Goal: Task Accomplishment & Management: Use online tool/utility

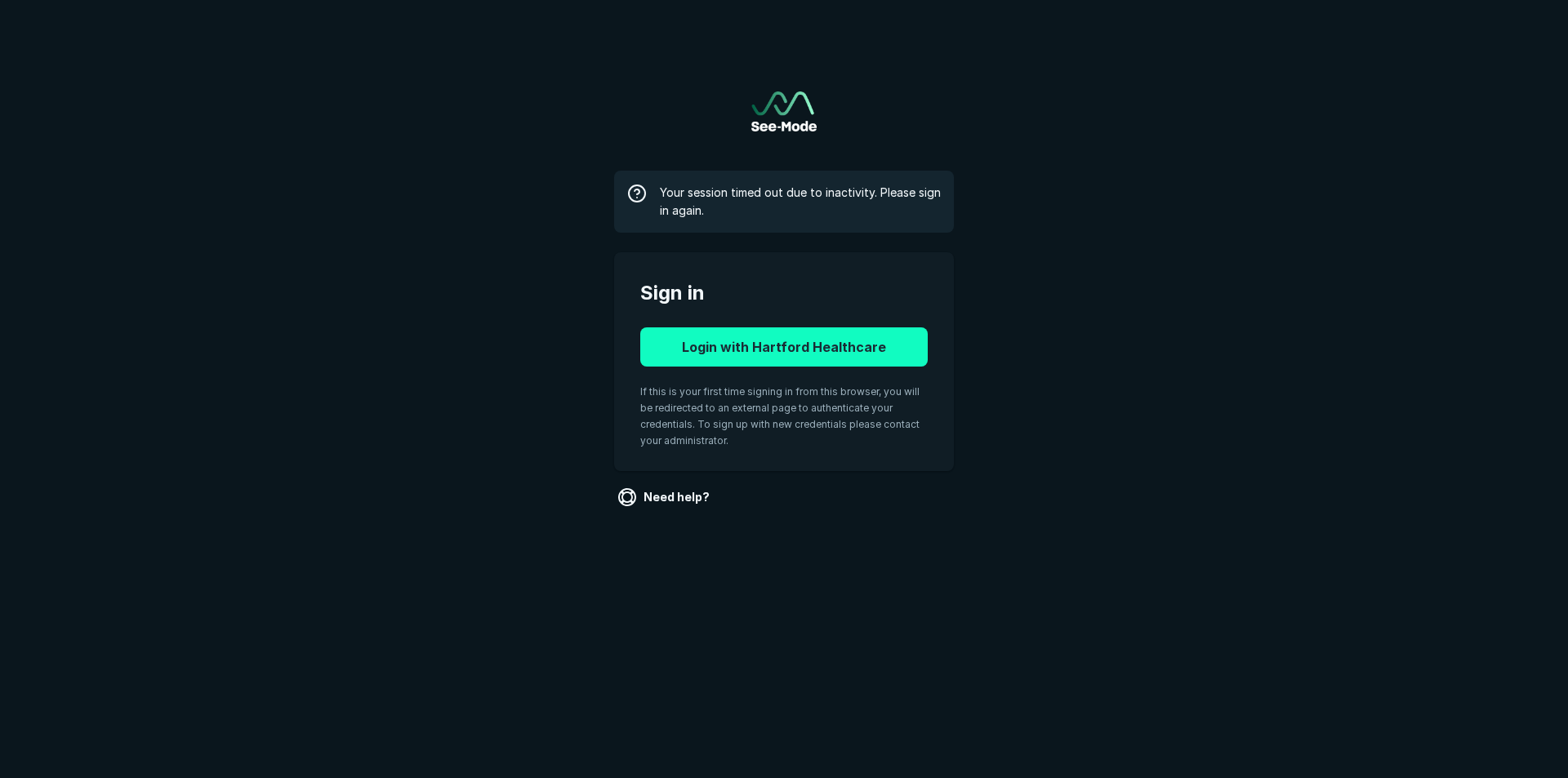
click at [826, 344] on button "Login with Hartford Healthcare" at bounding box center [784, 347] width 287 height 39
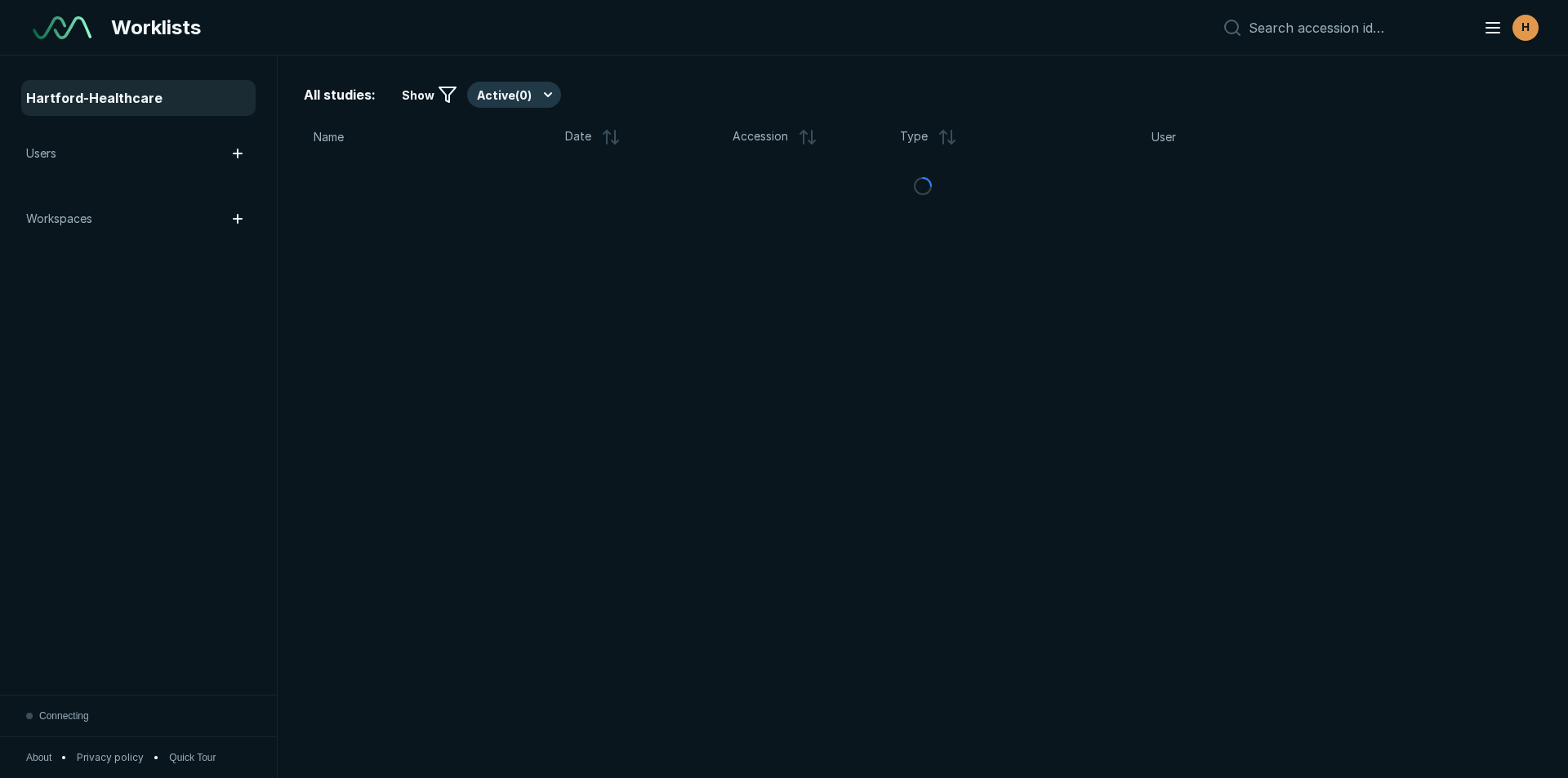
scroll to position [5316, 9155]
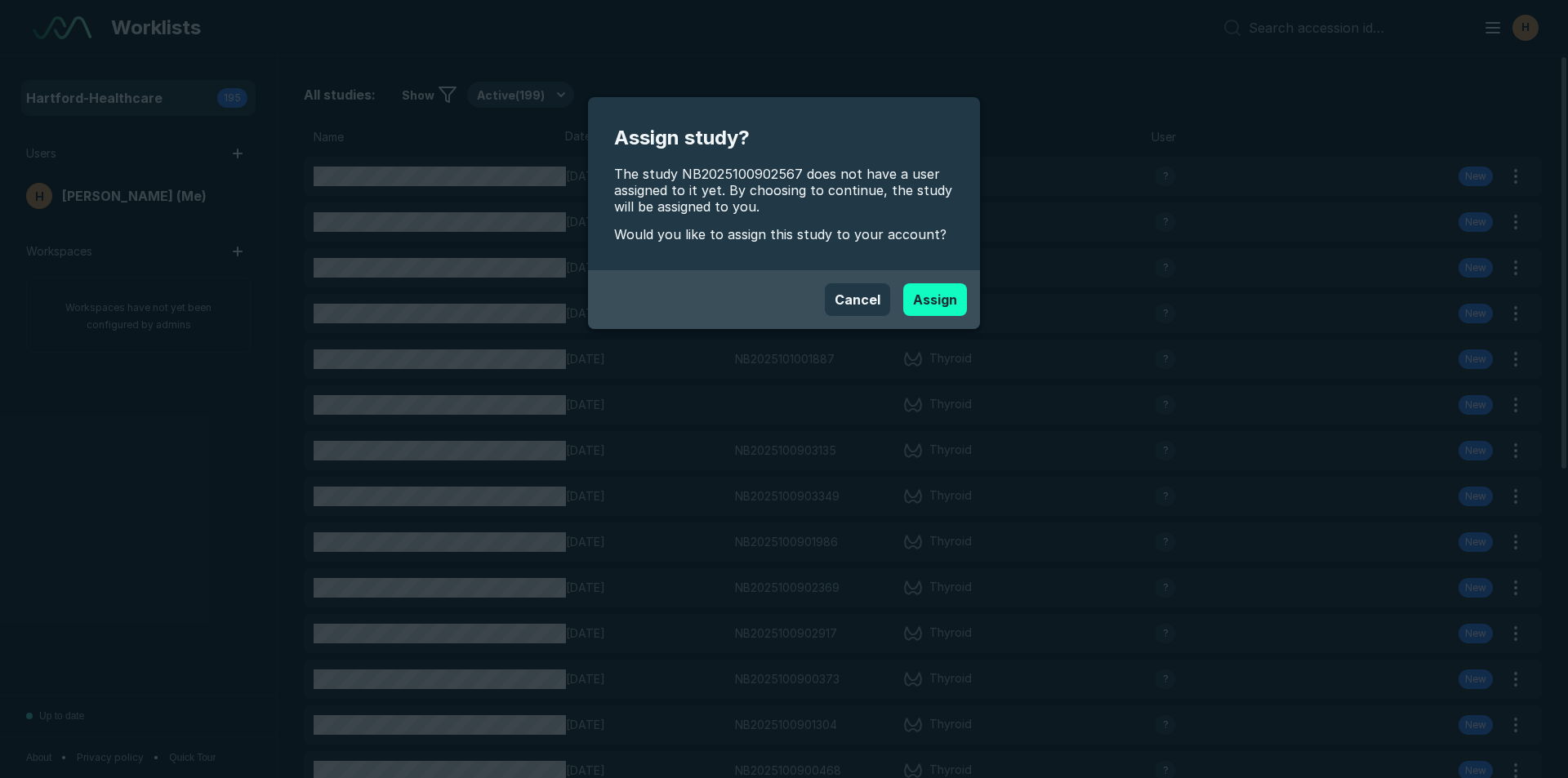
click at [934, 304] on button "Assign" at bounding box center [935, 299] width 64 height 32
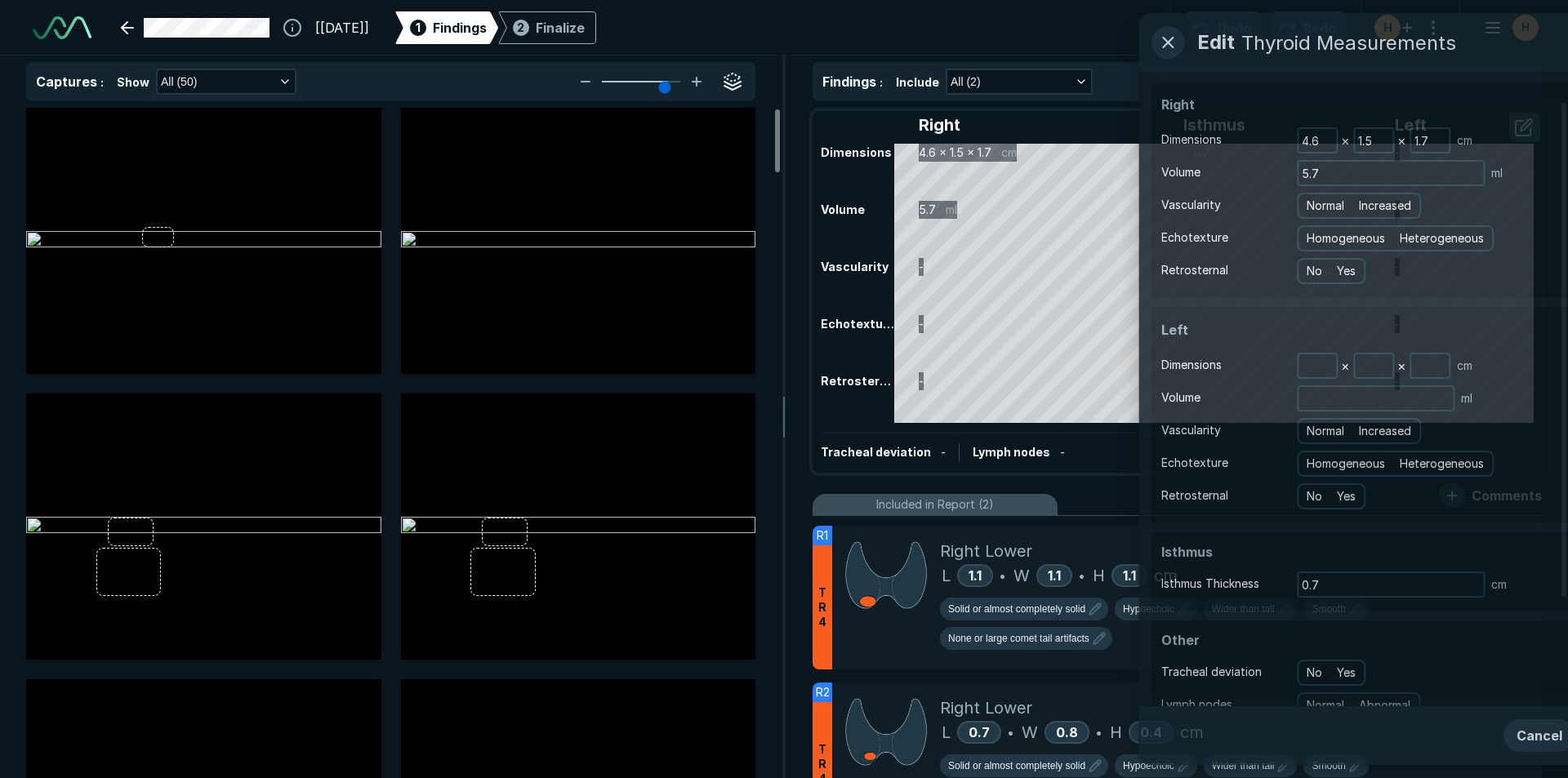
scroll to position [5316, 9155]
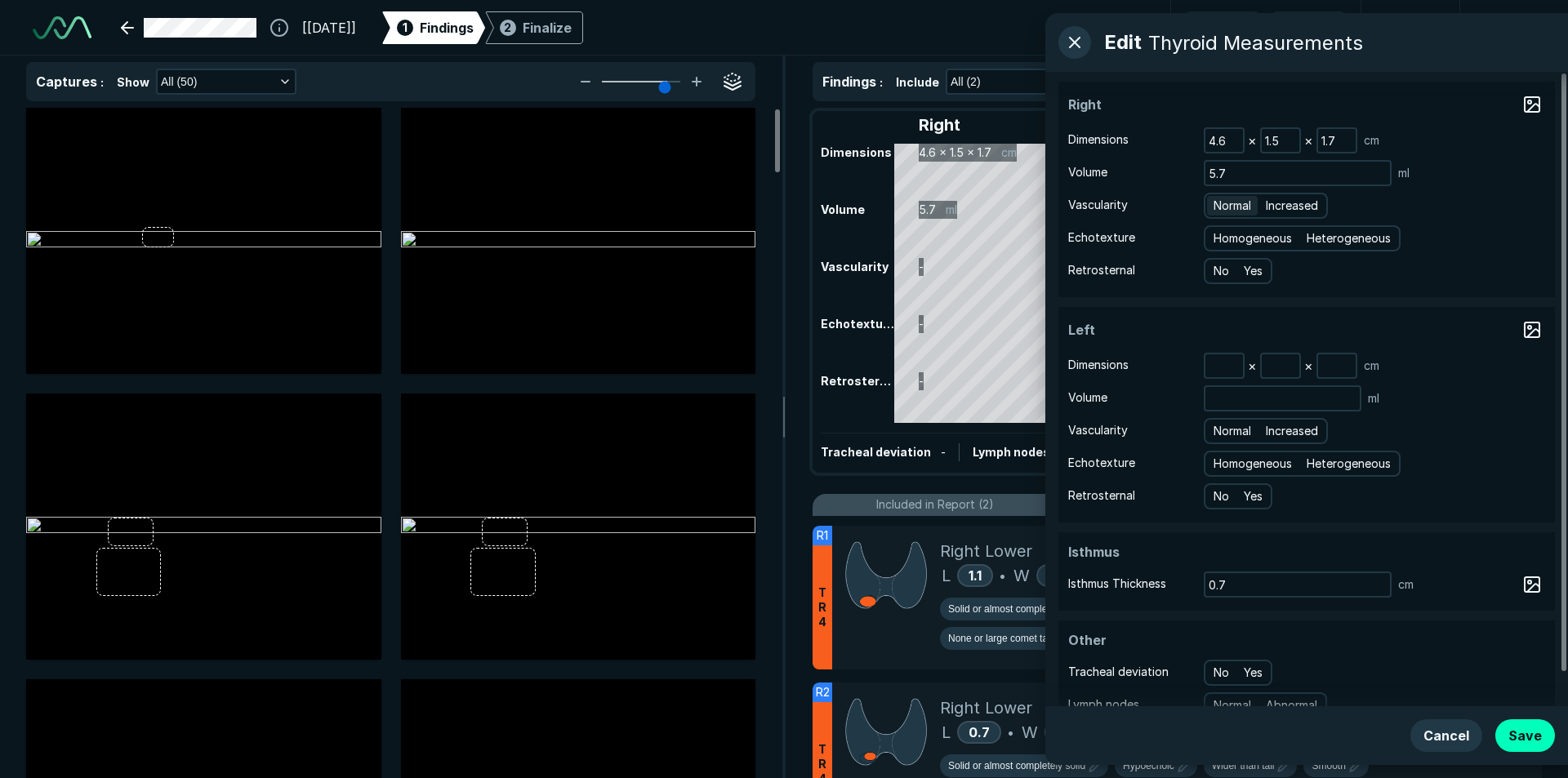
click at [1222, 207] on span "Normal" at bounding box center [1232, 205] width 37 height 18
click at [1222, 207] on input "Normal" at bounding box center [1216, 203] width 10 height 10
radio input "true"
click at [1341, 235] on span "Heterogeneous" at bounding box center [1349, 238] width 84 height 18
click at [1315, 235] on input "Heterogeneous" at bounding box center [1310, 236] width 10 height 10
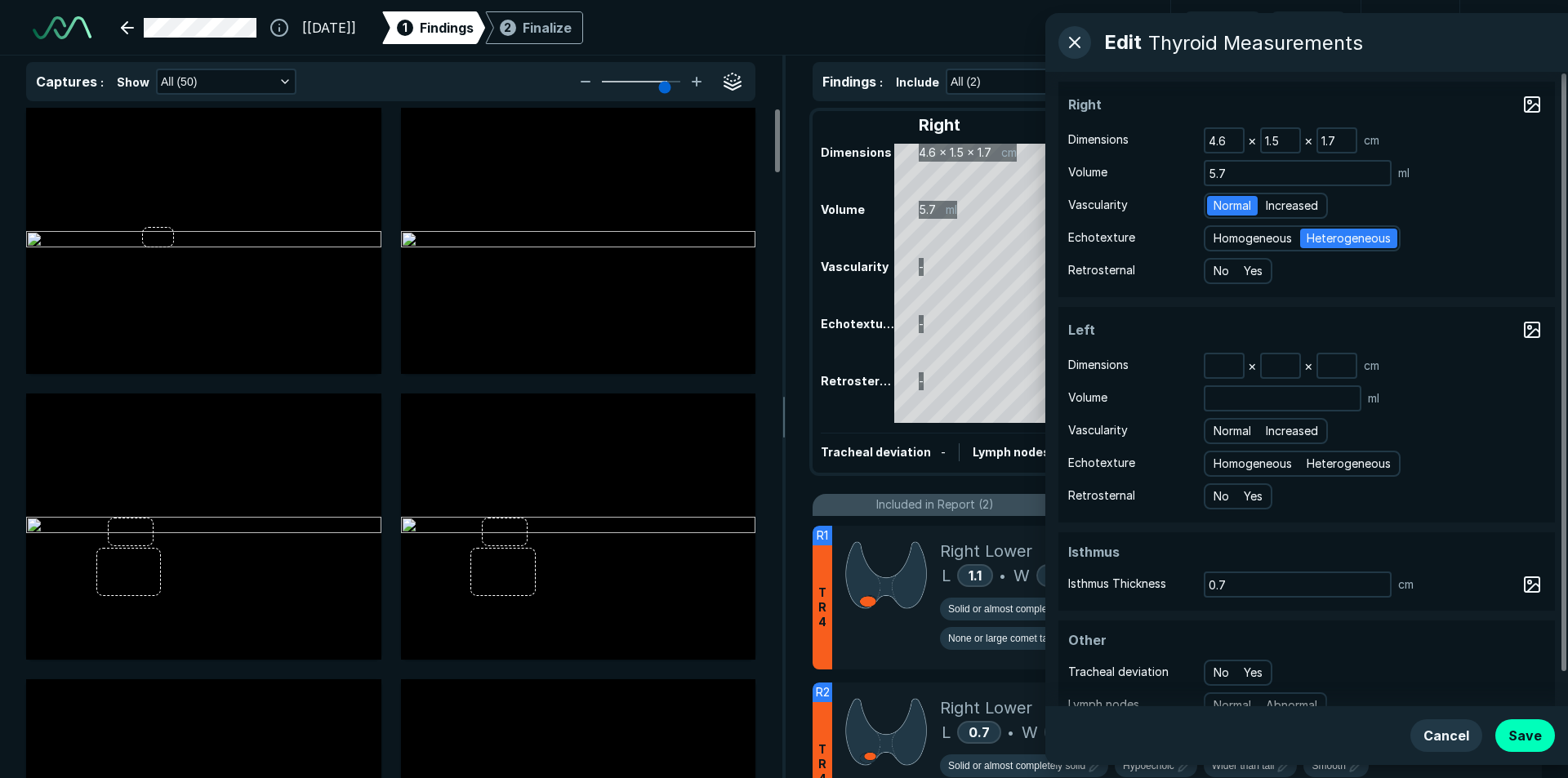
radio input "true"
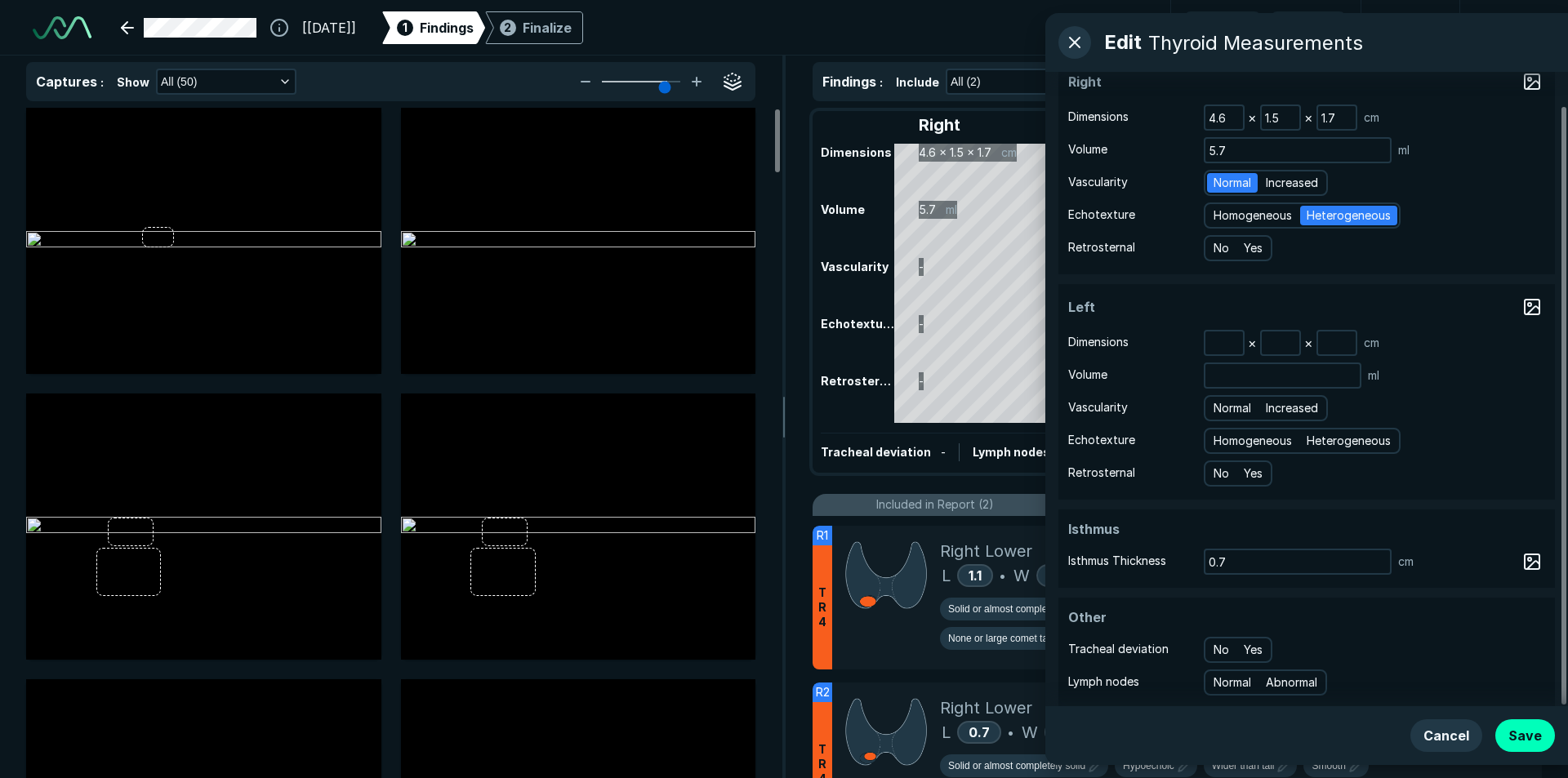
scroll to position [35, 0]
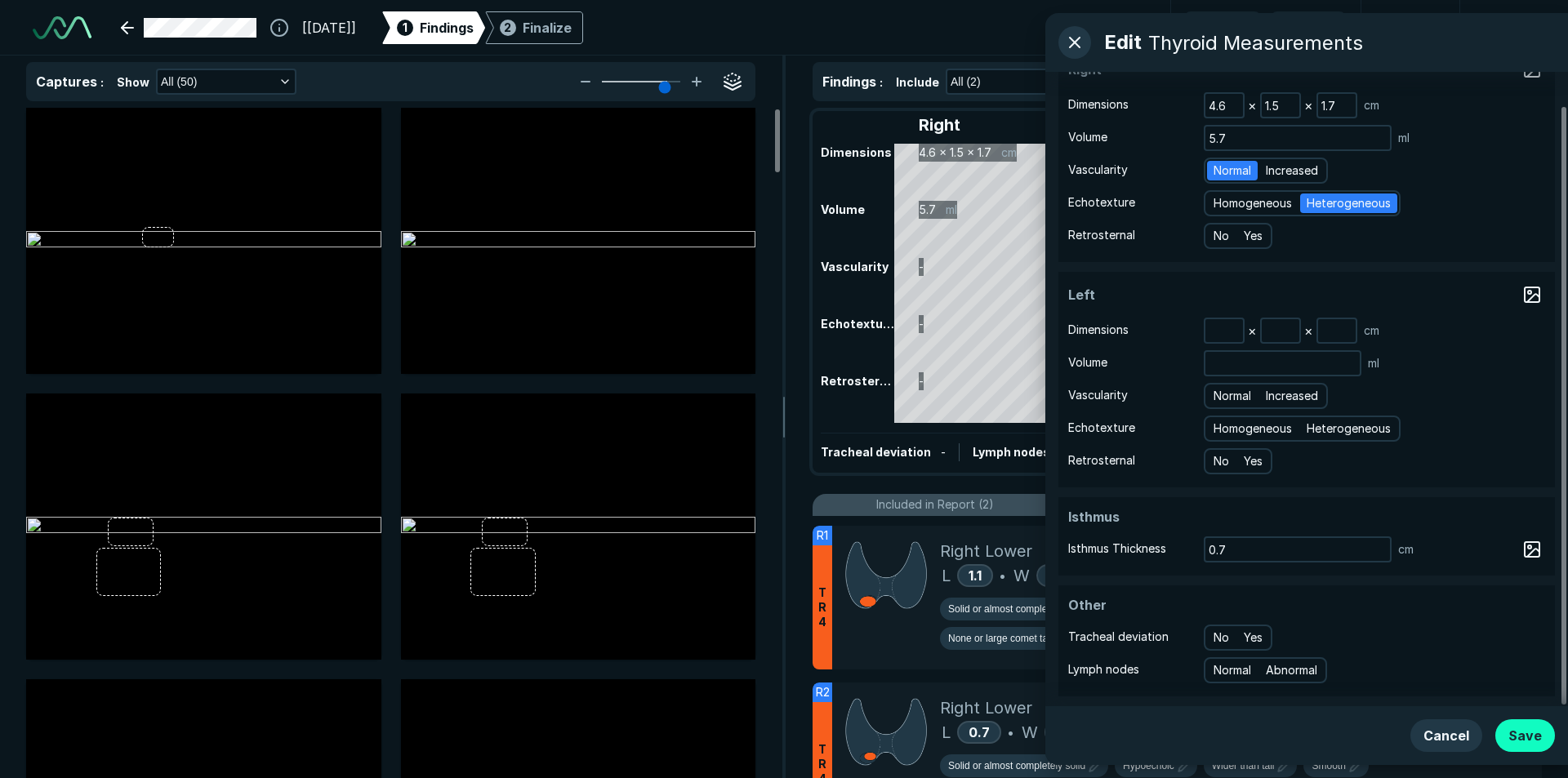
click at [1545, 732] on button "Save" at bounding box center [1525, 735] width 60 height 32
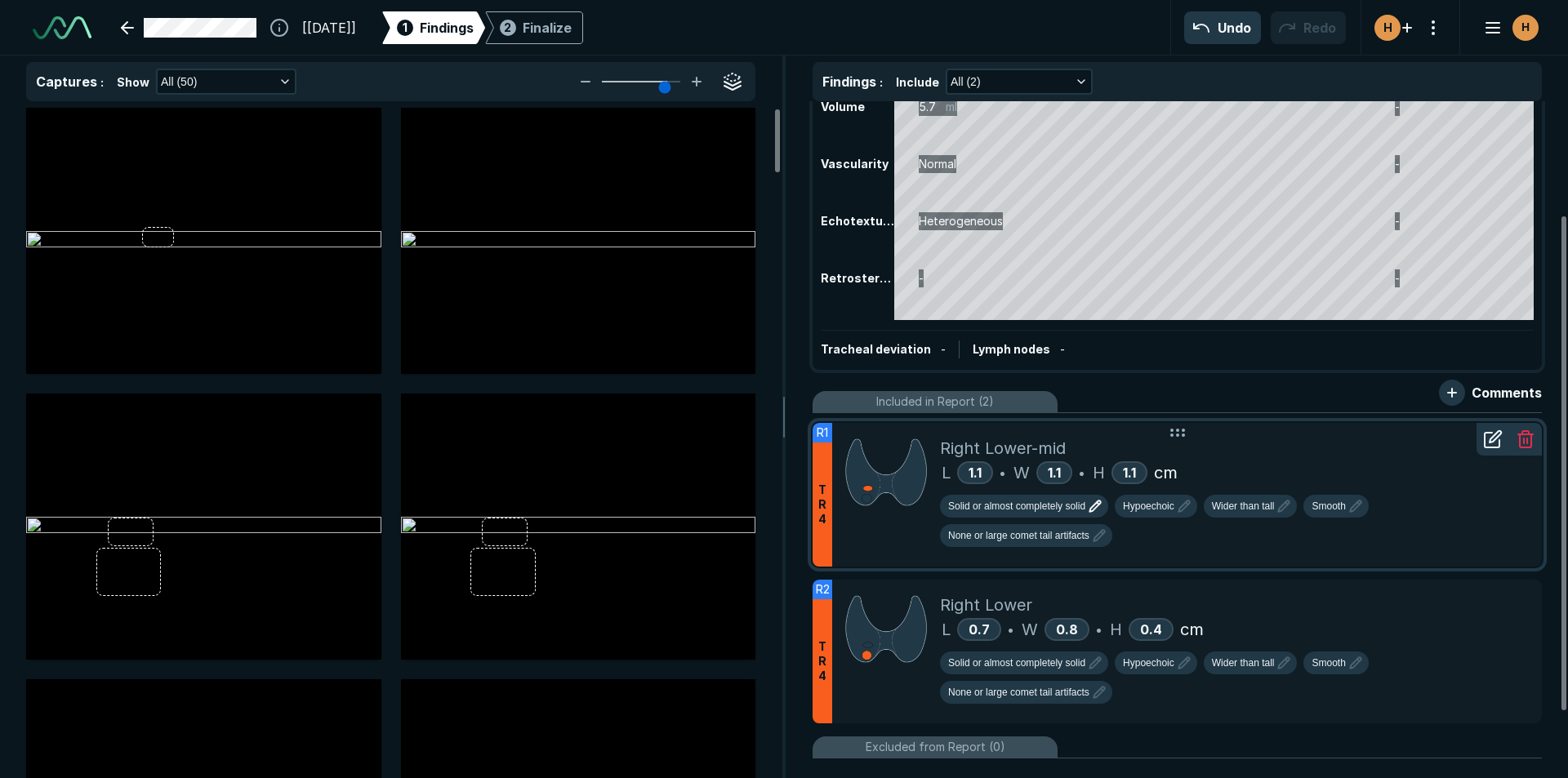
scroll to position [163, 0]
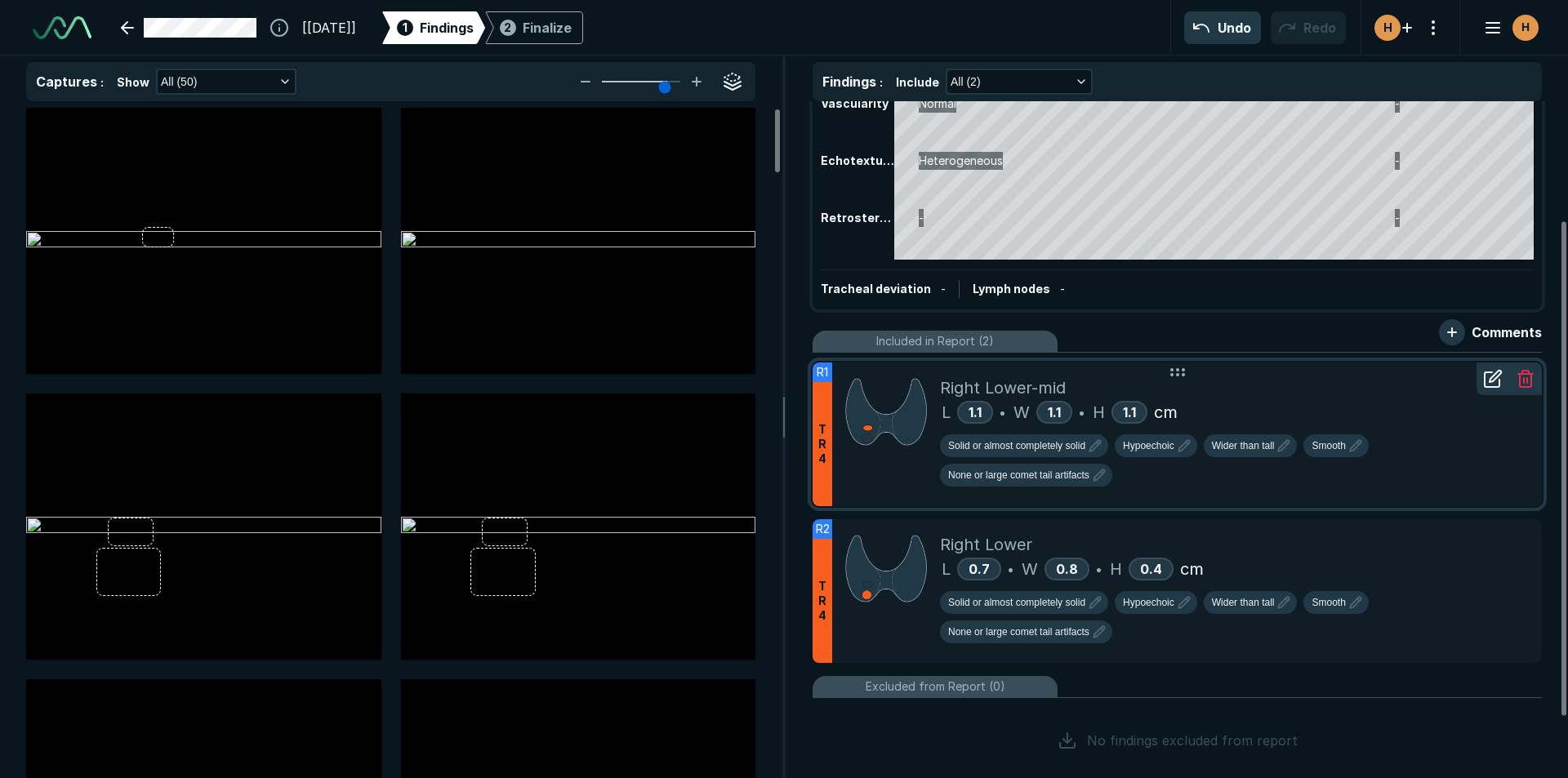
click at [1239, 401] on div "L 1.1 • W 1.1 • H 1.1 cm" at bounding box center [1234, 412] width 588 height 25
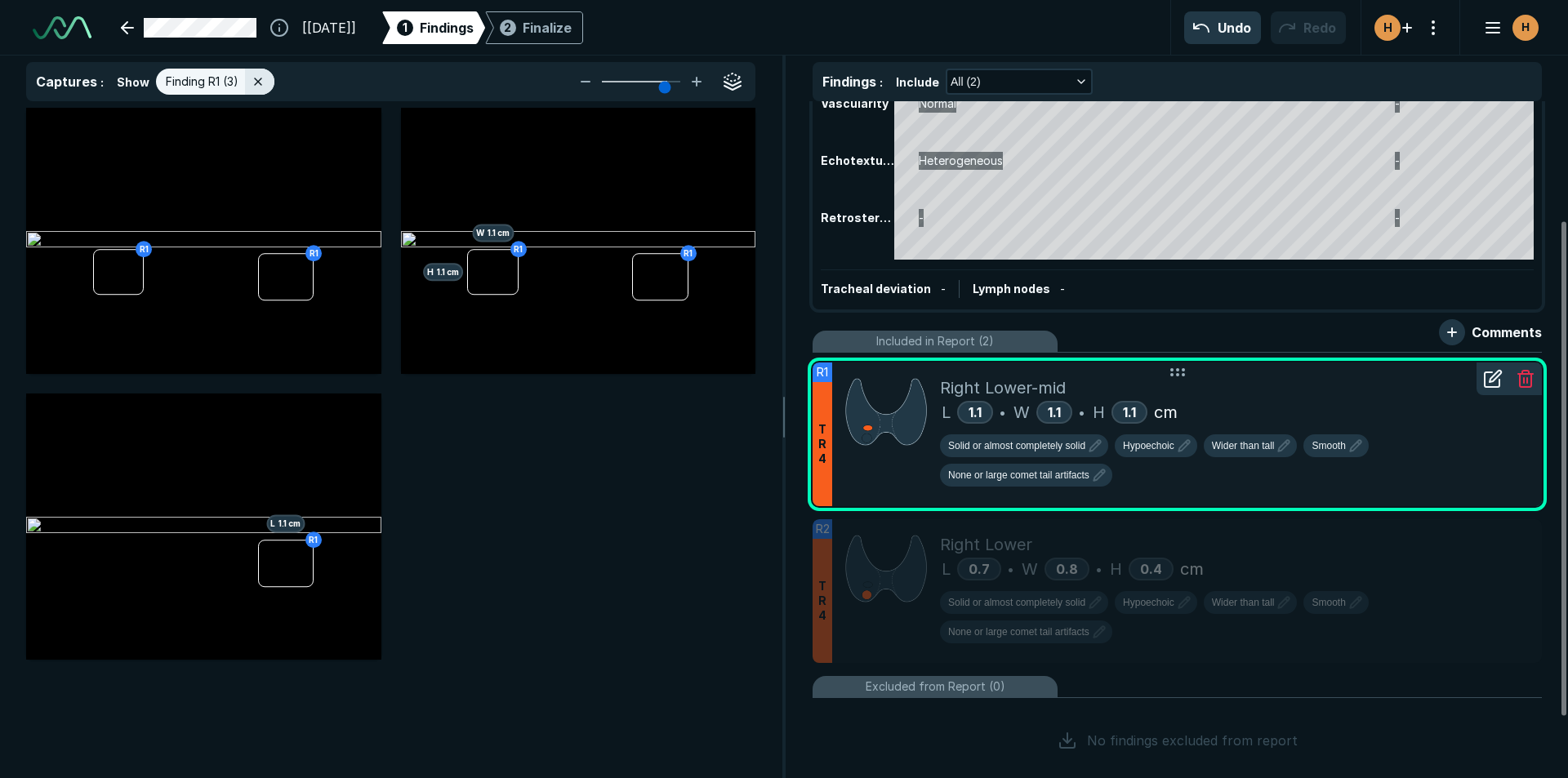
scroll to position [4938, 5354]
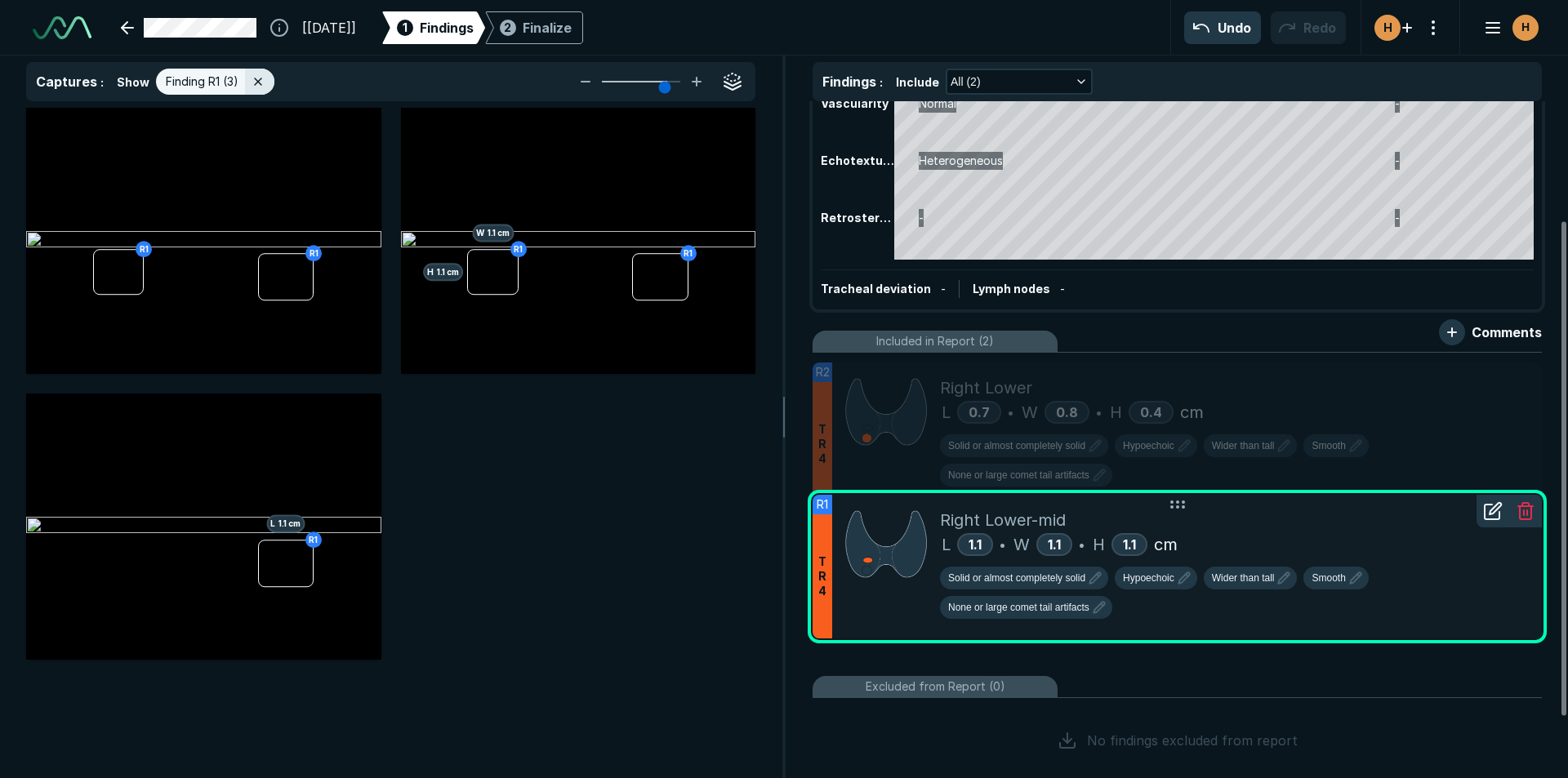
drag, startPoint x: 1239, startPoint y: 401, endPoint x: 1233, endPoint y: 552, distance: 151.1
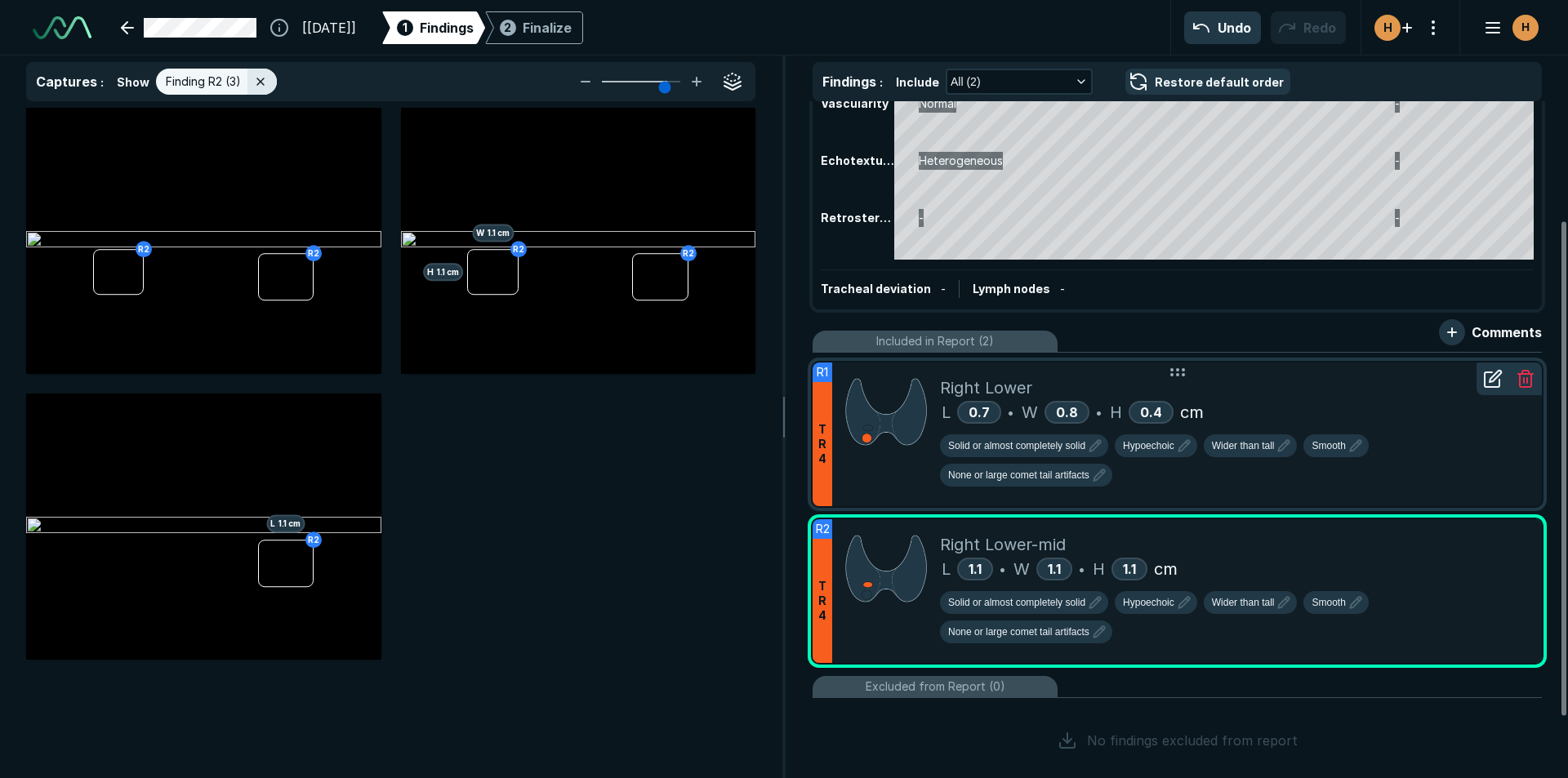
click at [1218, 389] on div "Right Lower" at bounding box center [1234, 388] width 588 height 25
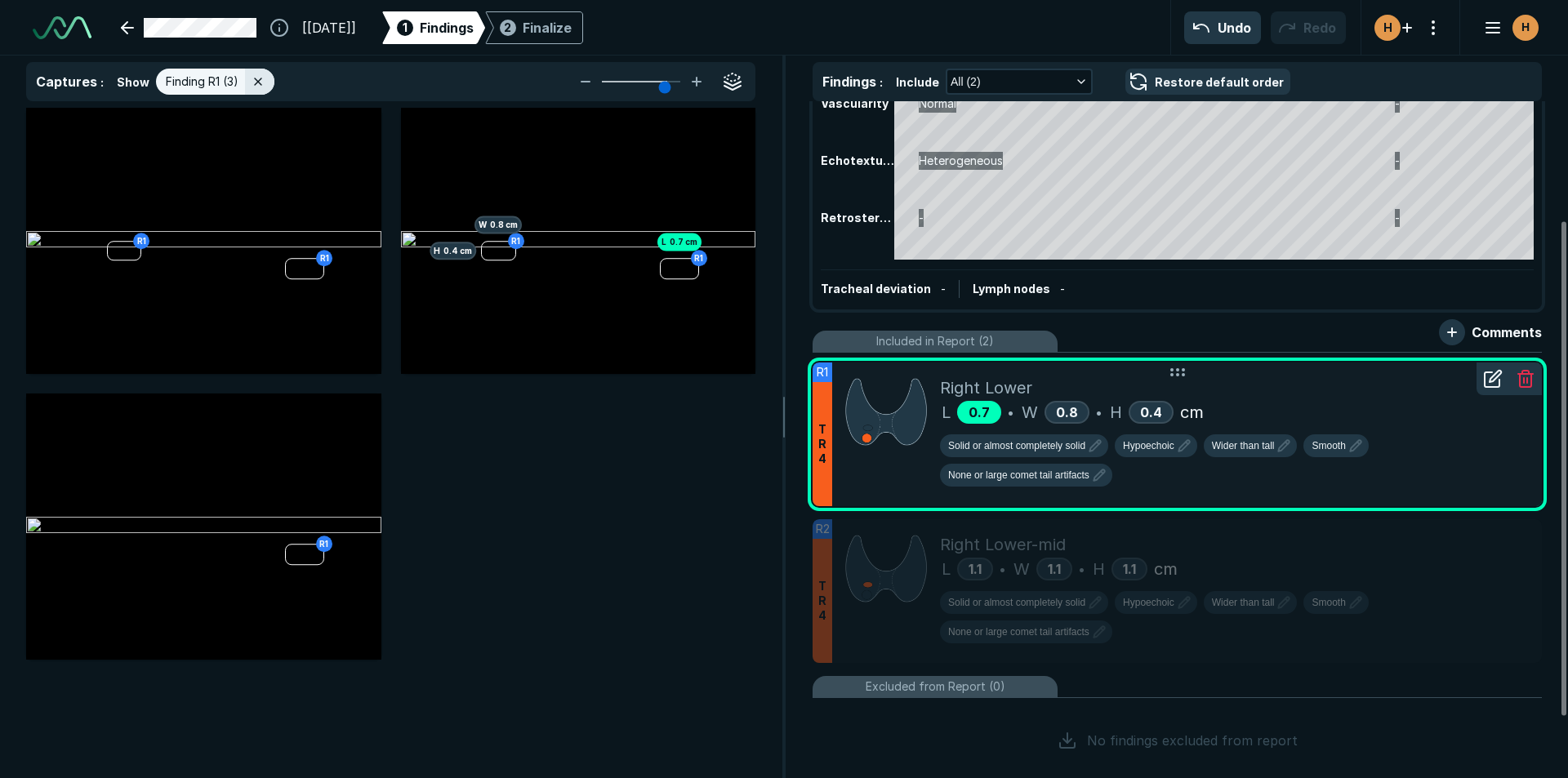
click at [979, 417] on span "0.7" at bounding box center [979, 412] width 21 height 16
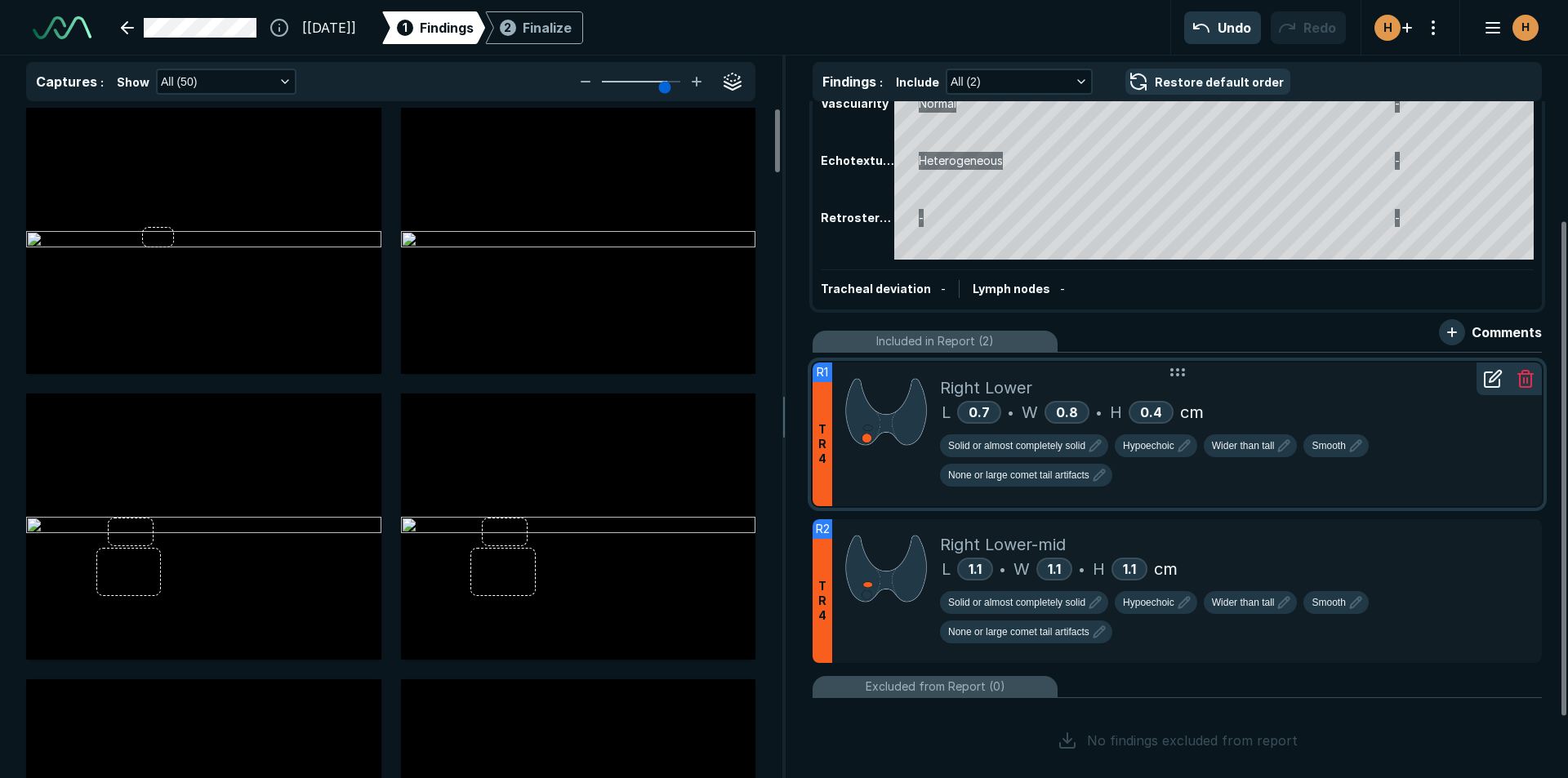
click at [1495, 389] on div at bounding box center [1492, 378] width 32 height 32
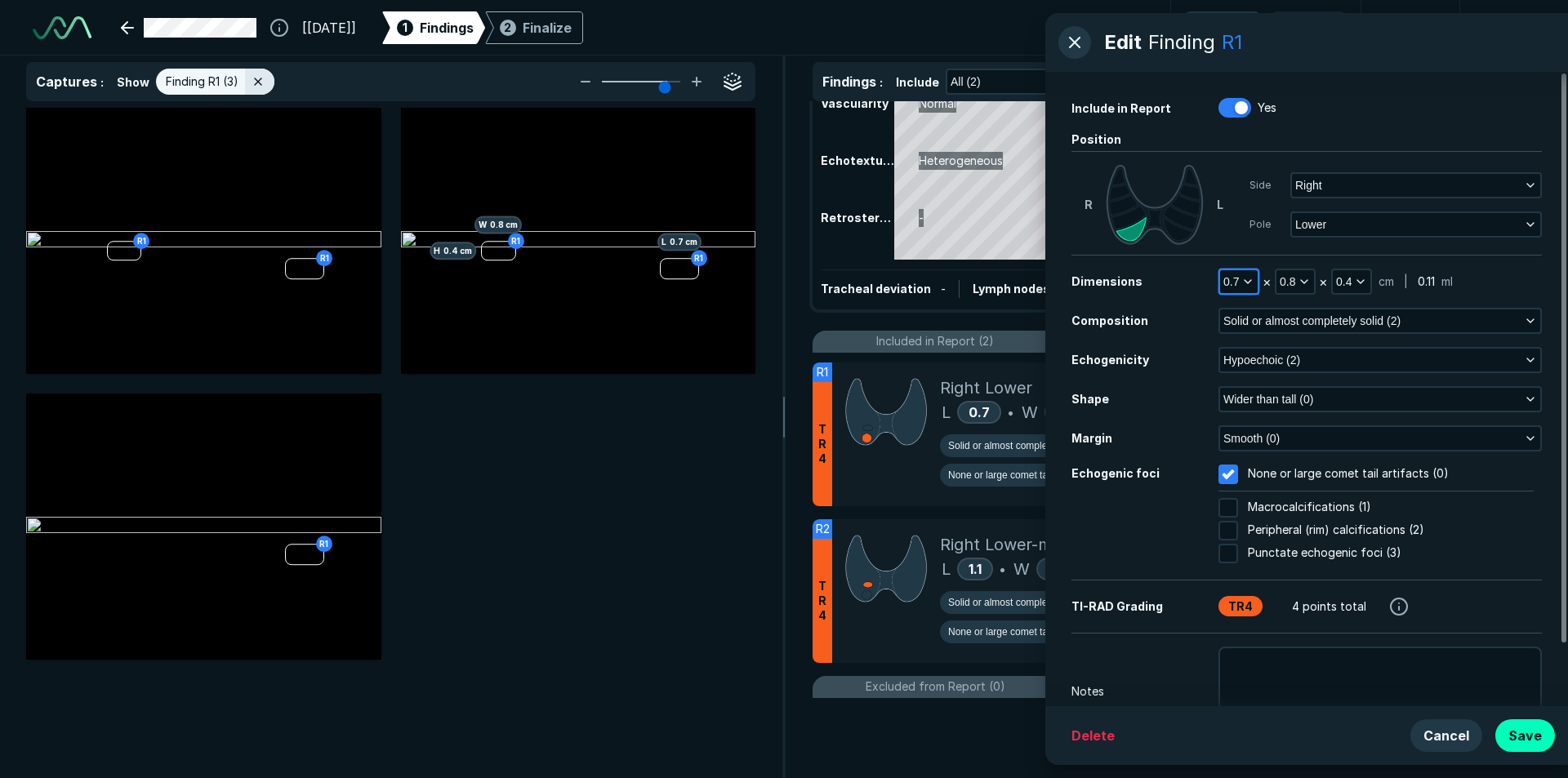
click at [1250, 275] on icon "button" at bounding box center [1247, 281] width 13 height 13
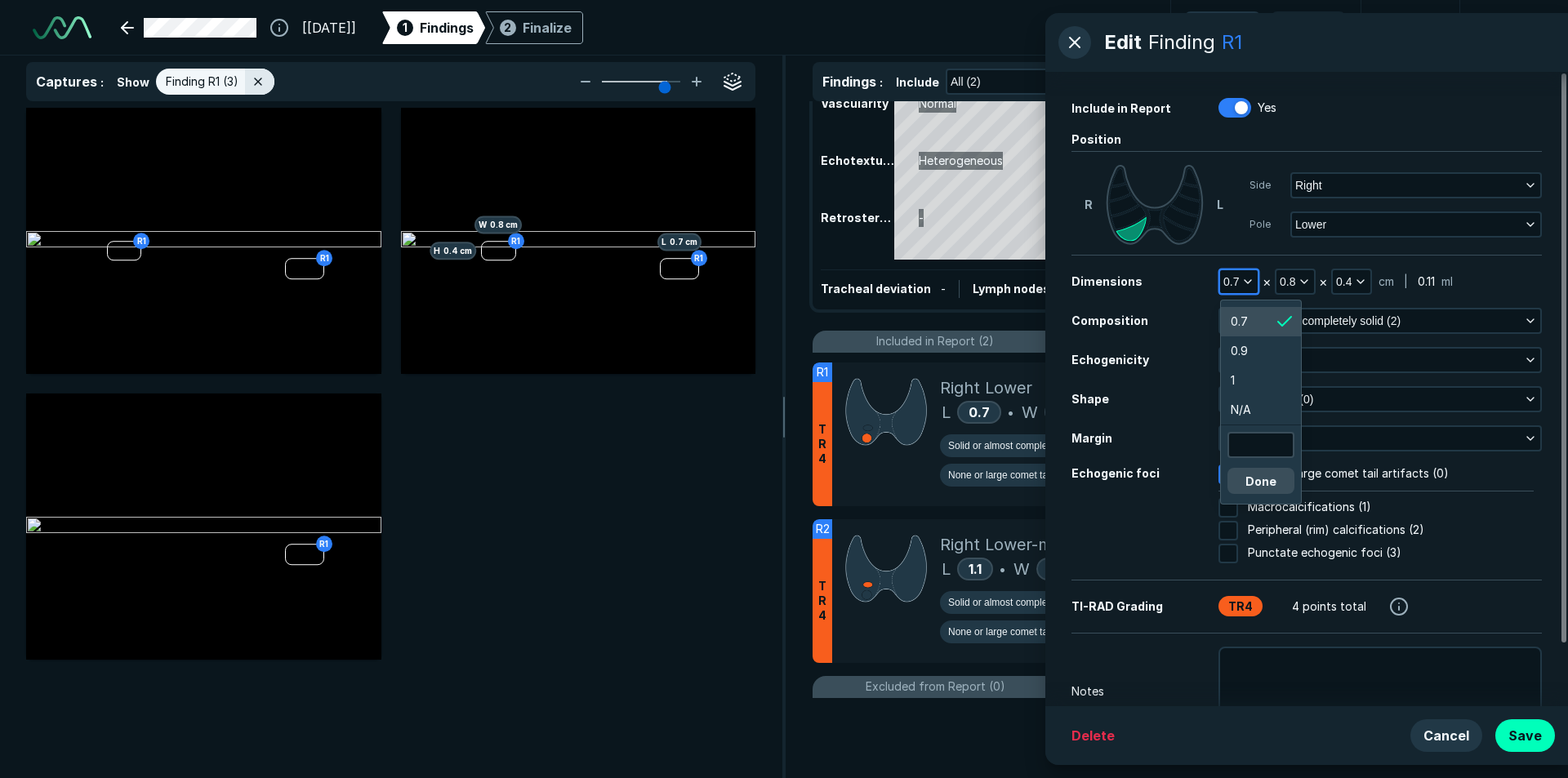
scroll to position [2920, 2459]
click at [1258, 431] on div "Done" at bounding box center [1261, 461] width 80 height 72
click at [1258, 447] on input "text" at bounding box center [1260, 445] width 64 height 23
type input "0.8"
click at [1270, 469] on button "Done" at bounding box center [1260, 480] width 67 height 26
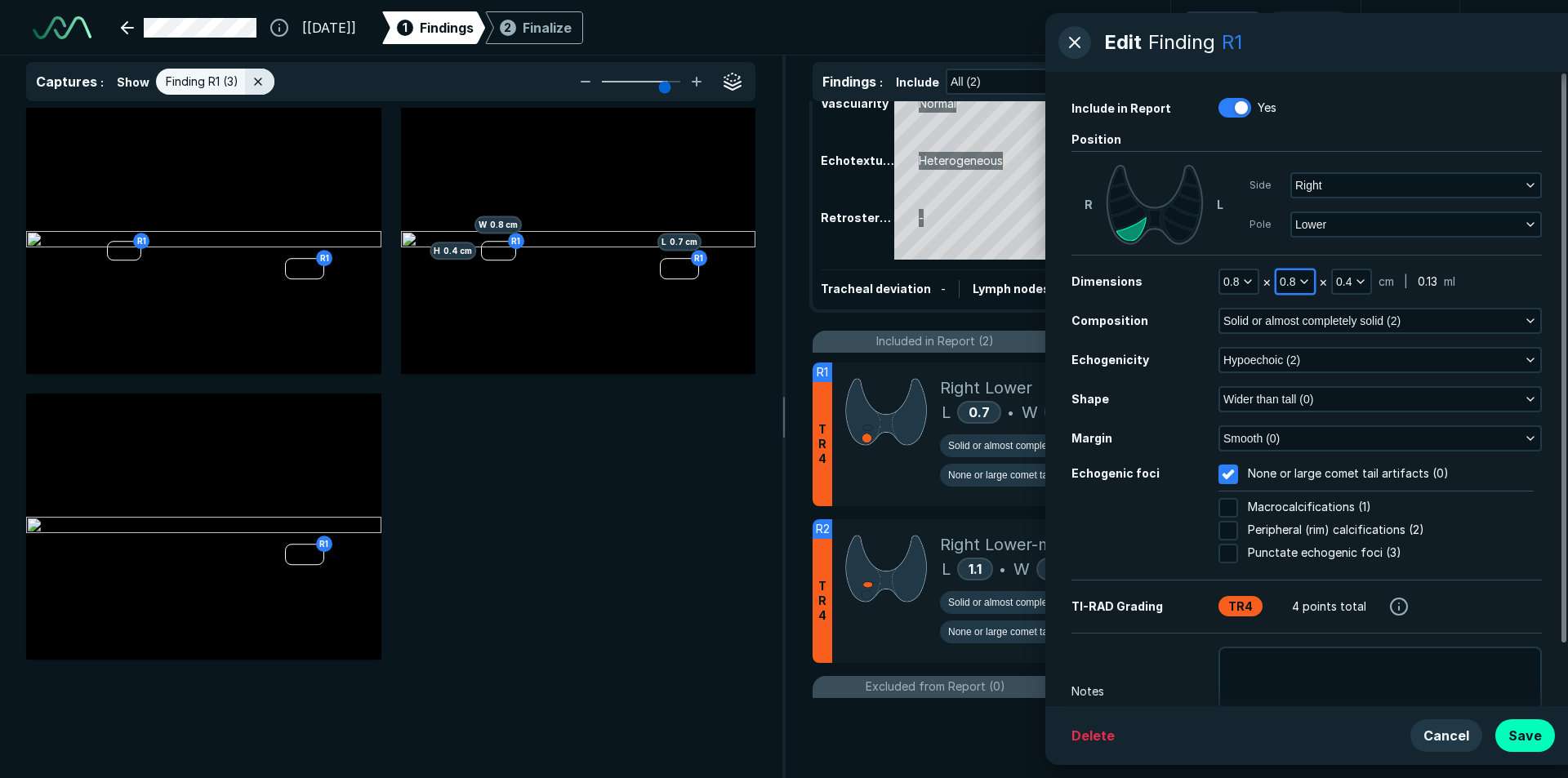
click at [1305, 282] on polyline "button" at bounding box center [1304, 281] width 7 height 3
click at [1313, 382] on input "text" at bounding box center [1317, 386] width 64 height 23
type input "1"
type input "0.7"
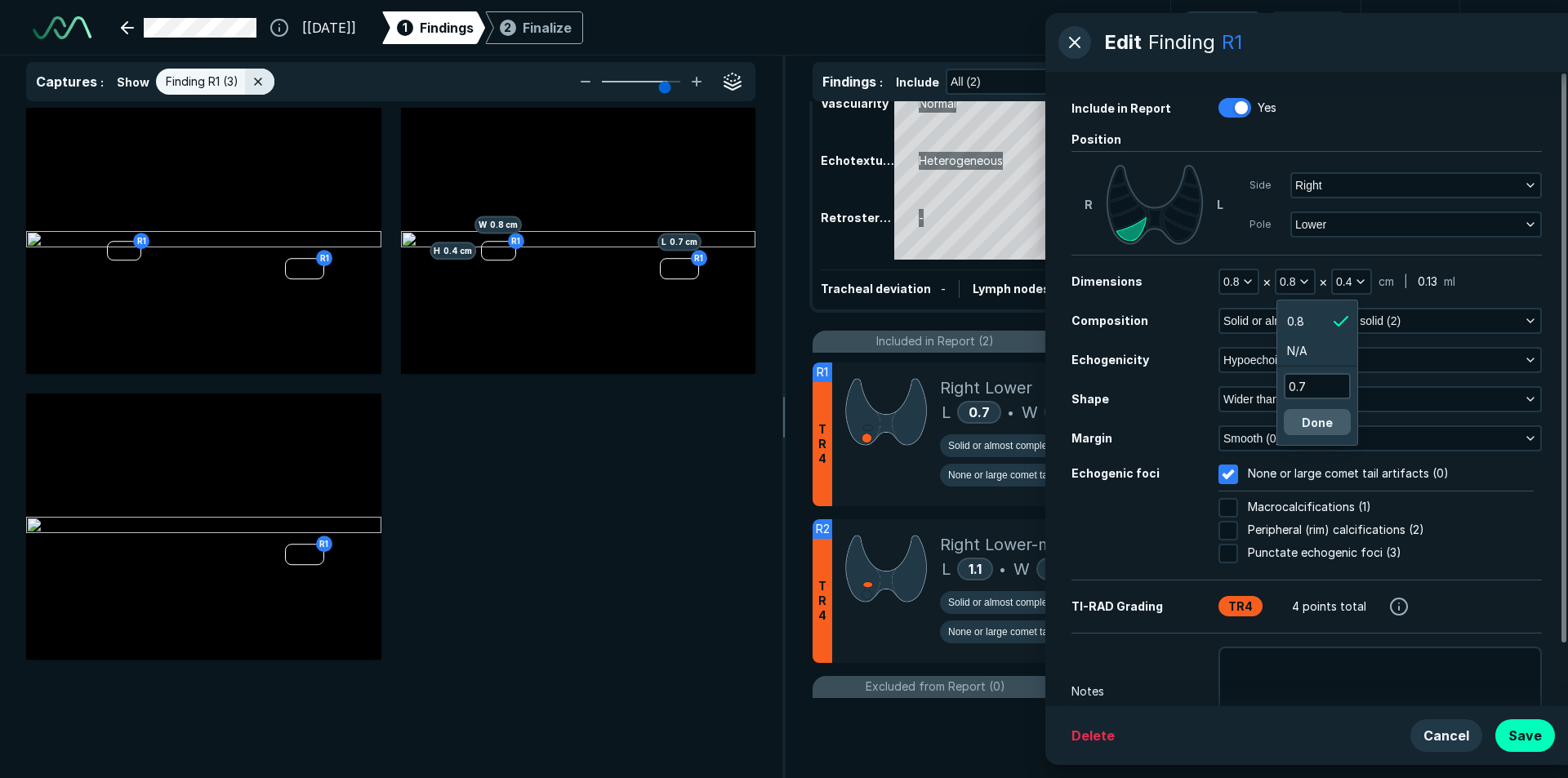
click at [1308, 414] on button "Done" at bounding box center [1317, 422] width 67 height 26
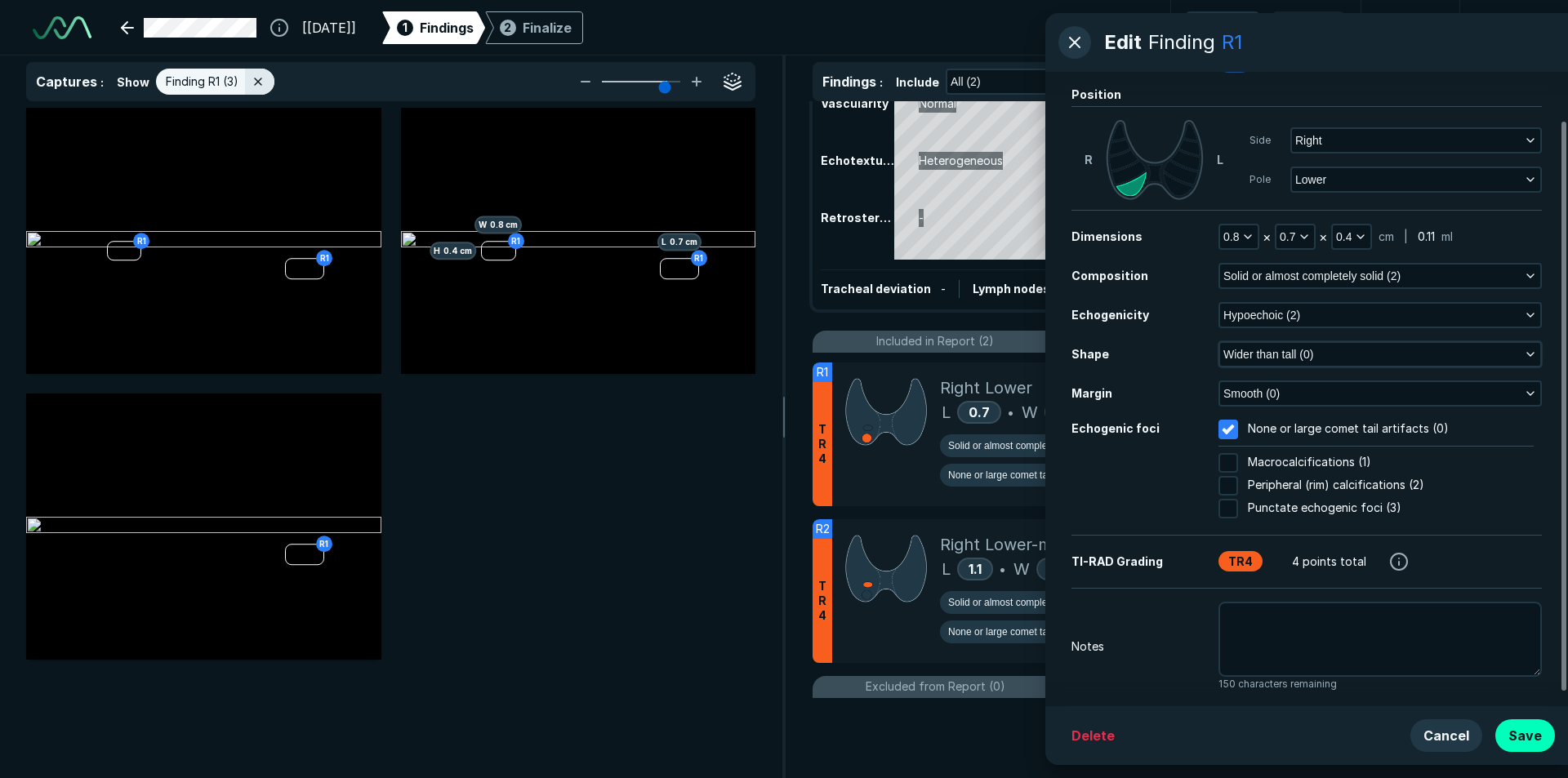
scroll to position [70, 0]
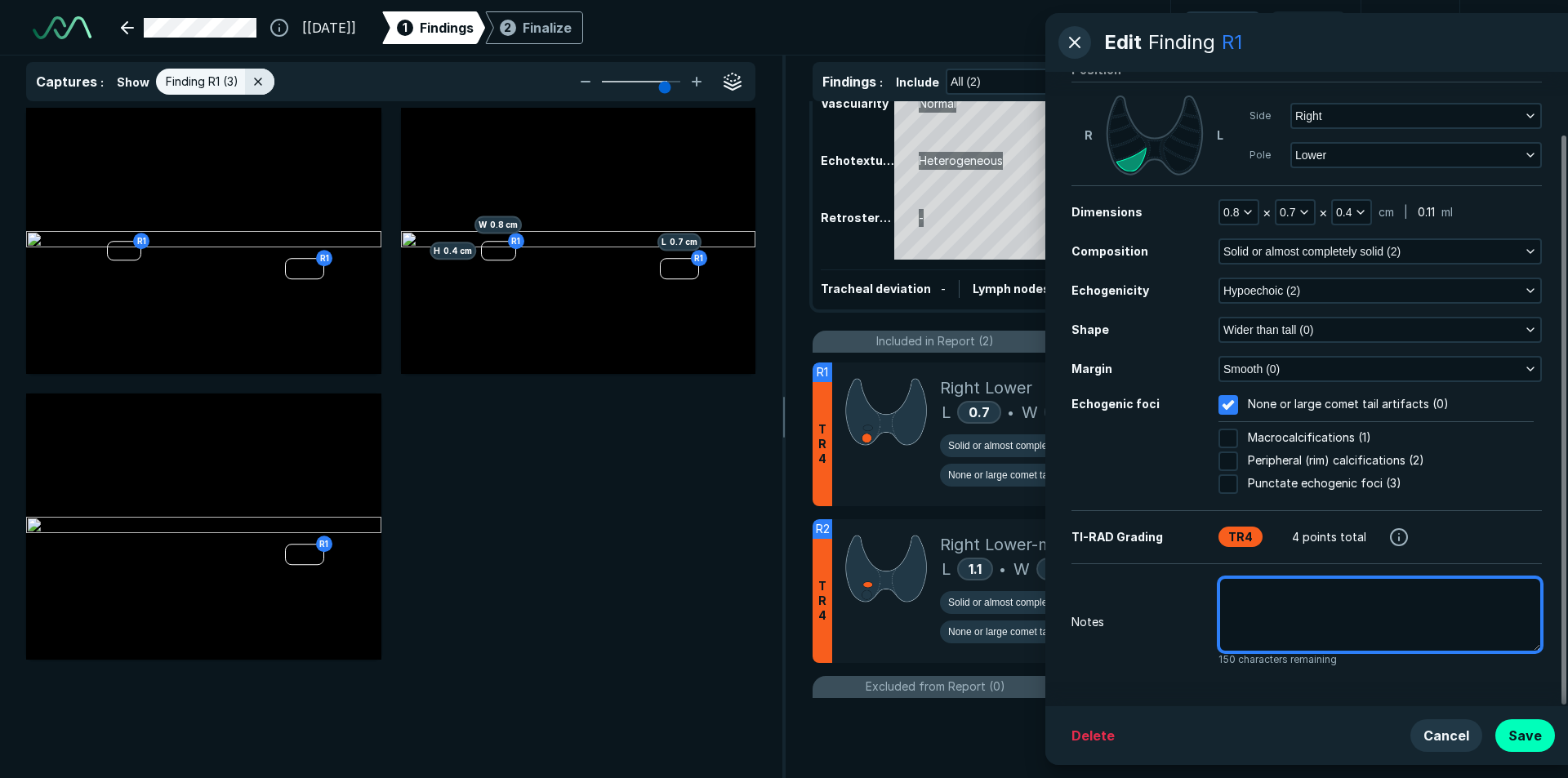
click at [1322, 637] on textarea at bounding box center [1380, 615] width 323 height 75
type textarea "x"
type textarea "n"
type textarea "x"
type textarea "no"
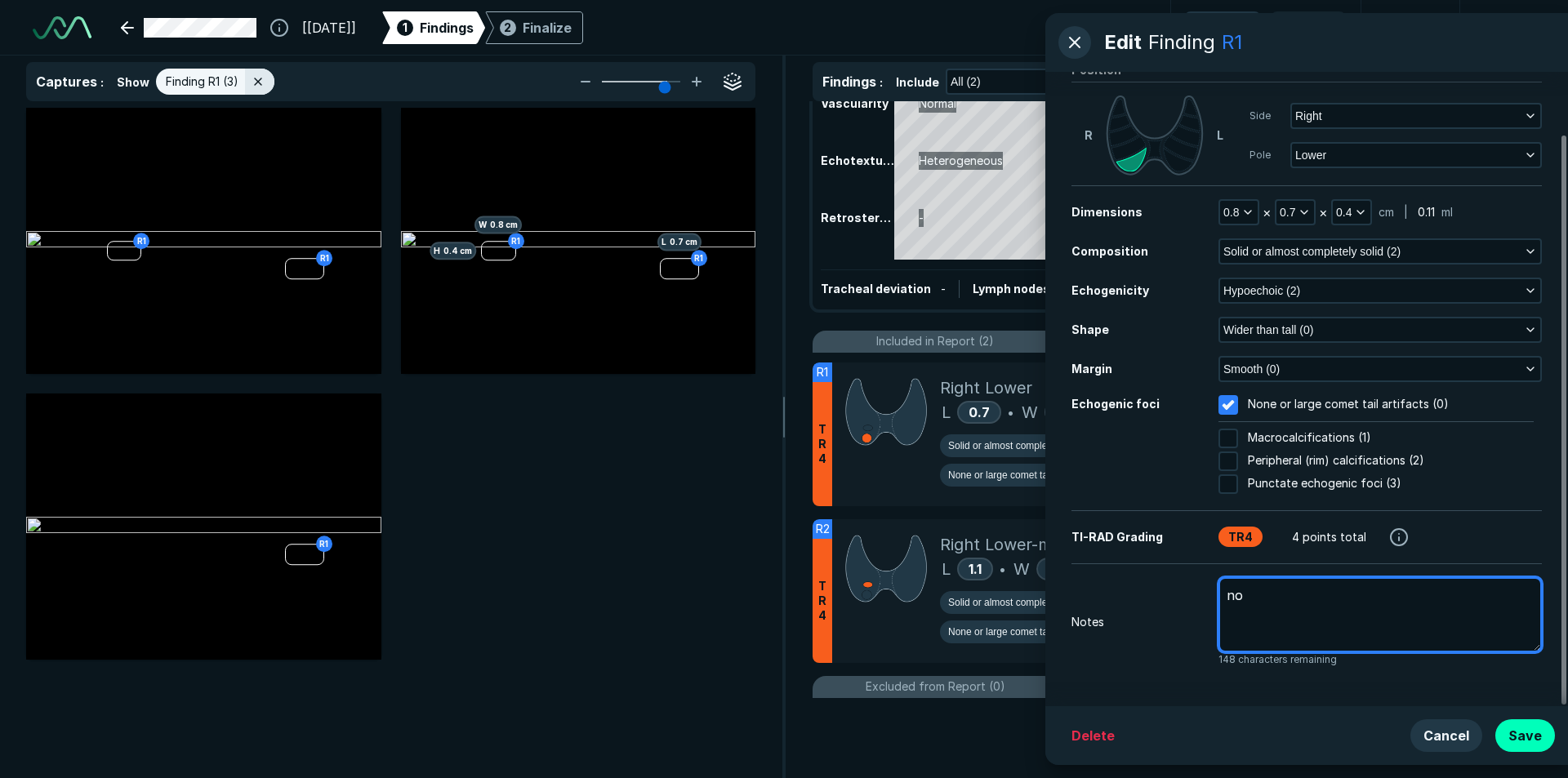
type textarea "x"
type textarea "not"
type textarea "x"
type textarea "not"
type textarea "x"
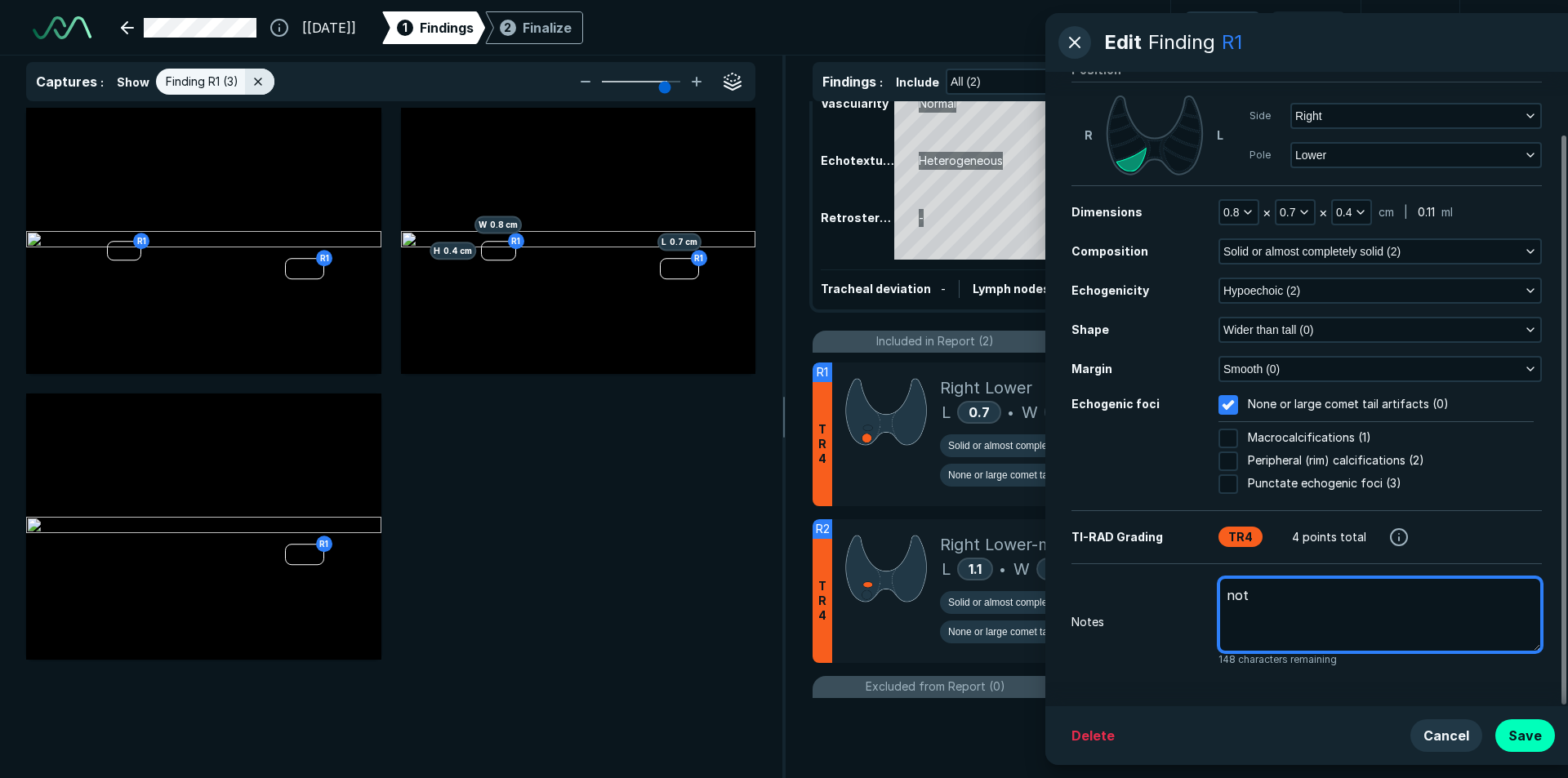
type textarea "not d"
type textarea "x"
type textarea "not de"
type textarea "x"
type textarea "not def"
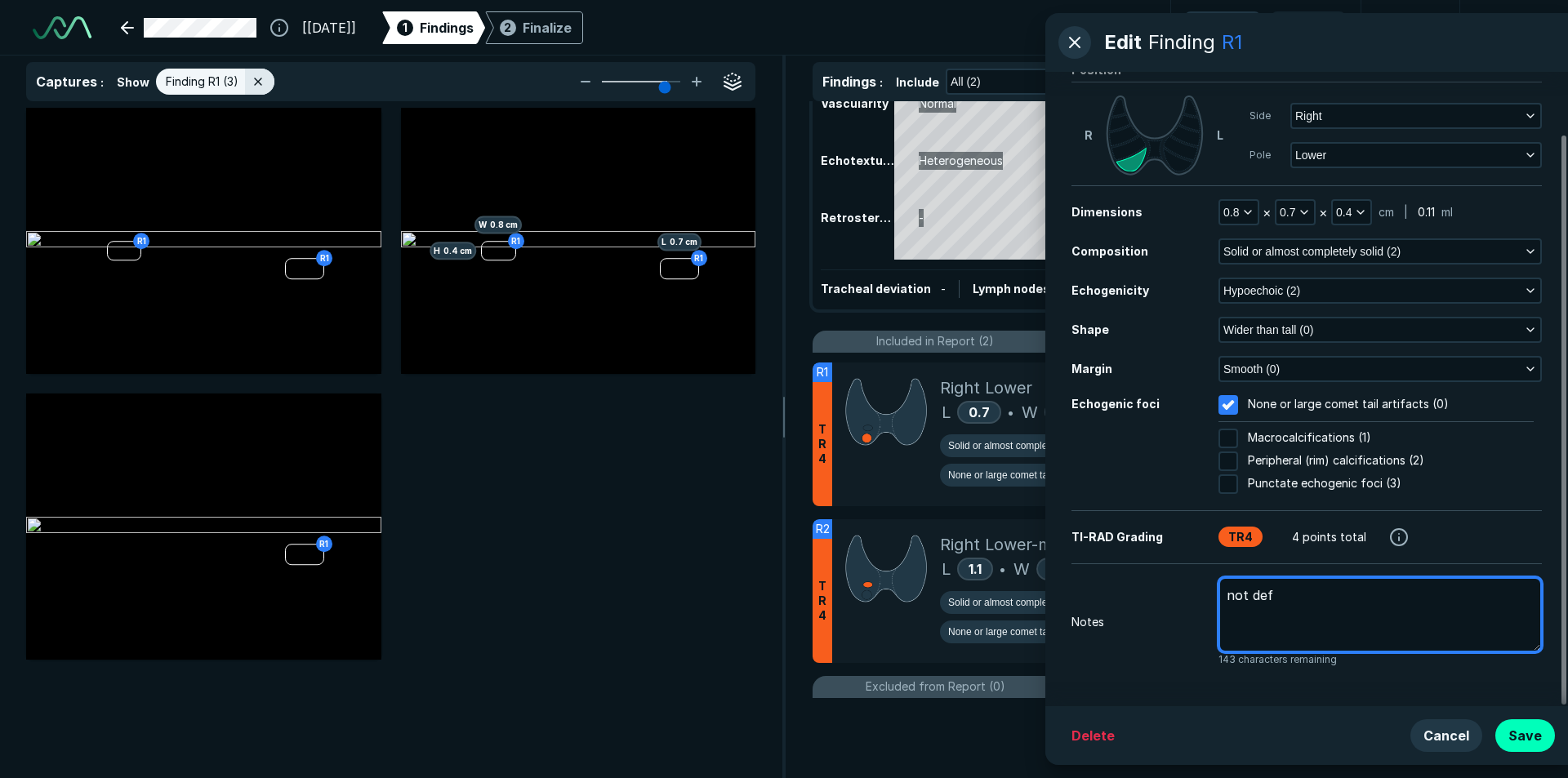
type textarea "x"
type textarea "not defi"
type textarea "x"
type textarea "not defin"
type textarea "x"
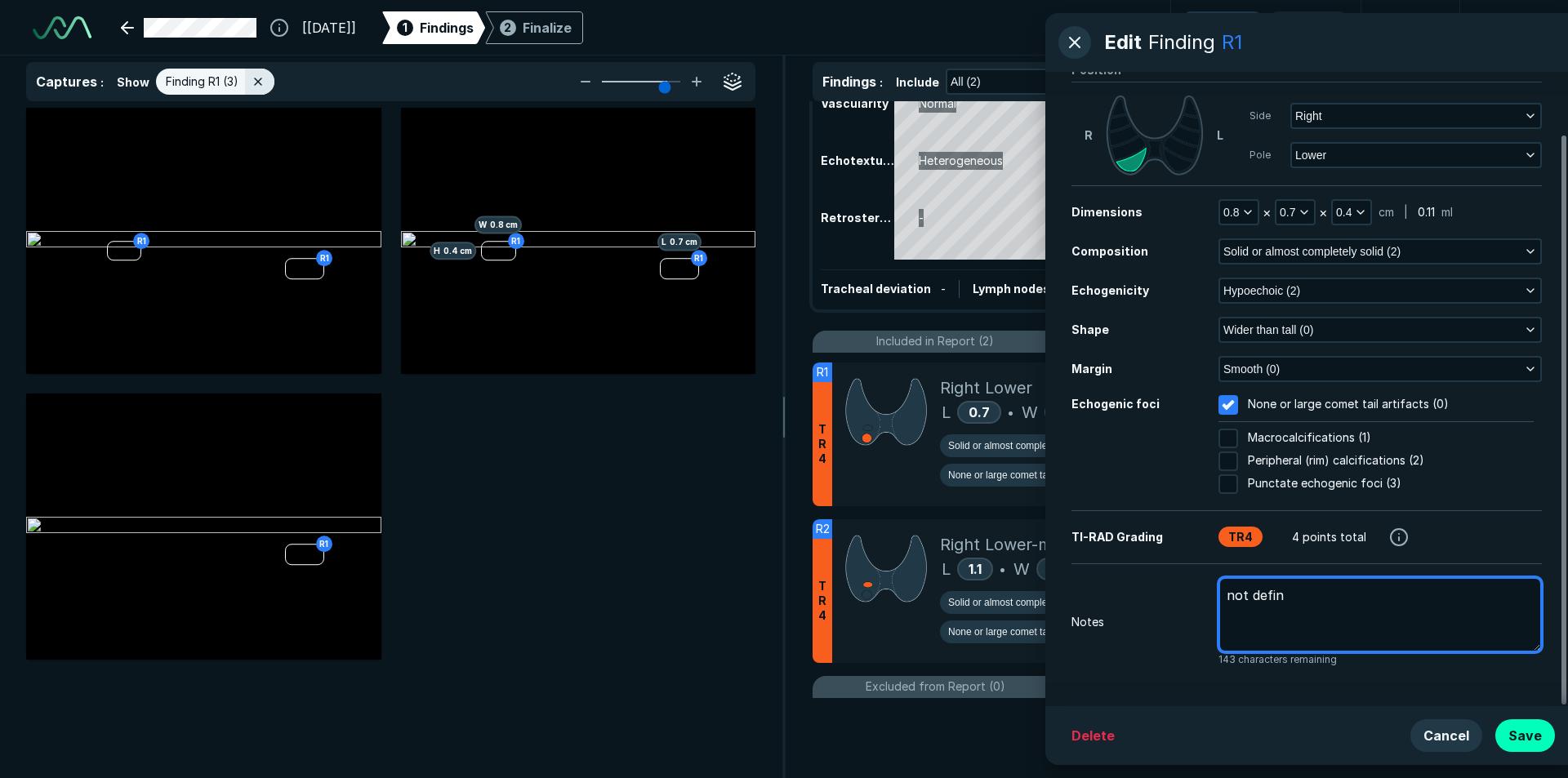
type textarea "not defini"
type textarea "x"
type textarea "not definit"
type textarea "x"
type textarea "not definite"
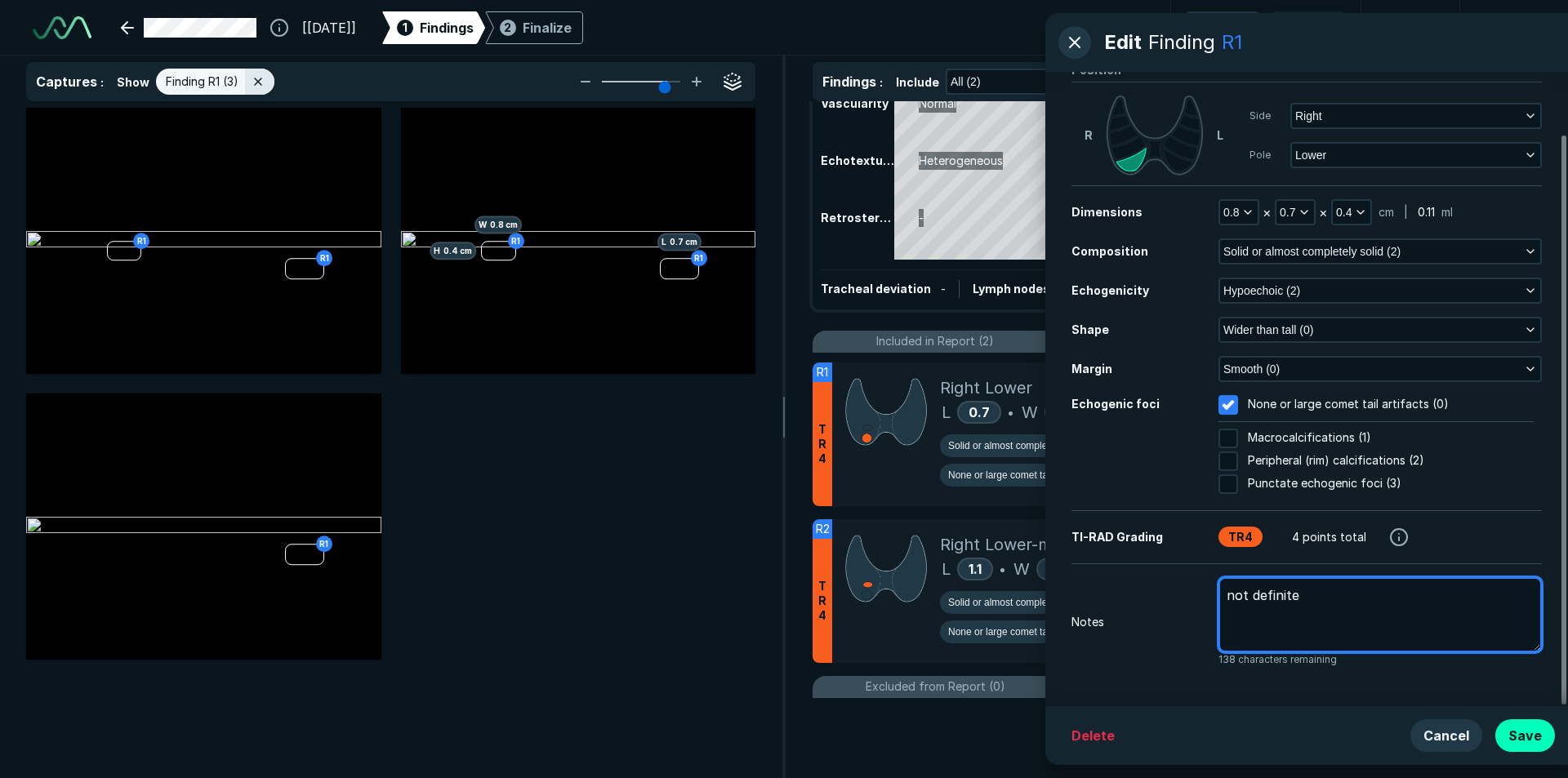
type textarea "x"
type textarea "not definitei"
type textarea "x"
type textarea "not definiteic"
type textarea "x"
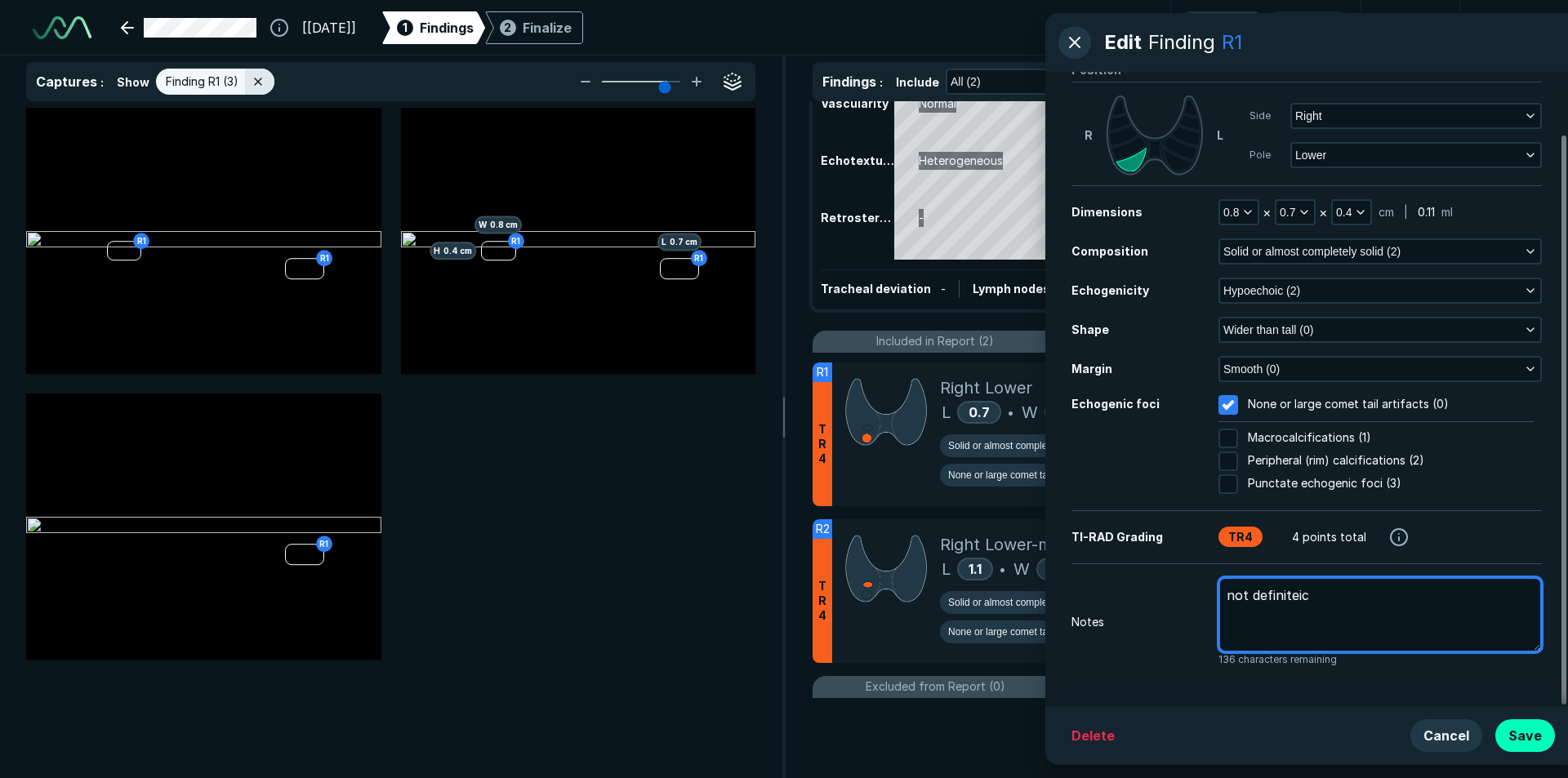
type textarea "not definitei"
type textarea "x"
type textarea "not definite"
type textarea "x"
type textarea "not definit"
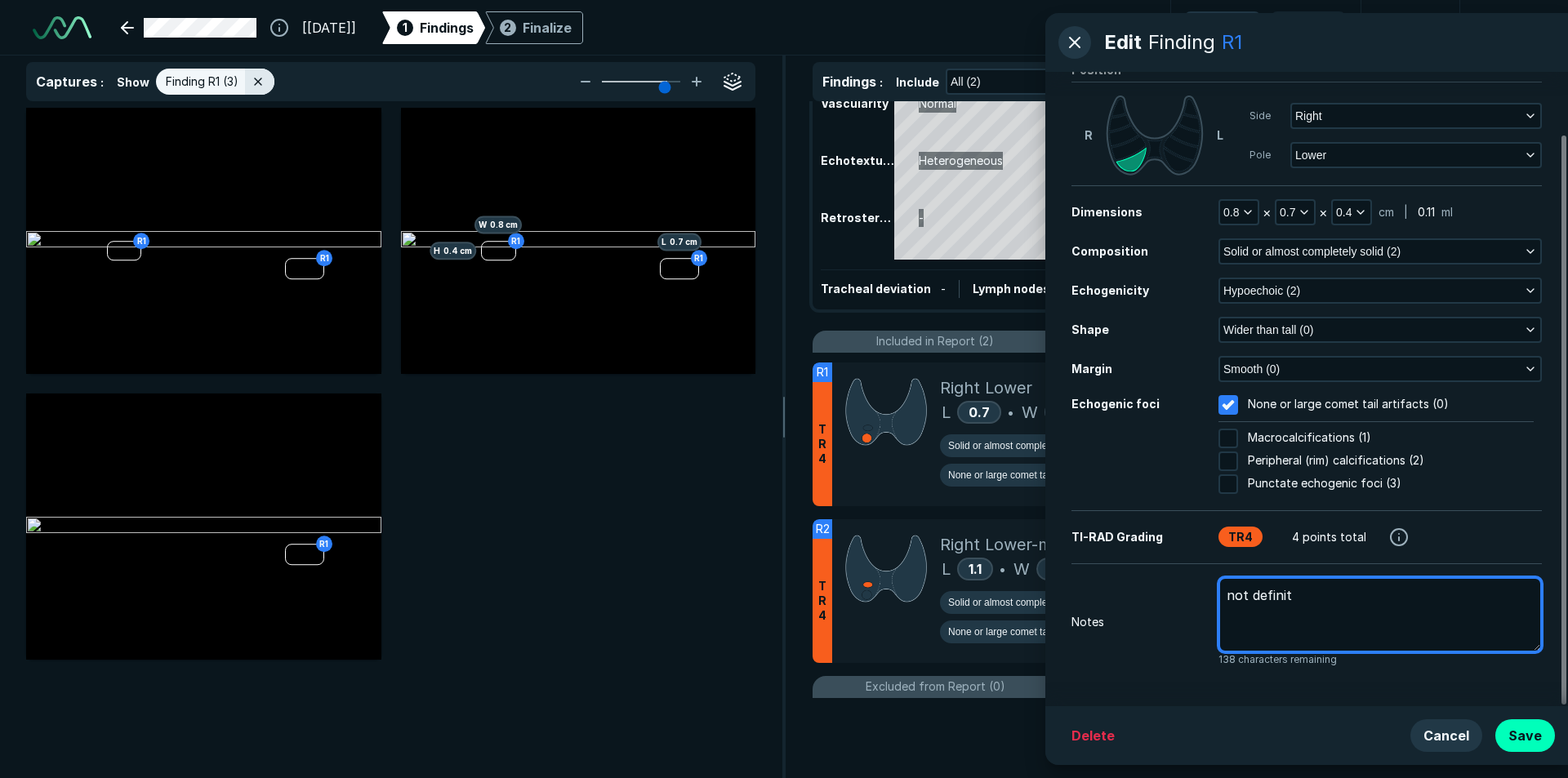
type textarea "x"
type textarea "not definiti"
type textarea "x"
type textarea "not definitic"
type textarea "x"
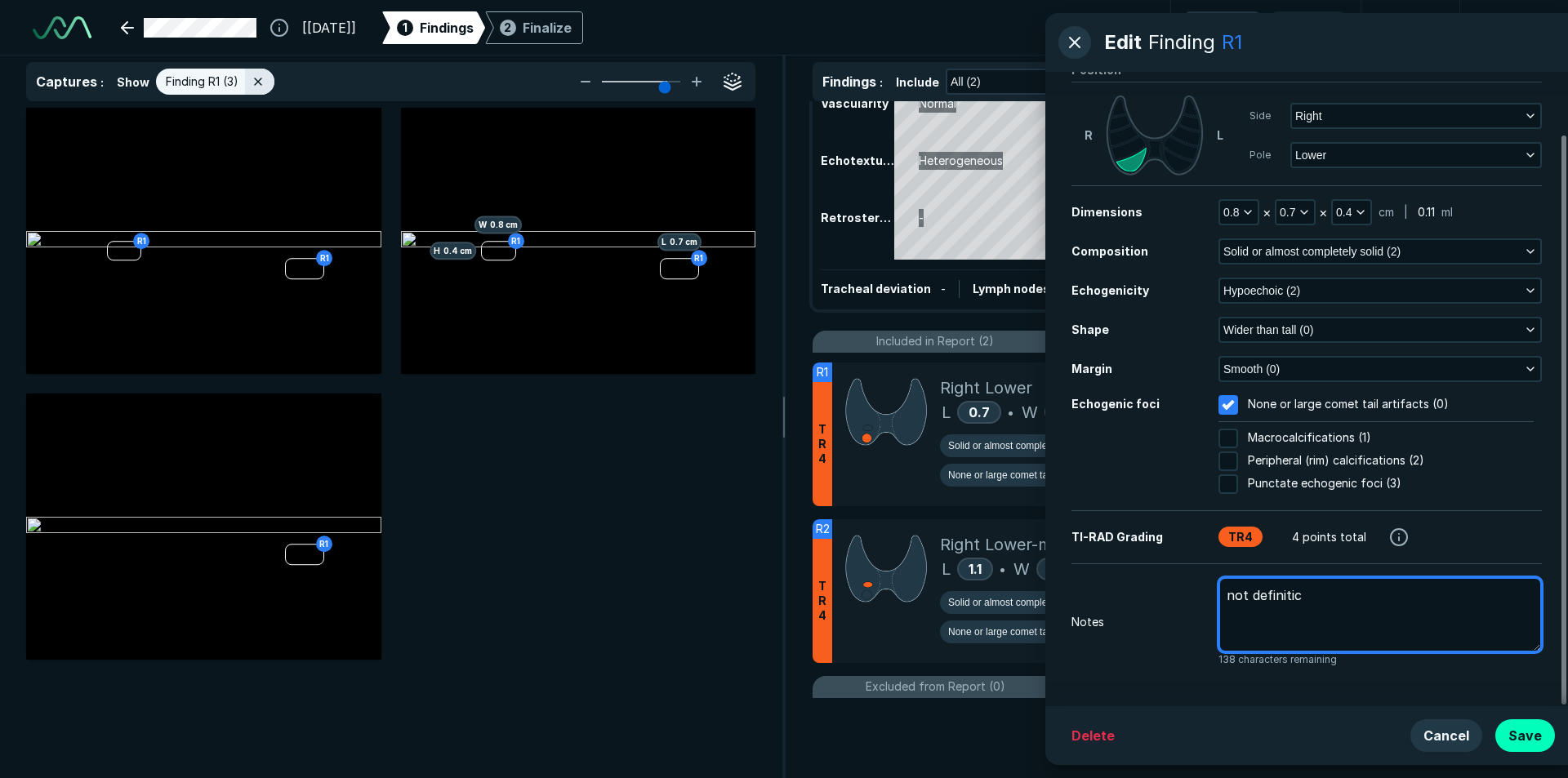
type textarea "not definitice"
type textarea "x"
type textarea "not definiticel"
type textarea "x"
type textarea "not definiticely"
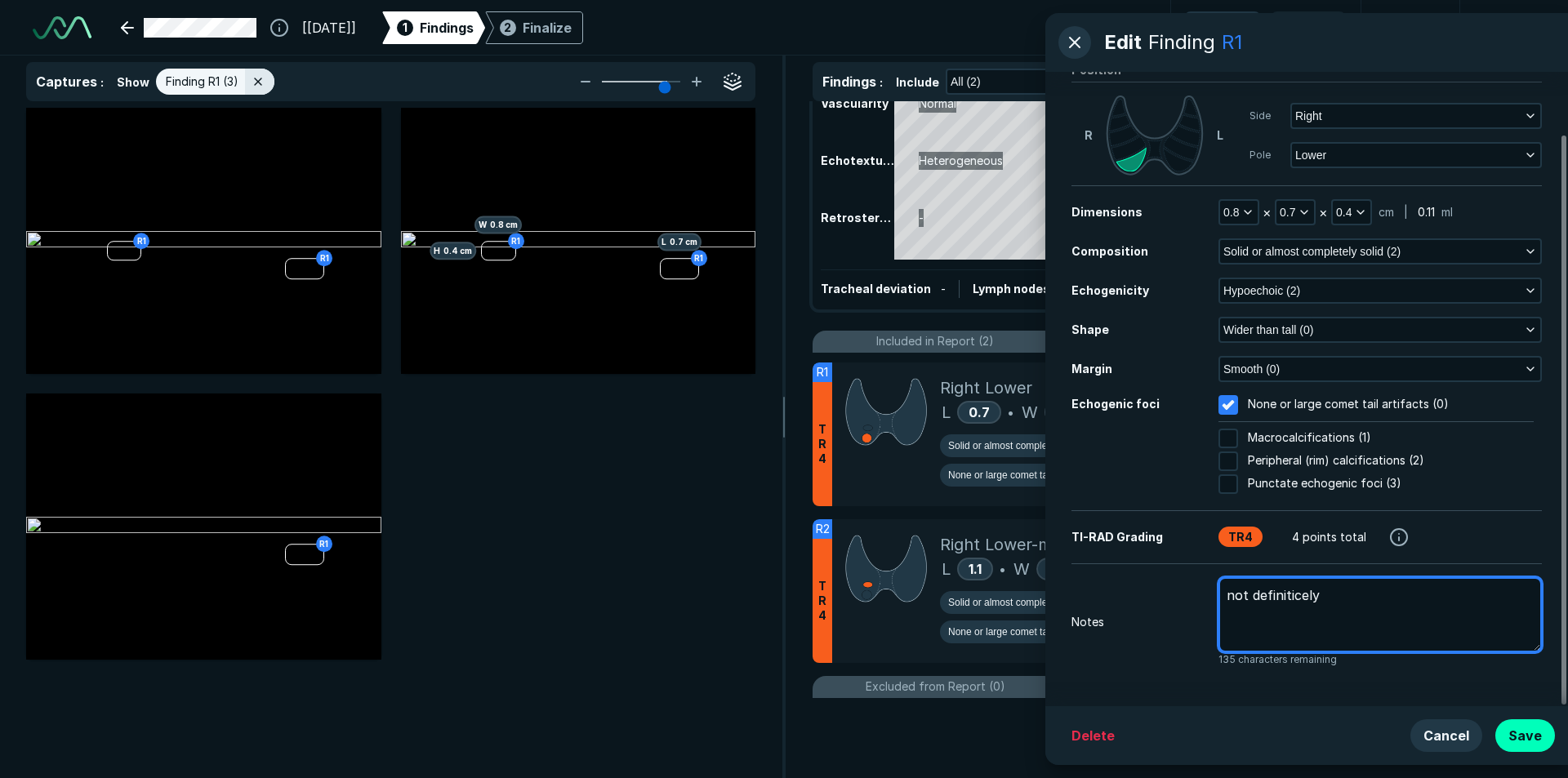
type textarea "x"
type textarea "not definiticely"
type textarea "x"
type textarea "not definiticely"
type textarea "x"
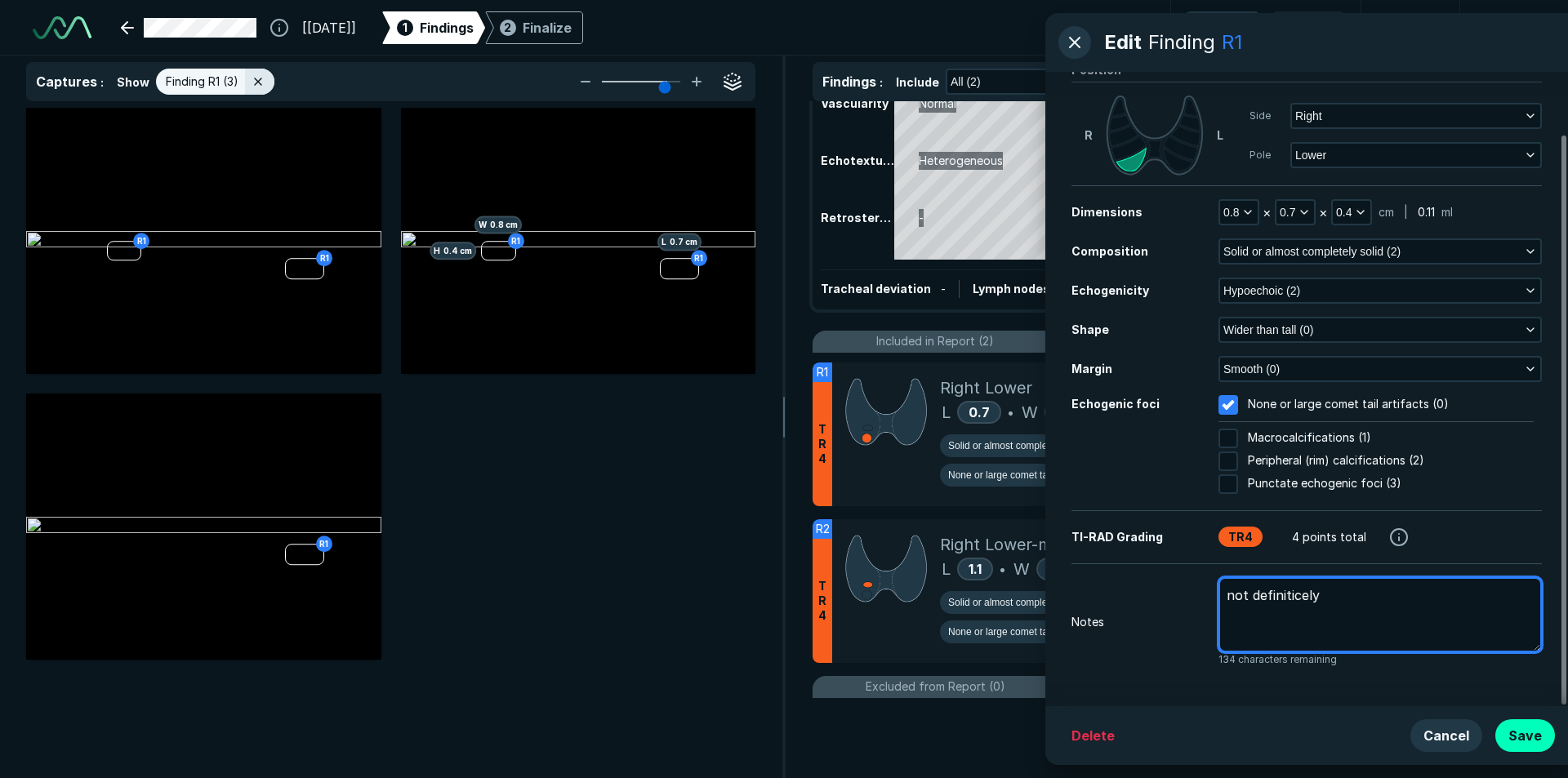
type textarea "not definiticel"
type textarea "x"
type textarea "not definitice"
type textarea "x"
type textarea "not definitic"
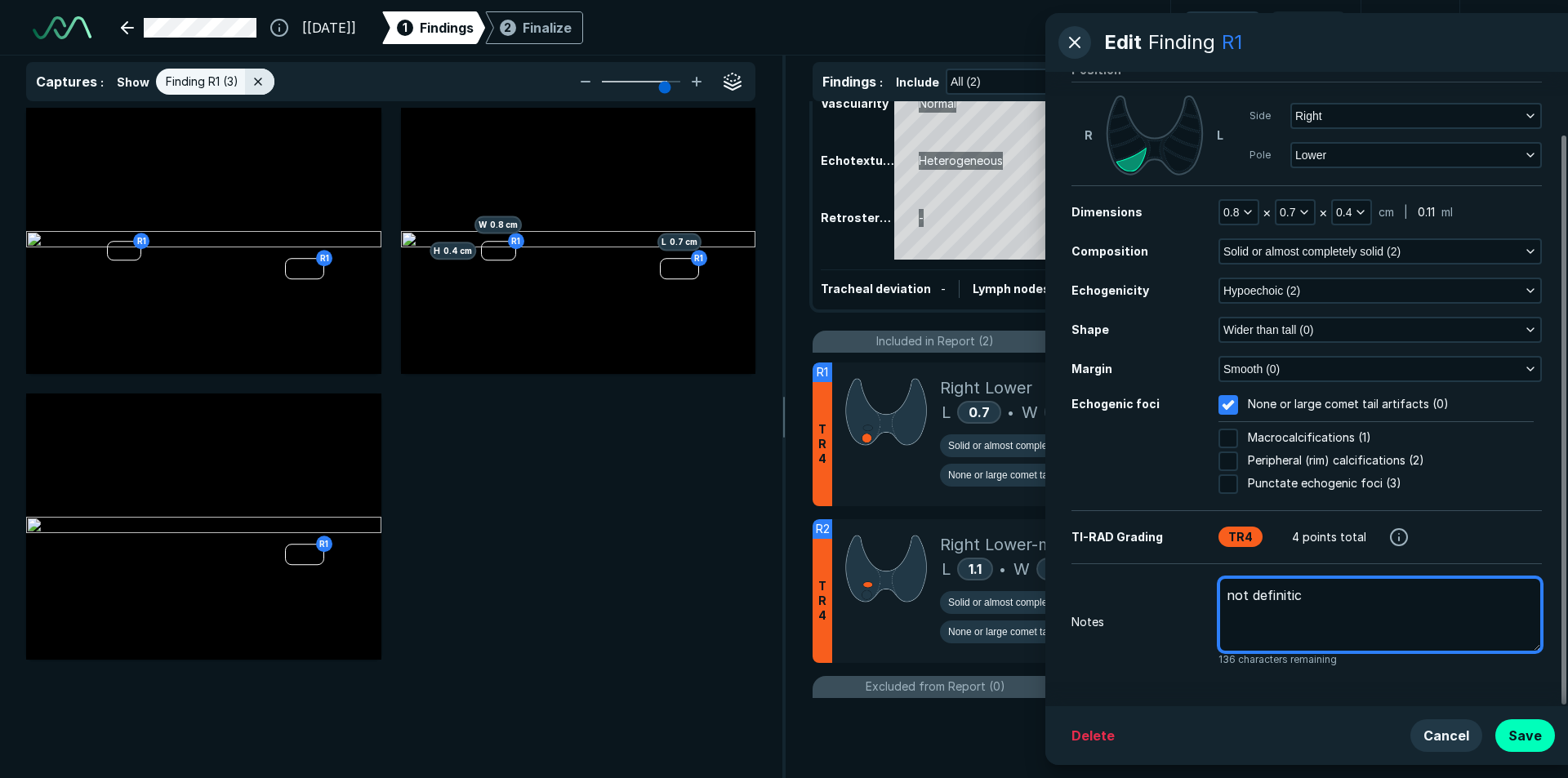
type textarea "x"
type textarea "not definiti"
type textarea "x"
type textarea "not definitiv"
type textarea "x"
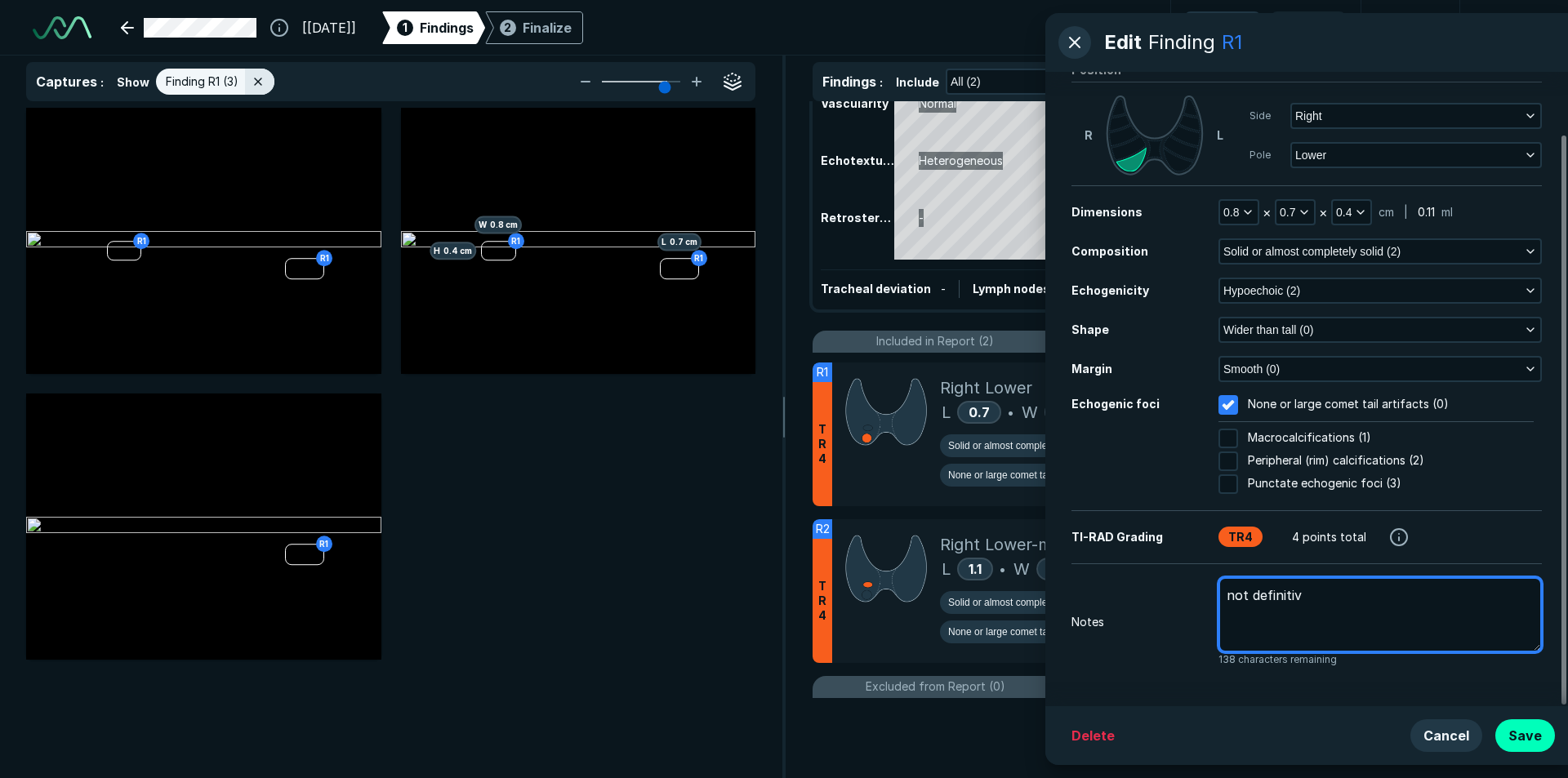
type textarea "not definitive"
type textarea "x"
type textarea "not definitivel"
type textarea "x"
type textarea "not definitively"
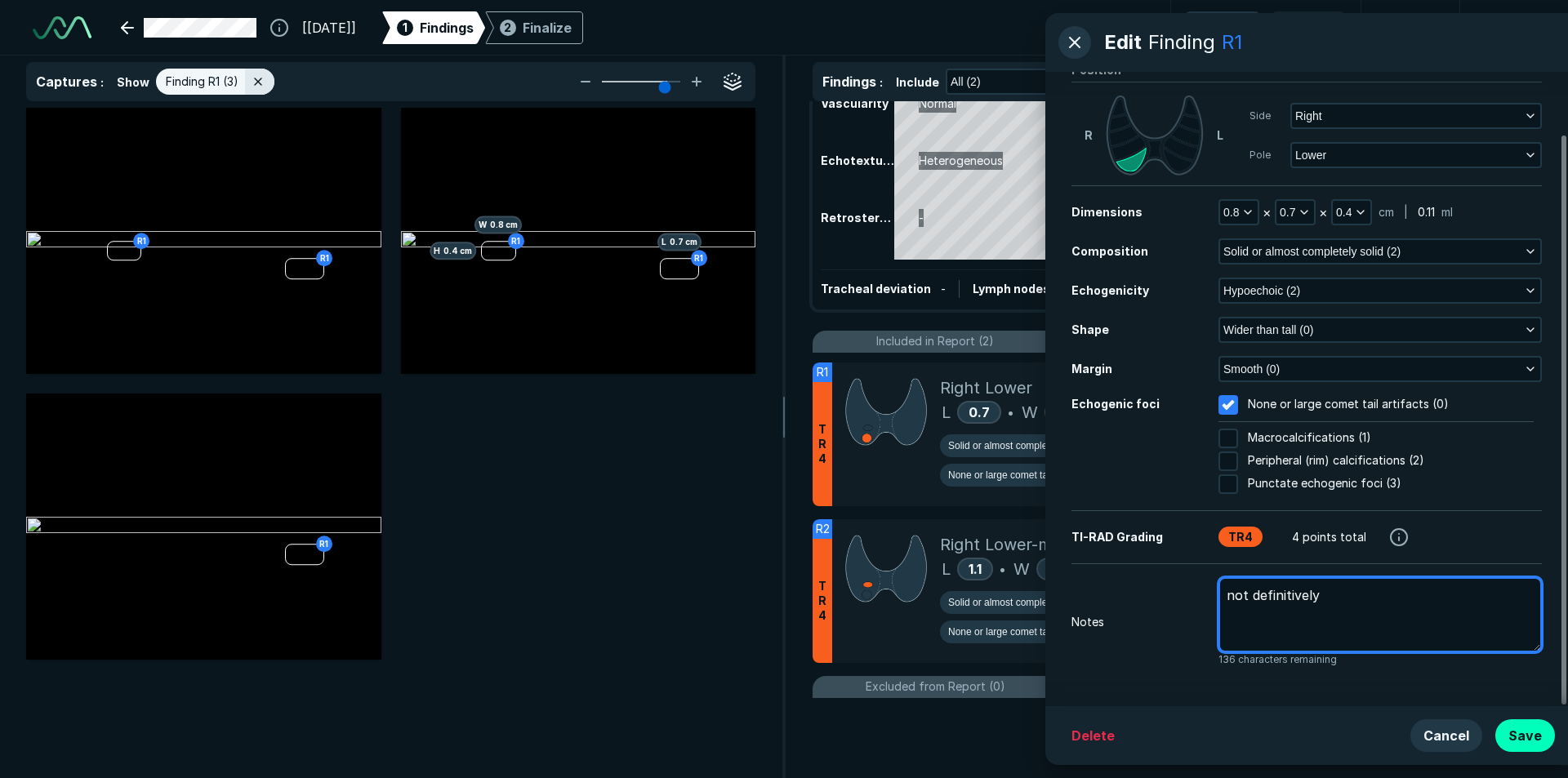
type textarea "x"
type textarea "not definitively"
type textarea "x"
type textarea "not definitively s"
type textarea "x"
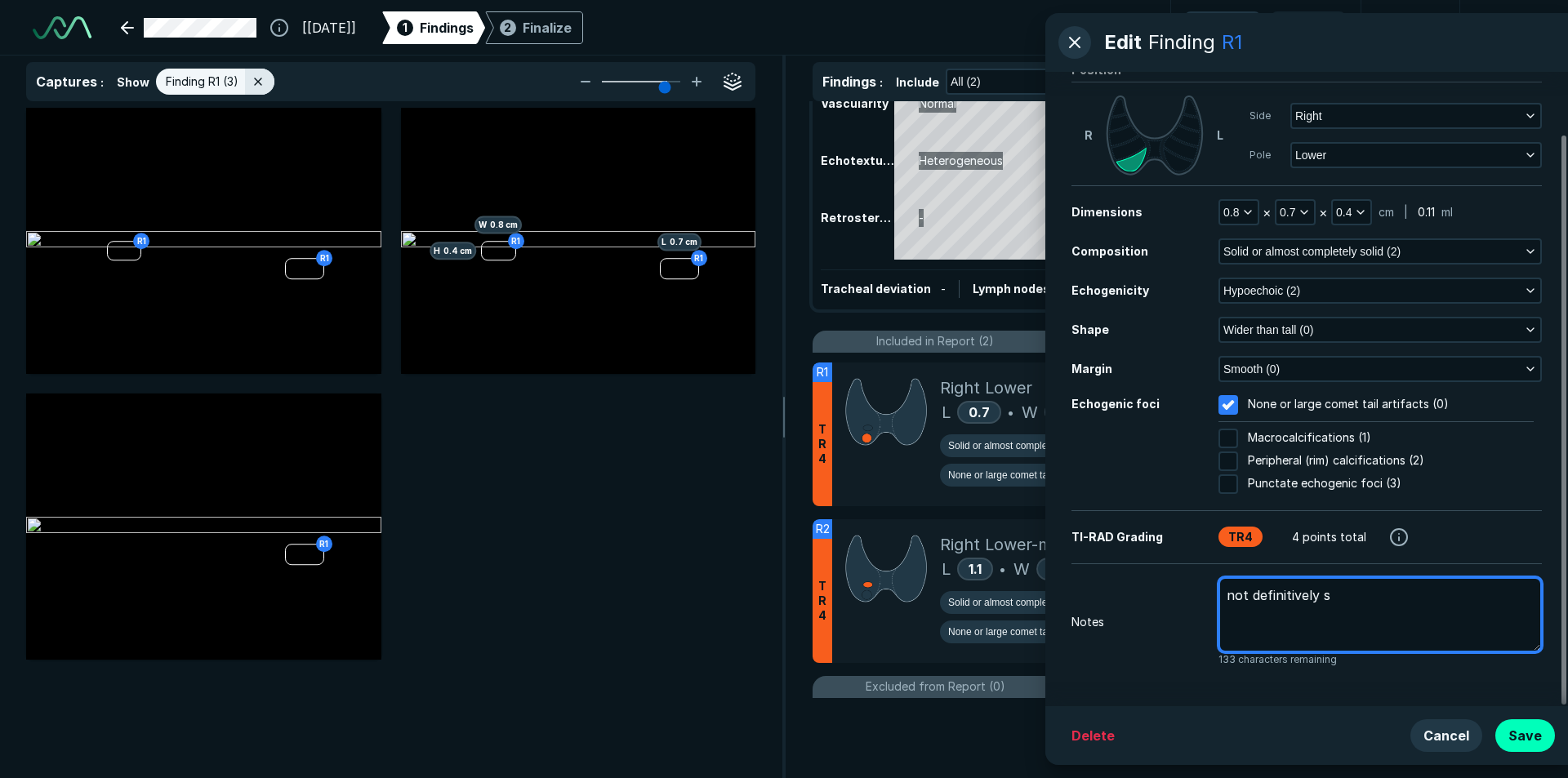
type textarea "not definitively se"
type textarea "x"
type textarea "not definitively see"
type textarea "x"
type textarea "not definitively seen"
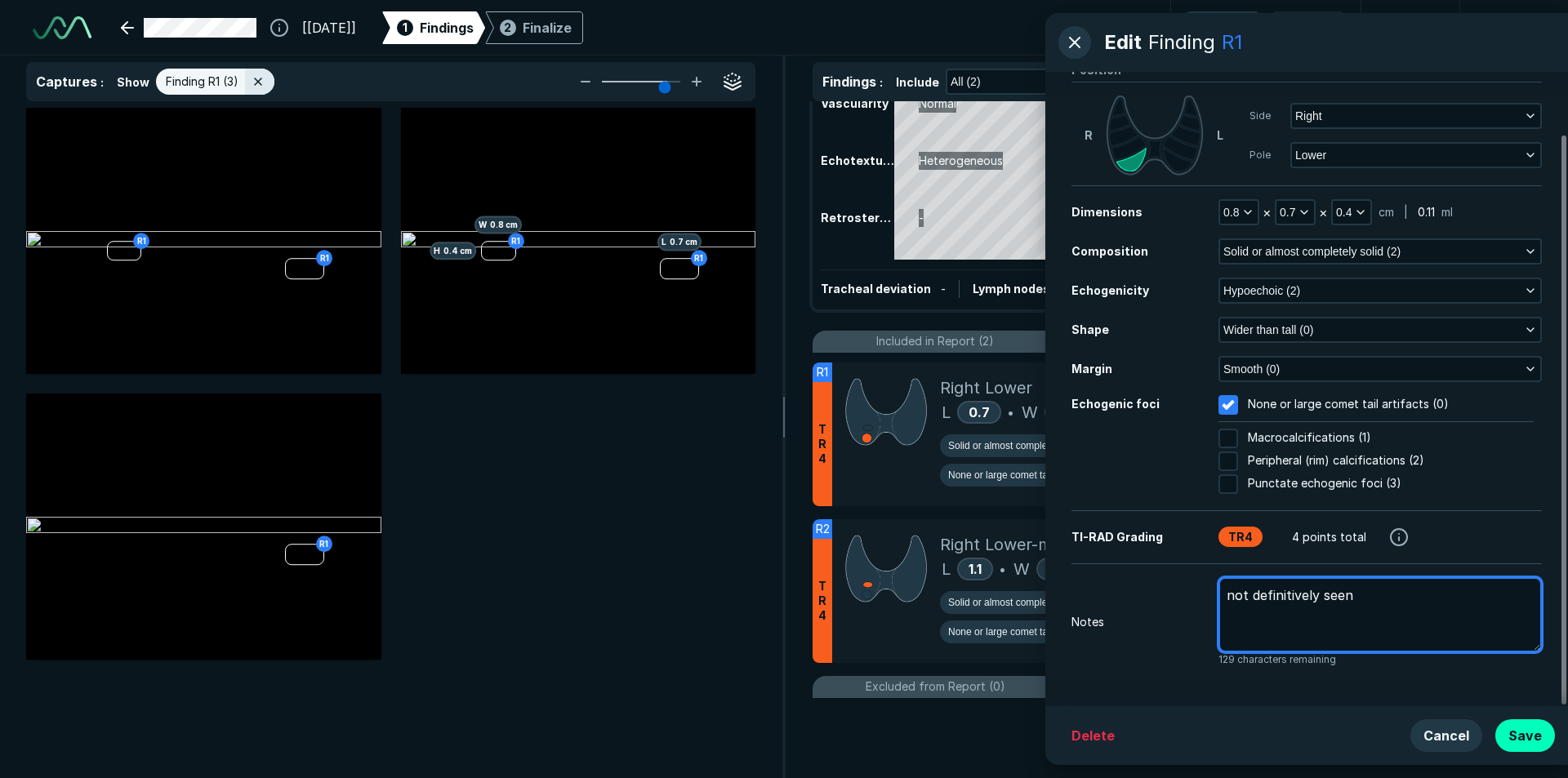
type textarea "x"
type textarea "not definitively seen"
type textarea "x"
type textarea "not definitively seen p"
type textarea "x"
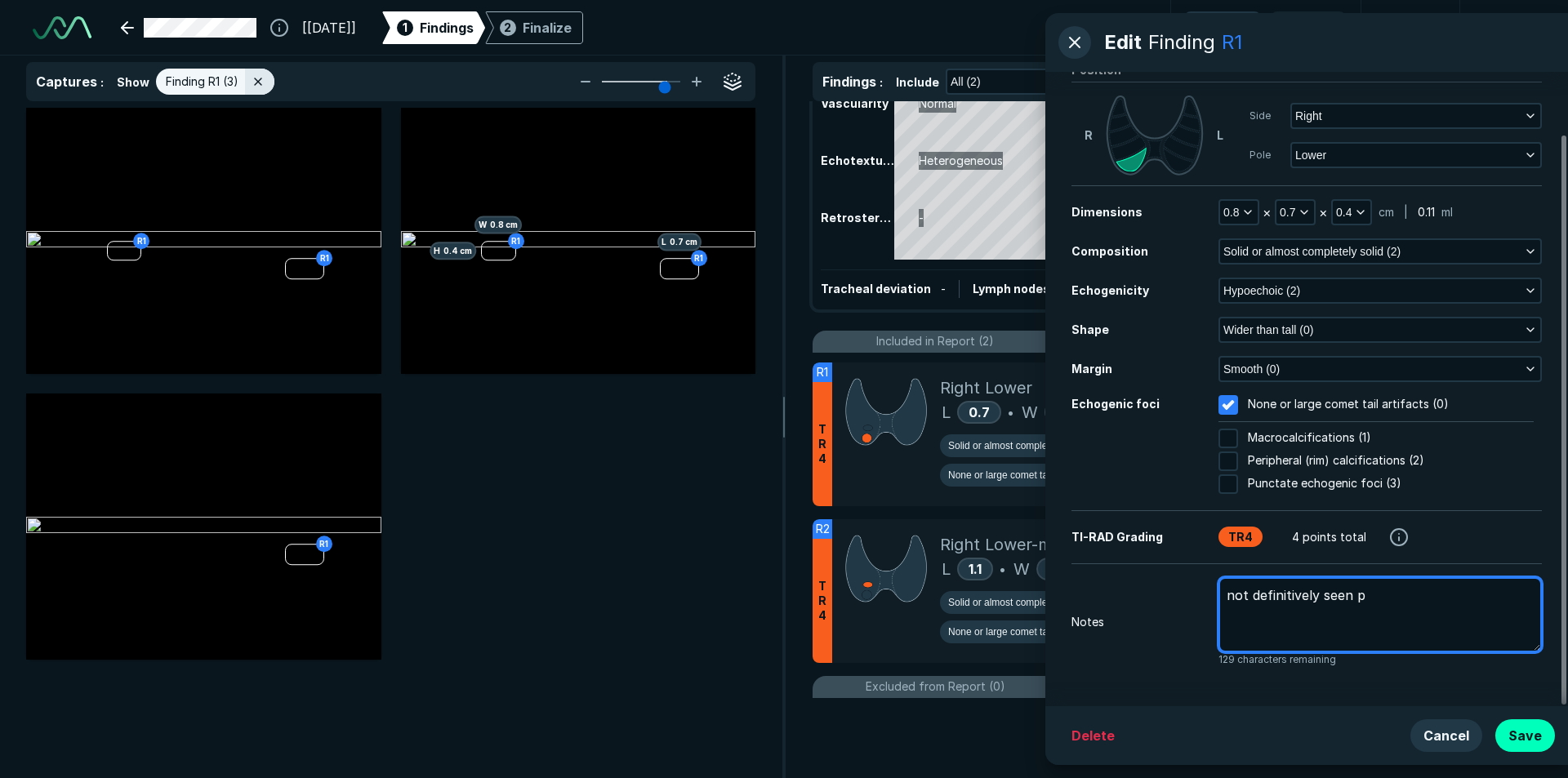
type textarea "not definitively seen pr"
type textarea "x"
type textarea "not definitively seen pre"
type textarea "x"
type textarea "not definitively seen prev"
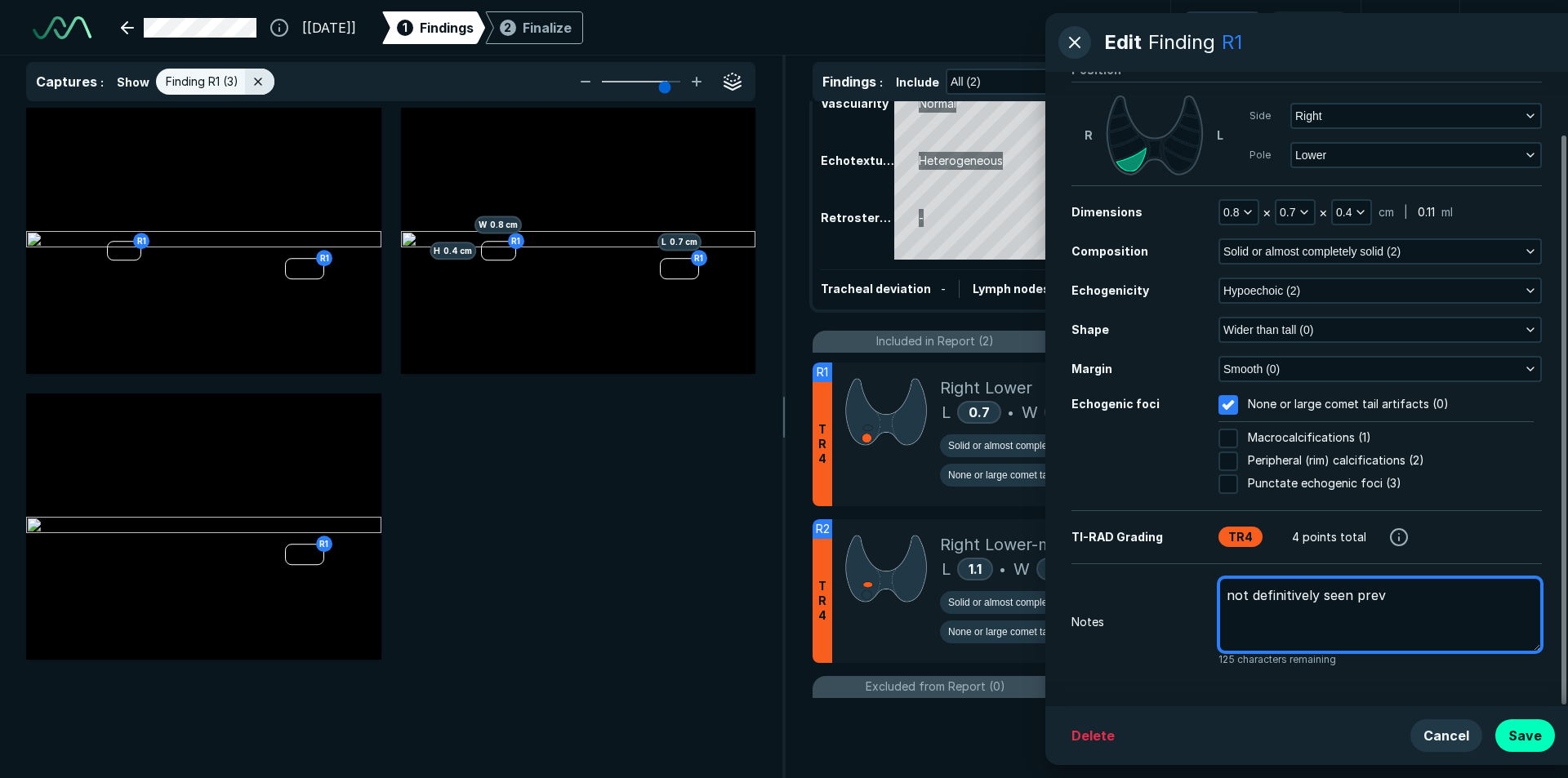
type textarea "x"
type textarea "not definitively seen previ"
type textarea "x"
type textarea "not definitively seen previo"
type textarea "x"
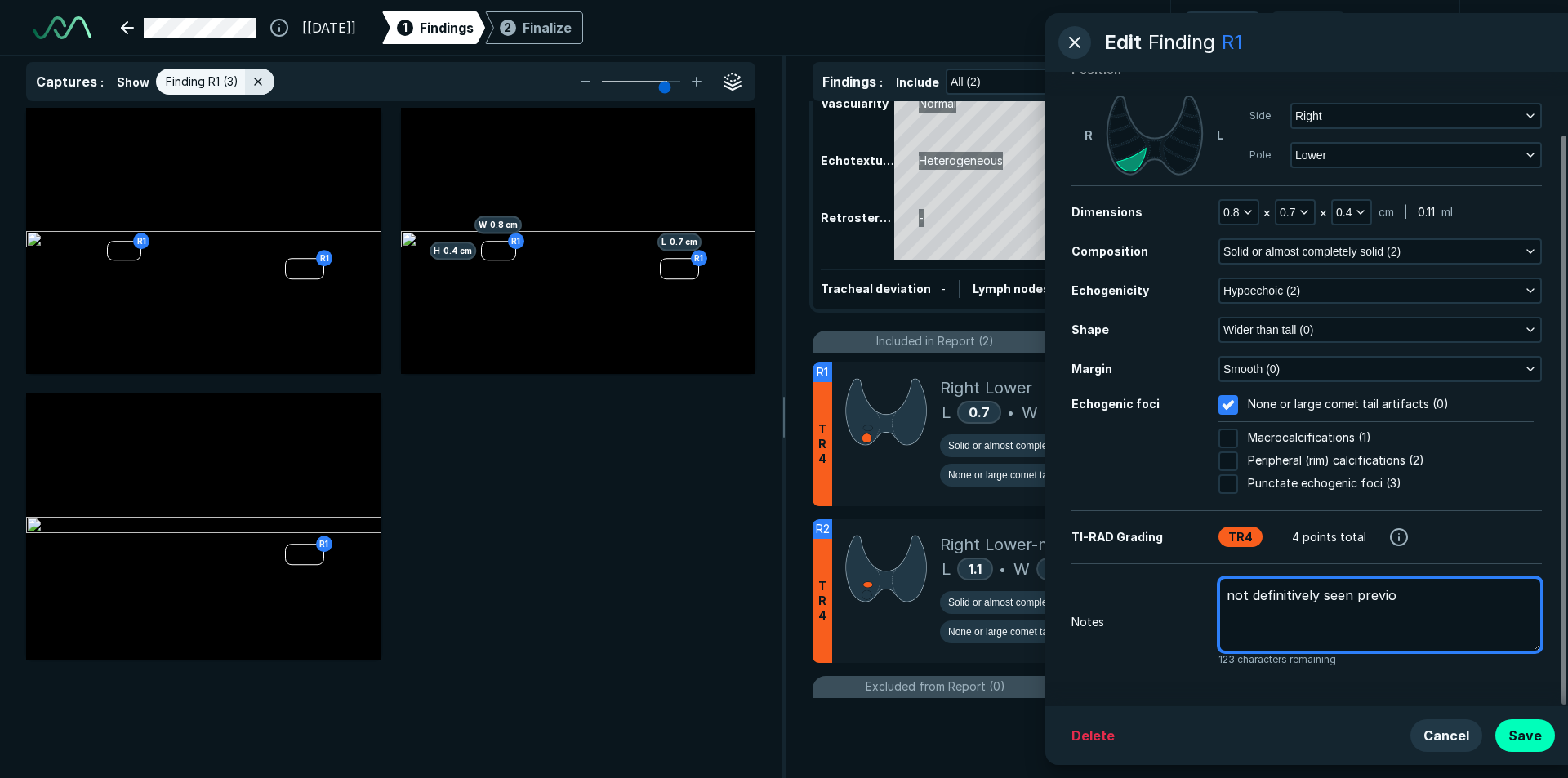
type textarea "not definitively seen previou"
type textarea "x"
type textarea "not definitively seen previous"
type textarea "x"
type textarea "not definitively seen previousl"
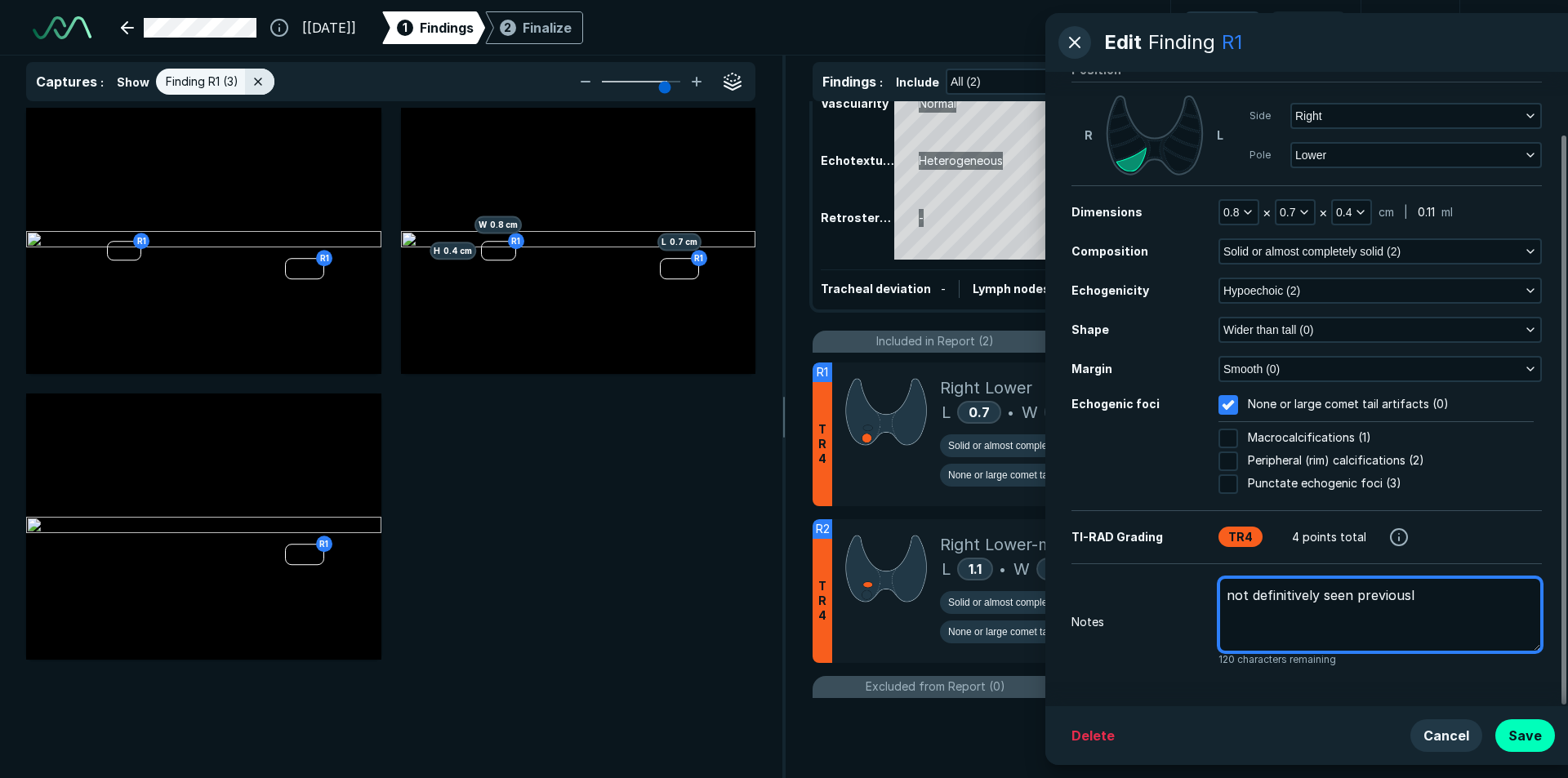
type textarea "x"
type textarea "not definitively seen previously"
type textarea "x"
type textarea "not definitively seen previously"
type textarea "x"
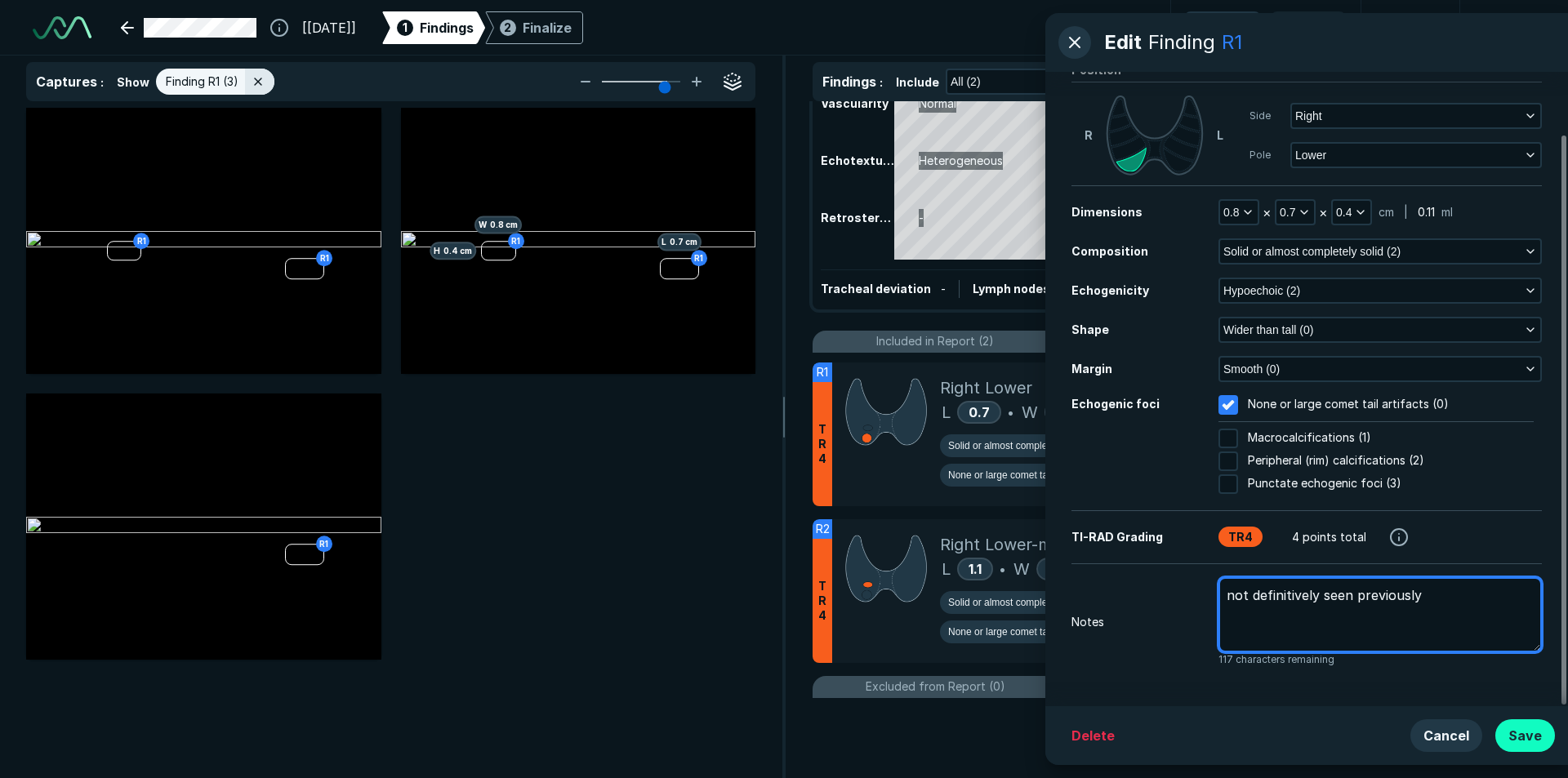
type textarea "not definitively seen previously"
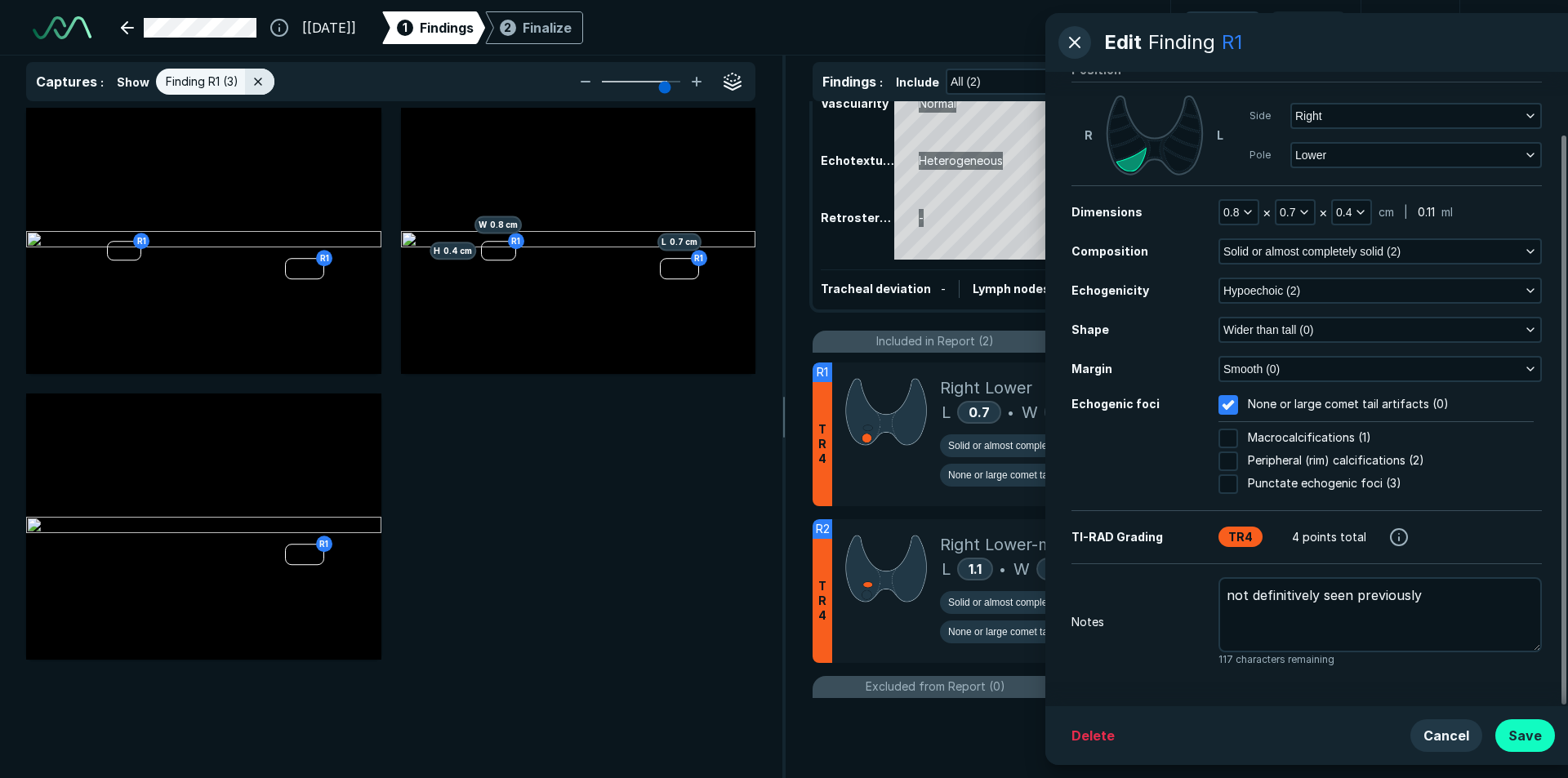
click at [1522, 732] on button "Save" at bounding box center [1525, 735] width 60 height 32
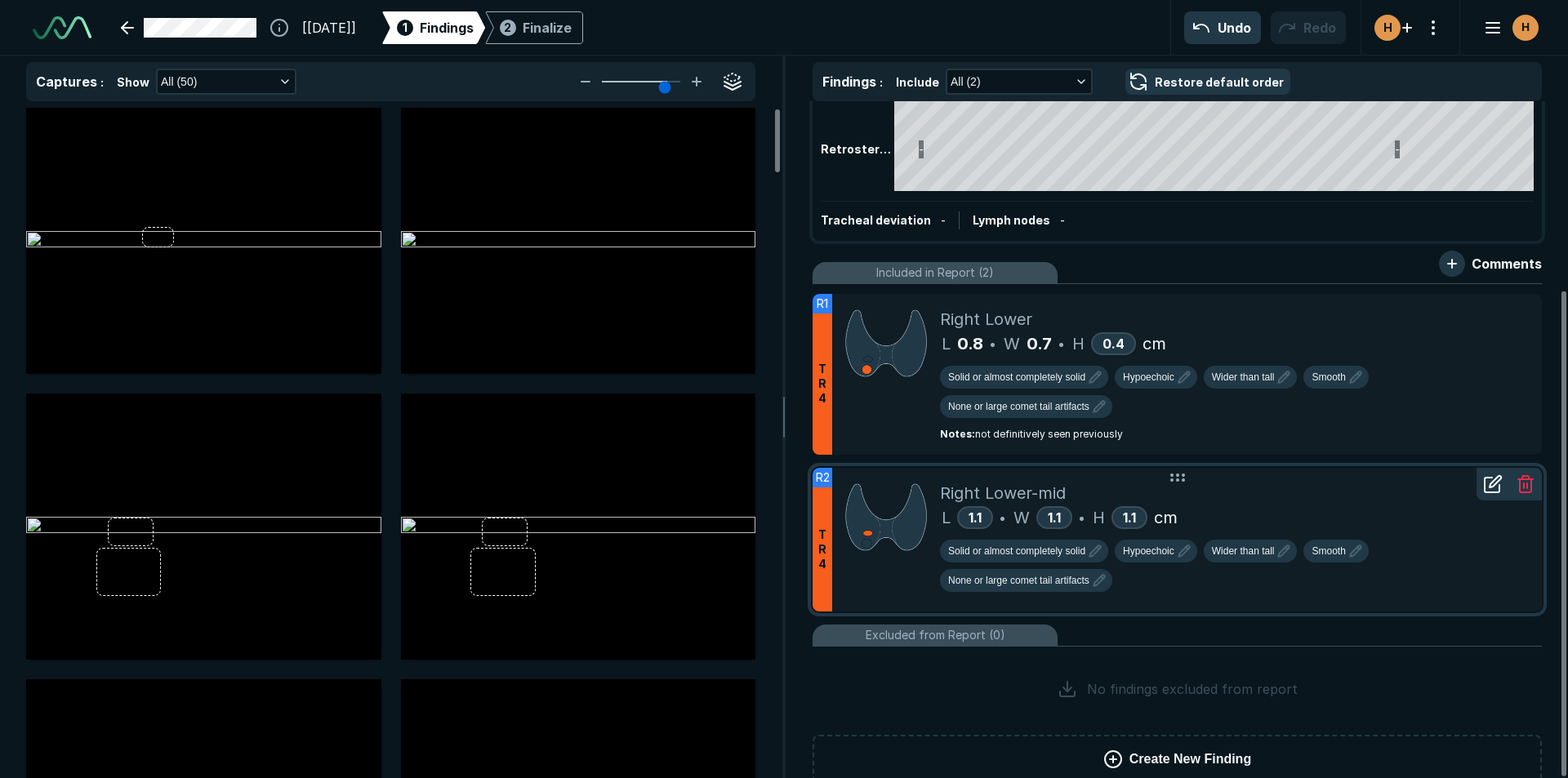
scroll to position [264, 0]
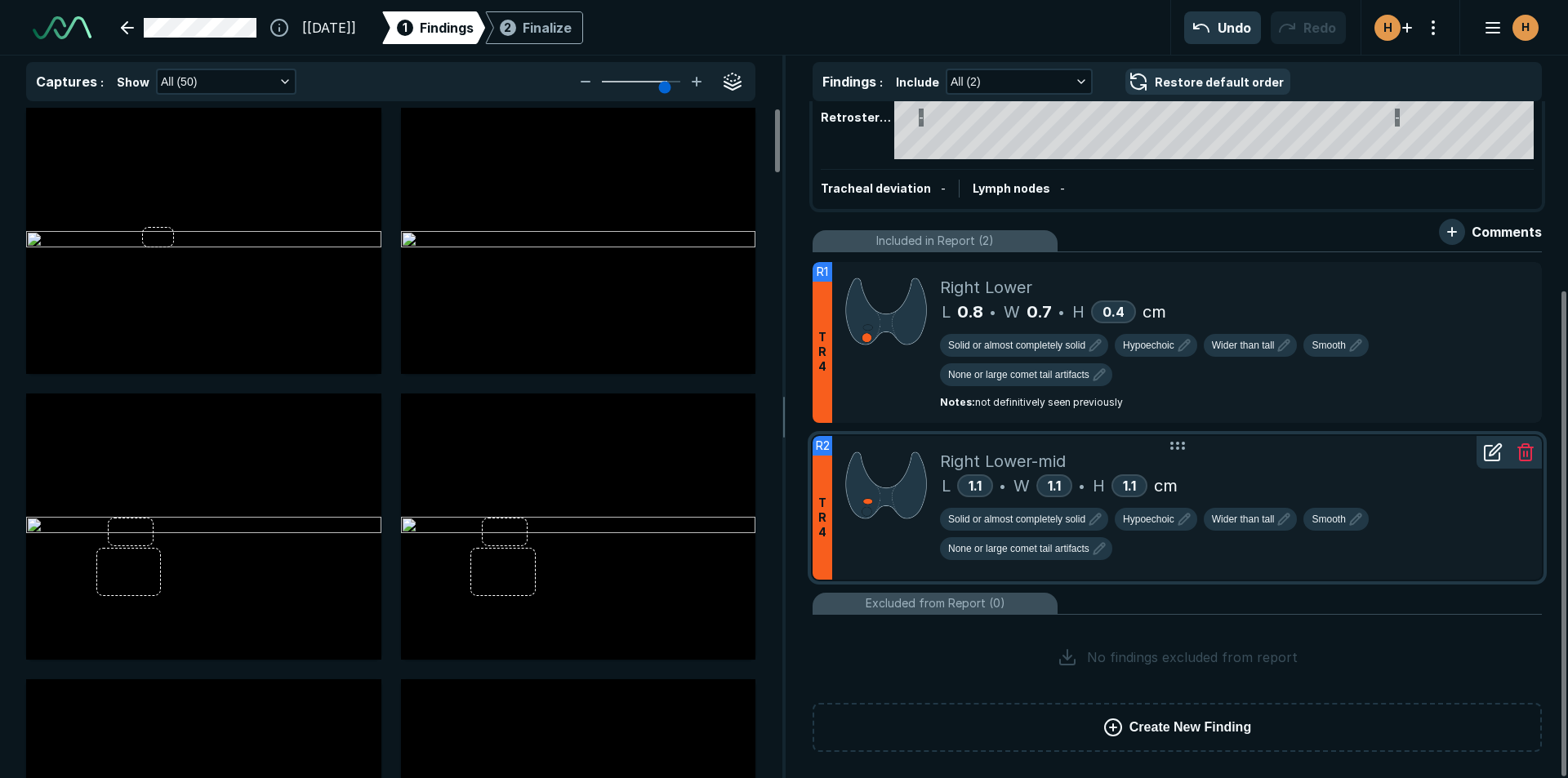
click at [1290, 489] on div "L 1.1 • W 1.1 • H 1.1 cm" at bounding box center [1234, 486] width 588 height 25
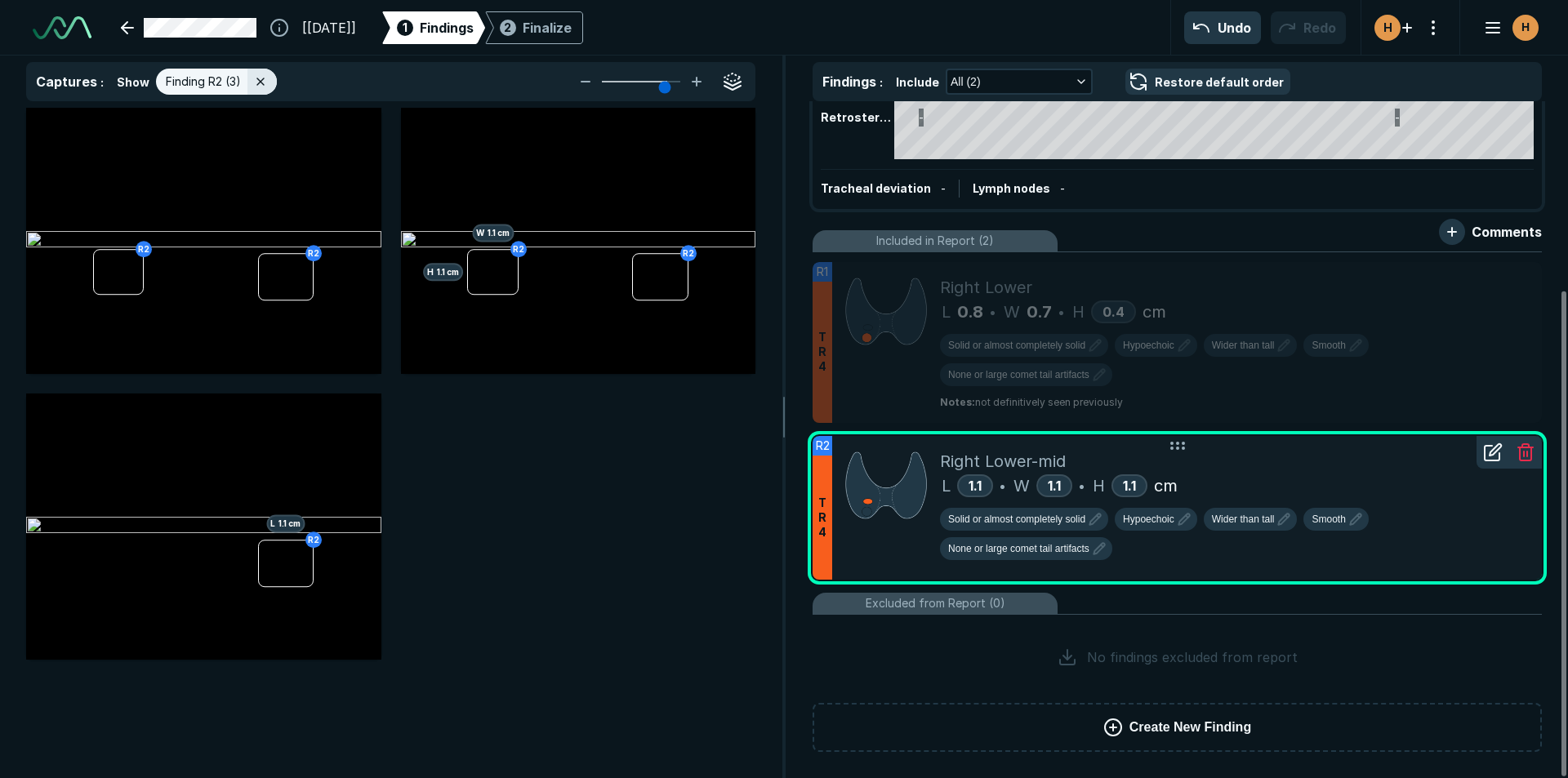
scroll to position [4938, 5354]
click at [1143, 495] on div "1.1" at bounding box center [1129, 486] width 36 height 23
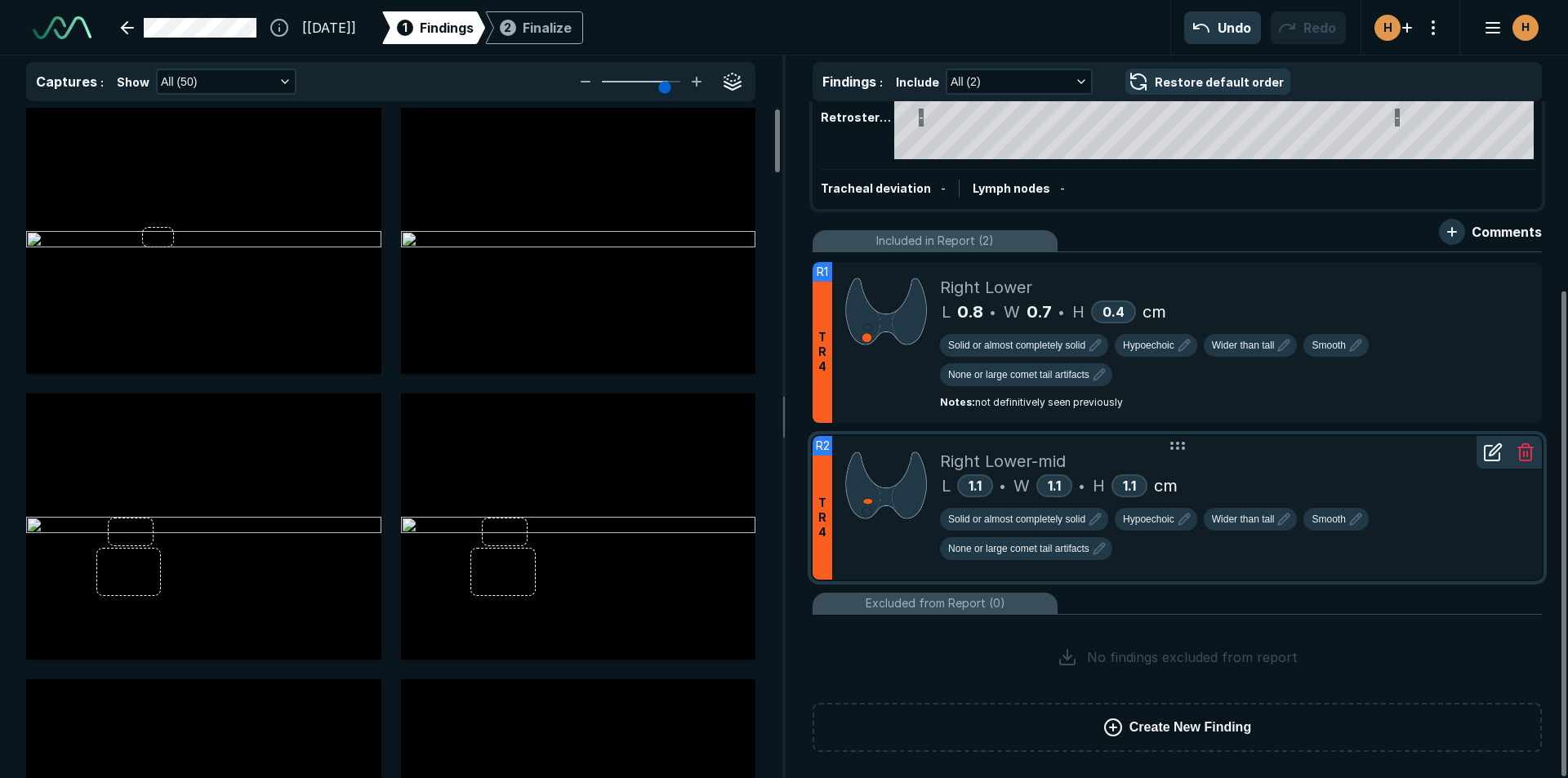
click at [1497, 458] on icon at bounding box center [1492, 452] width 20 height 20
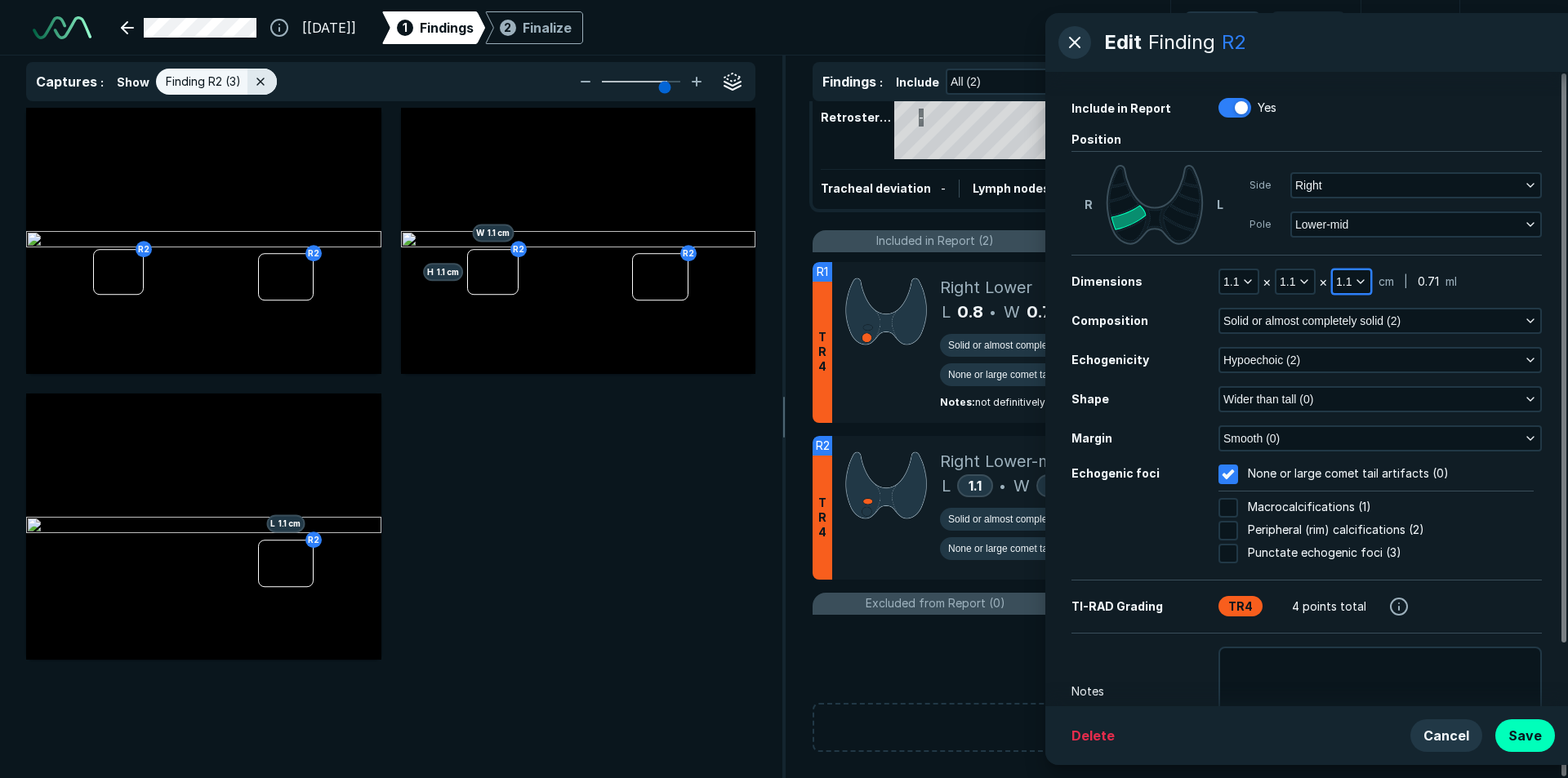
click at [1352, 280] on button "1.1" at bounding box center [1351, 281] width 37 height 23
click at [1367, 375] on input "text" at bounding box center [1372, 386] width 64 height 23
type input "1.0"
click at [1389, 412] on button "Done" at bounding box center [1372, 422] width 67 height 26
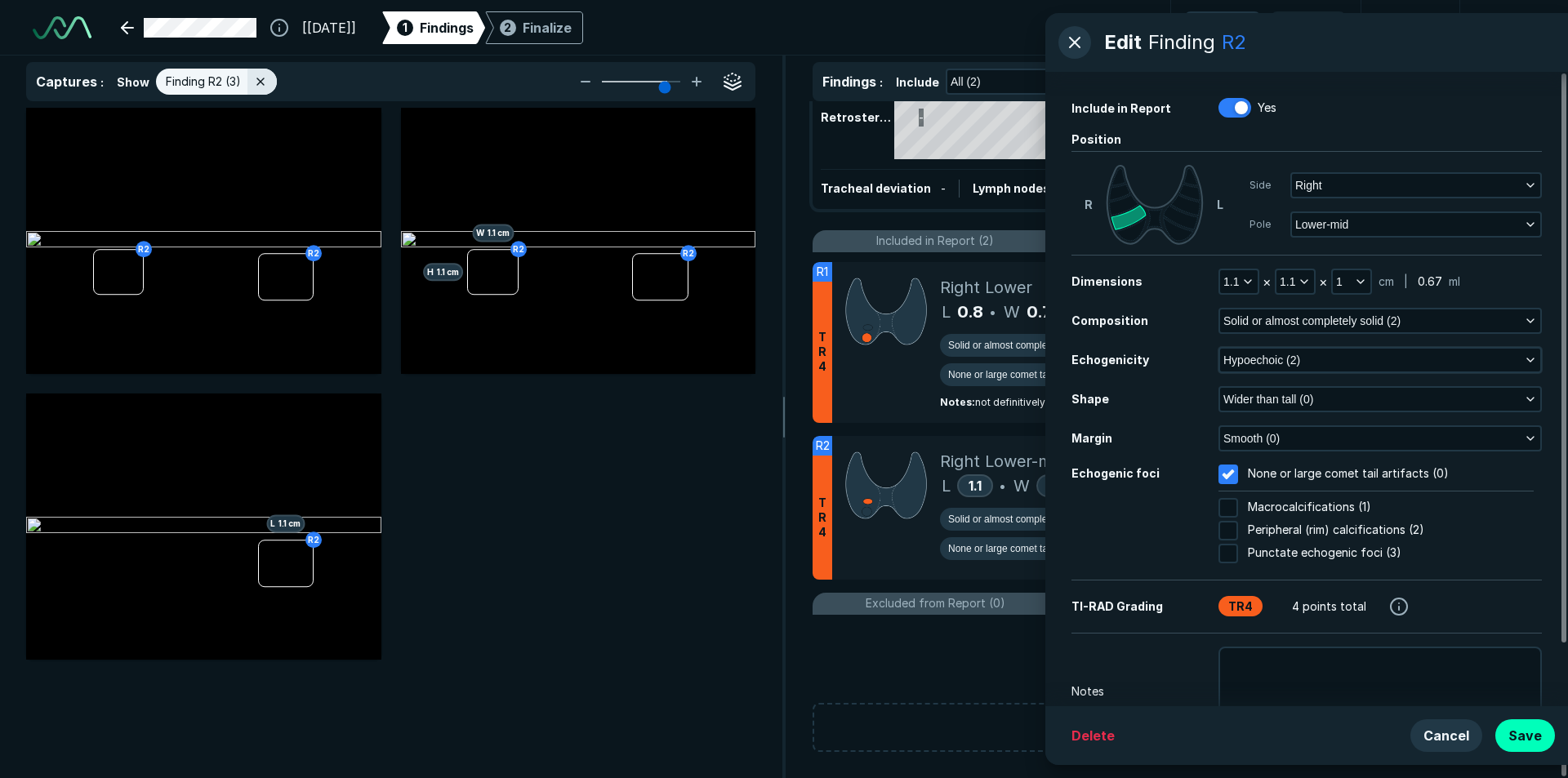
scroll to position [70, 0]
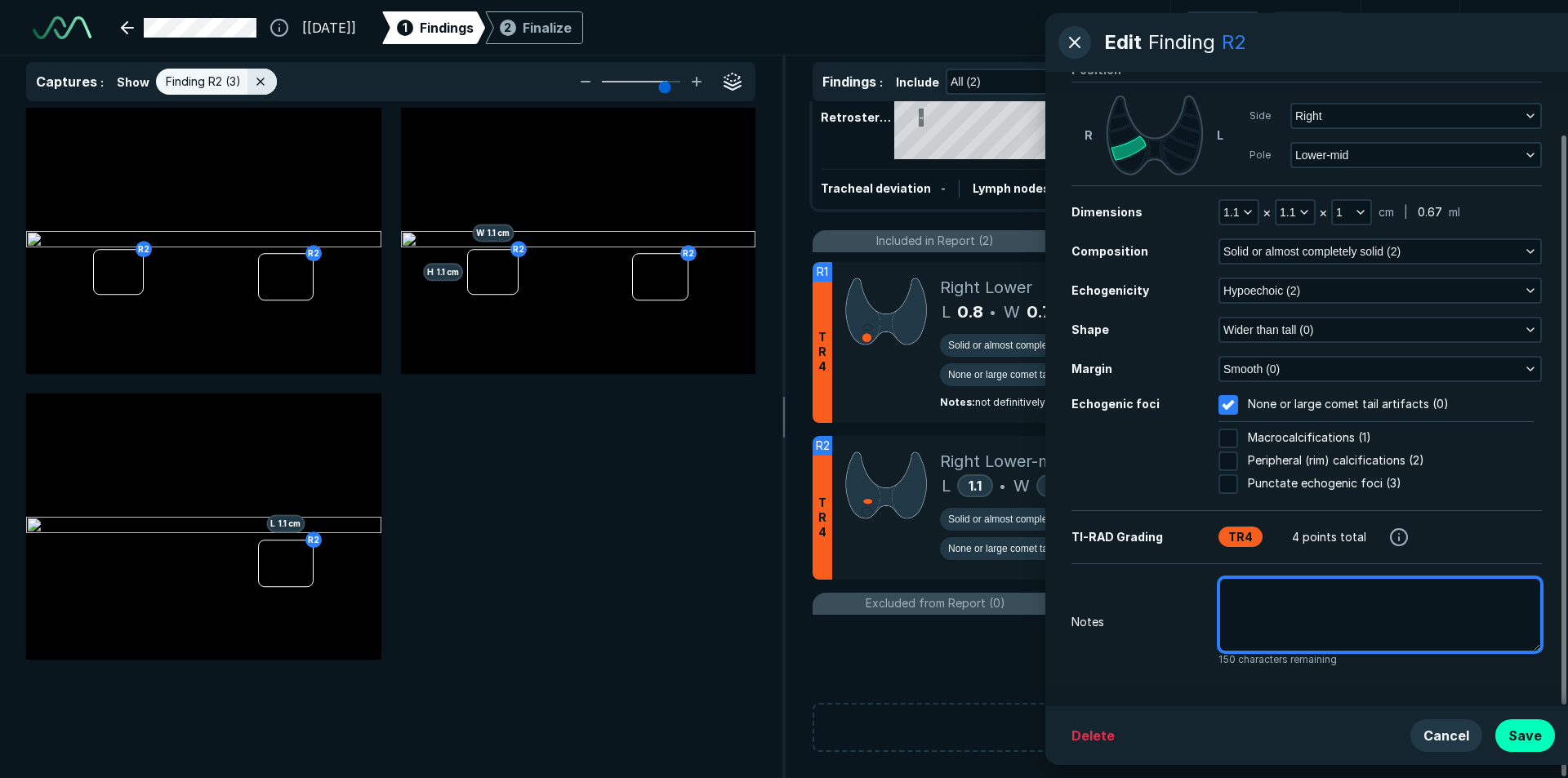
click at [1369, 619] on textarea at bounding box center [1380, 615] width 323 height 75
type textarea "x"
type textarea "p"
type textarea "x"
type textarea "pr"
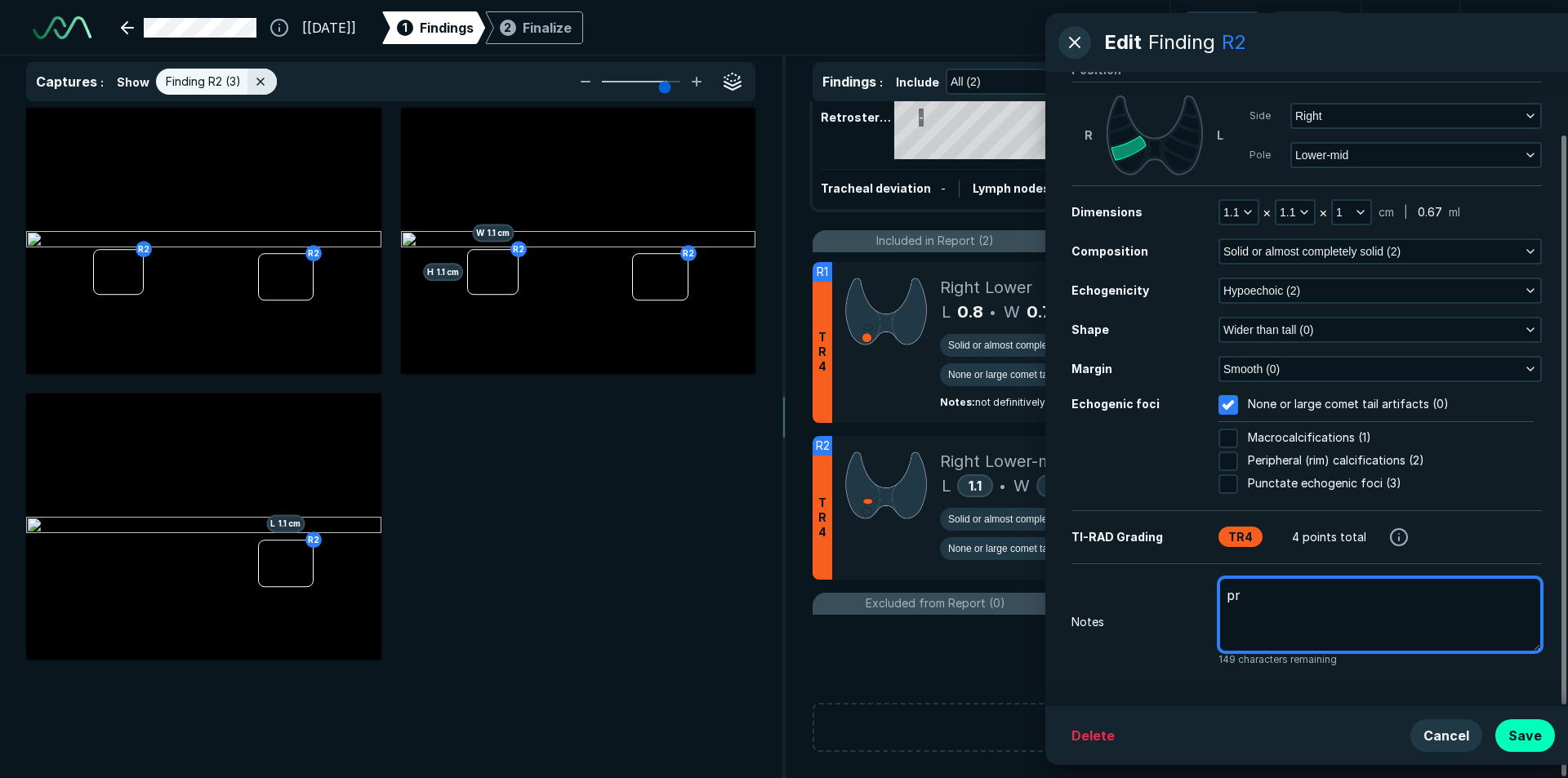
type textarea "x"
type textarea "pre"
type textarea "x"
type textarea "prev"
type textarea "x"
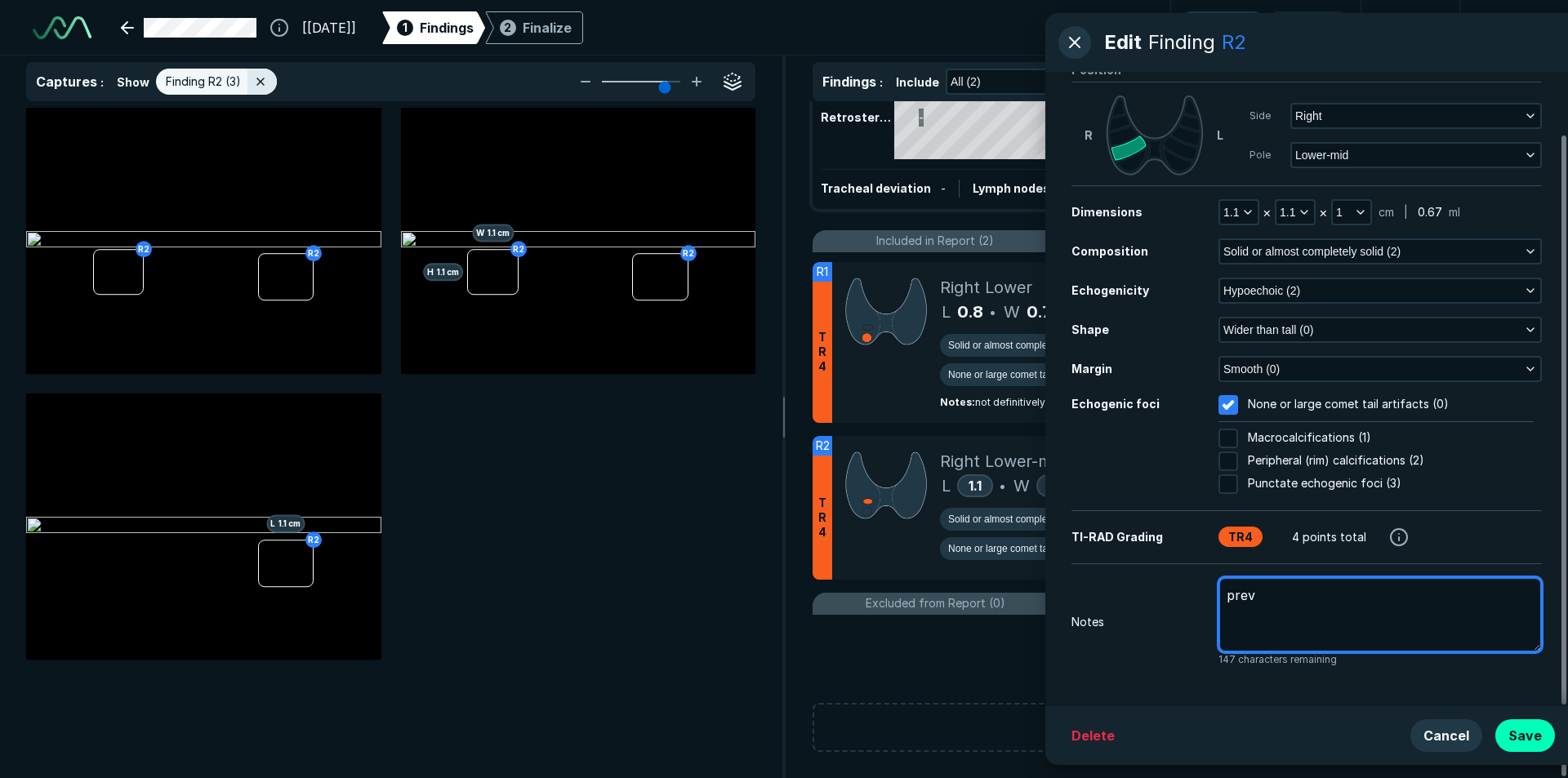
type textarea "previ"
type textarea "x"
type textarea "previo"
type textarea "x"
type textarea "previou"
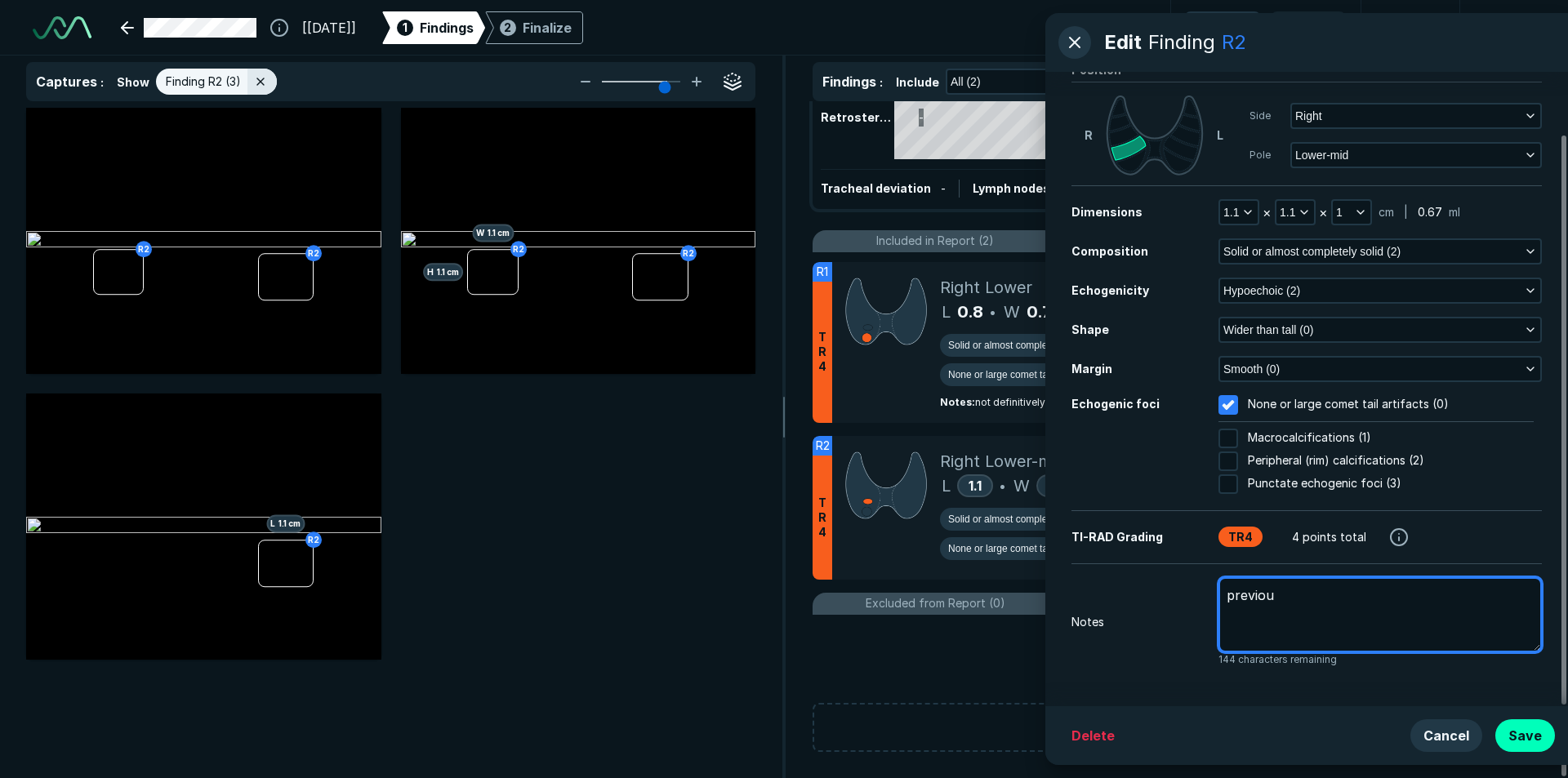
type textarea "x"
type textarea "previous"
type textarea "x"
type textarea "previous"
type textarea "x"
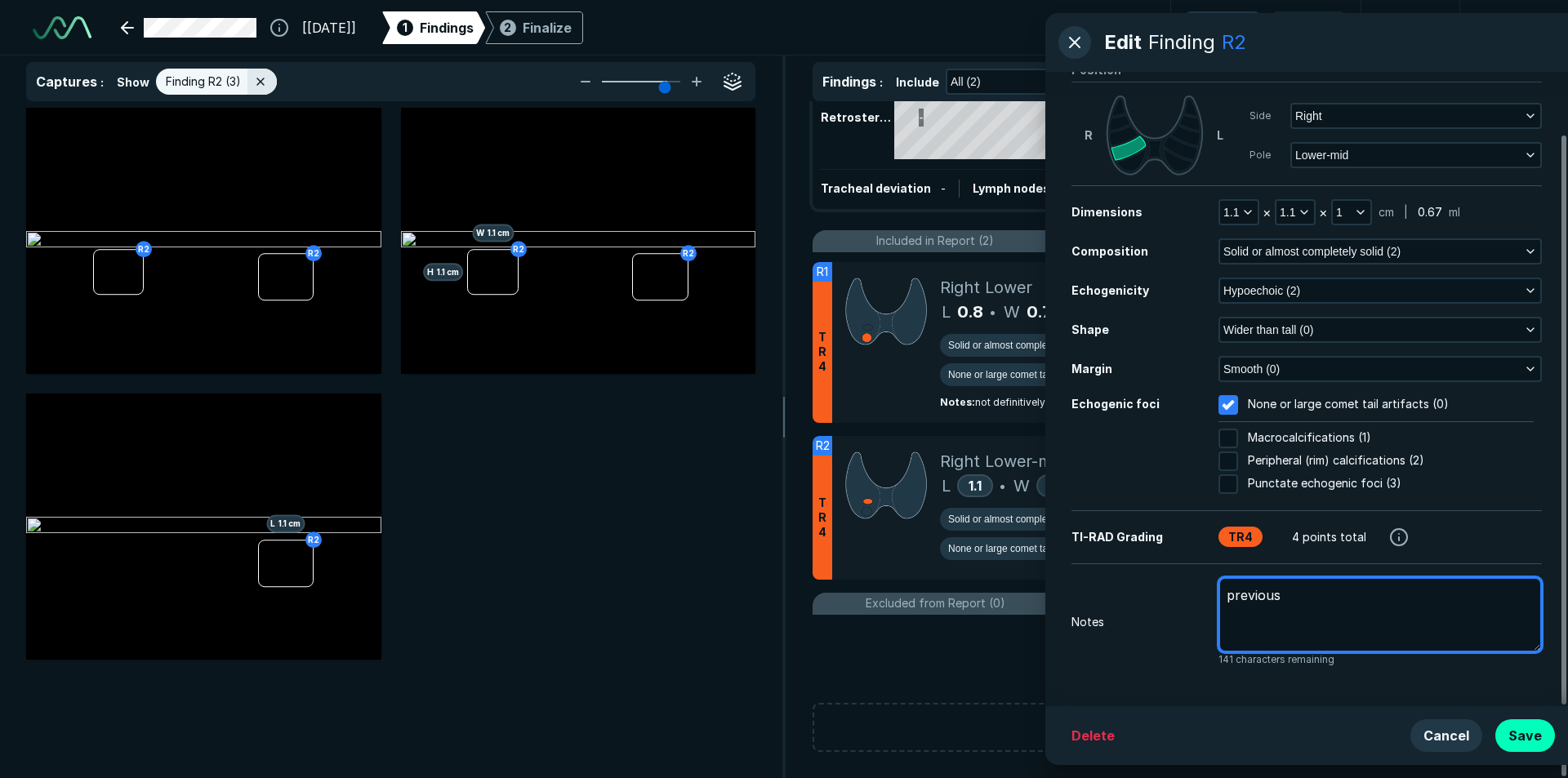
type textarea "previous m"
type textarea "x"
type textarea "previous me"
type textarea "x"
type textarea "previous mea"
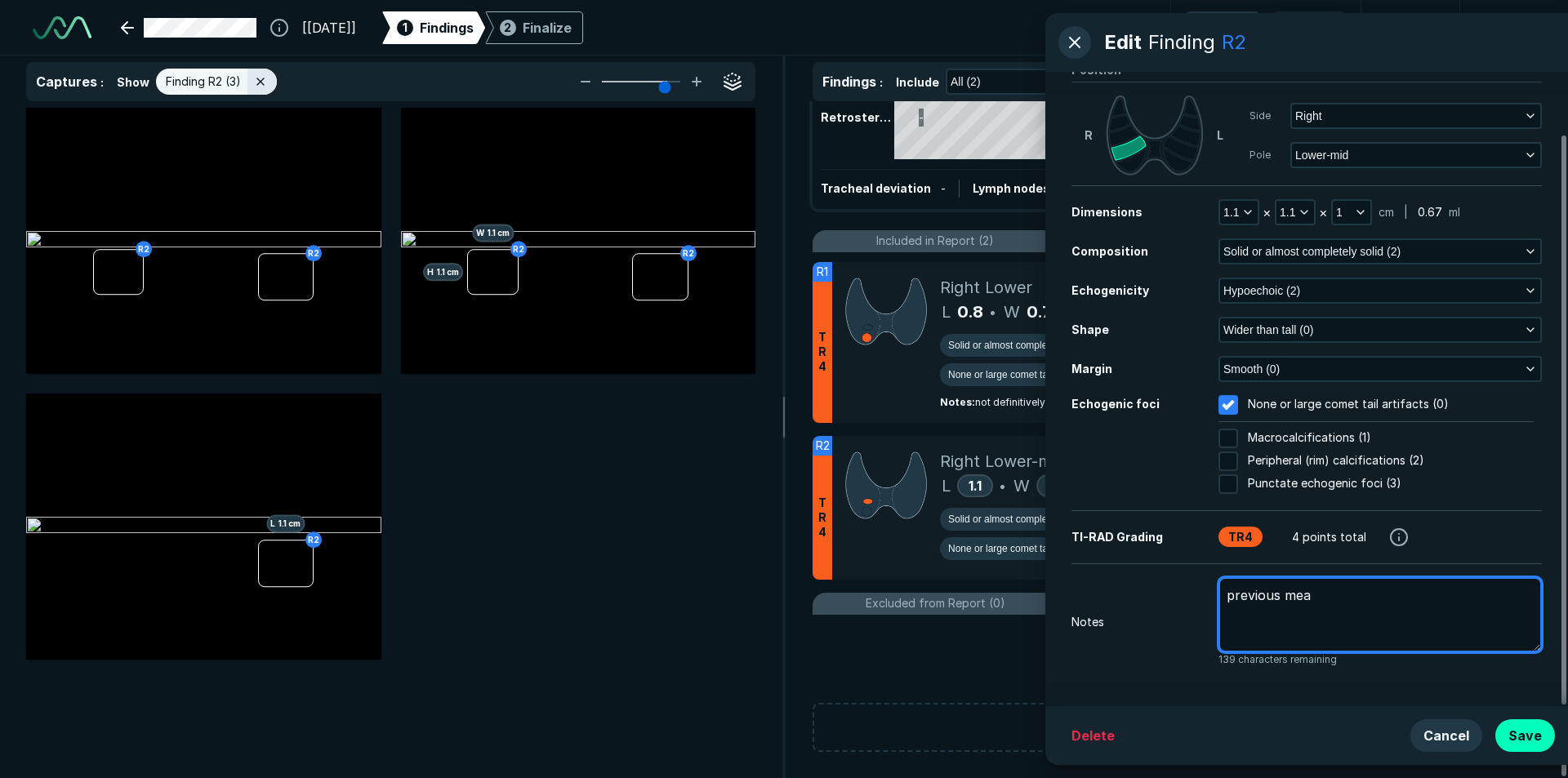
type textarea "x"
type textarea "previous meas"
type textarea "x"
type textarea "previous measu"
type textarea "x"
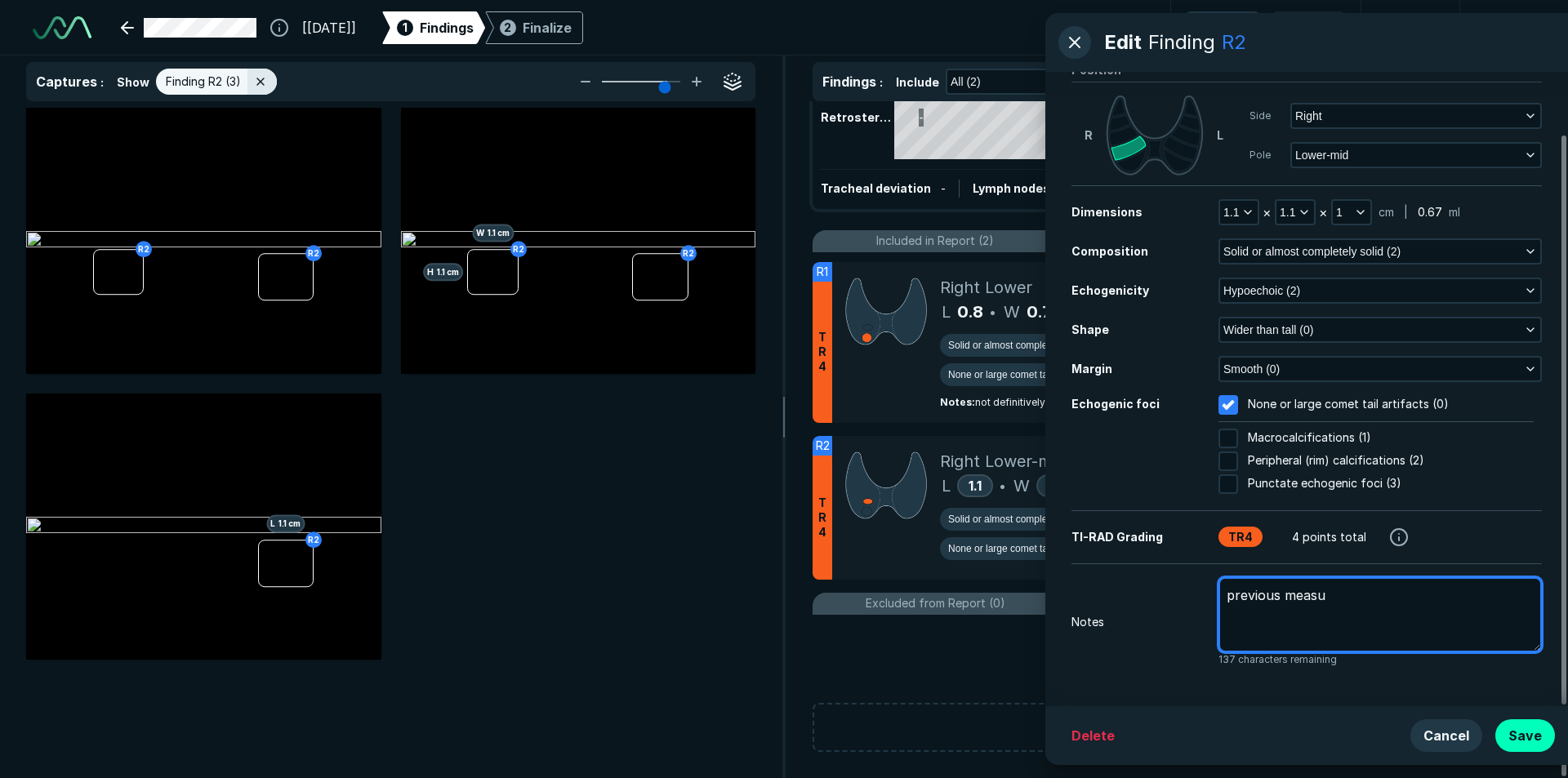
type textarea "previous measur"
type textarea "x"
type textarea "previous measure"
type textarea "x"
type textarea "previous measurem"
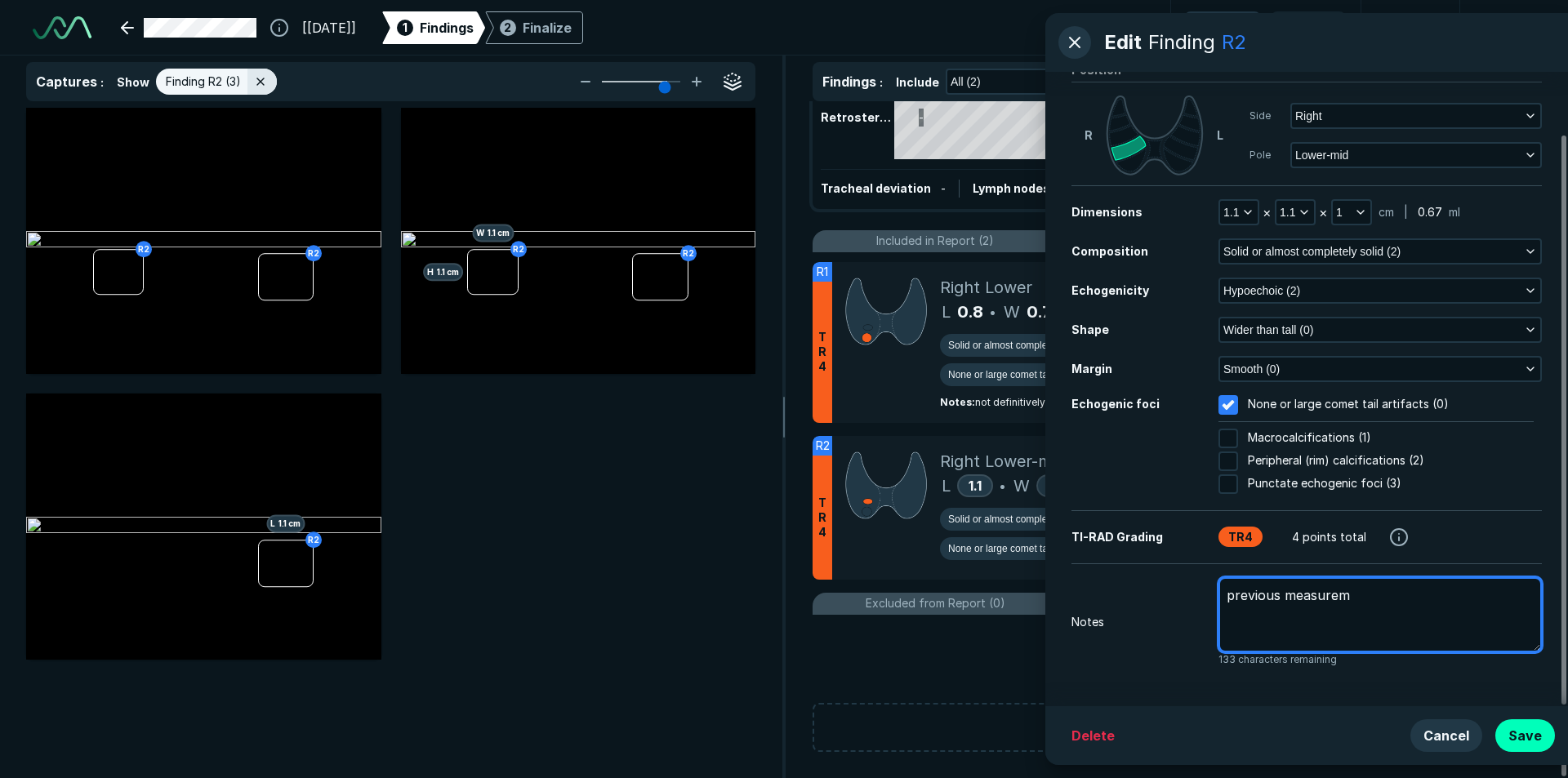
type textarea "x"
type textarea "previous measureme"
type textarea "x"
type textarea "previous measuremen"
type textarea "x"
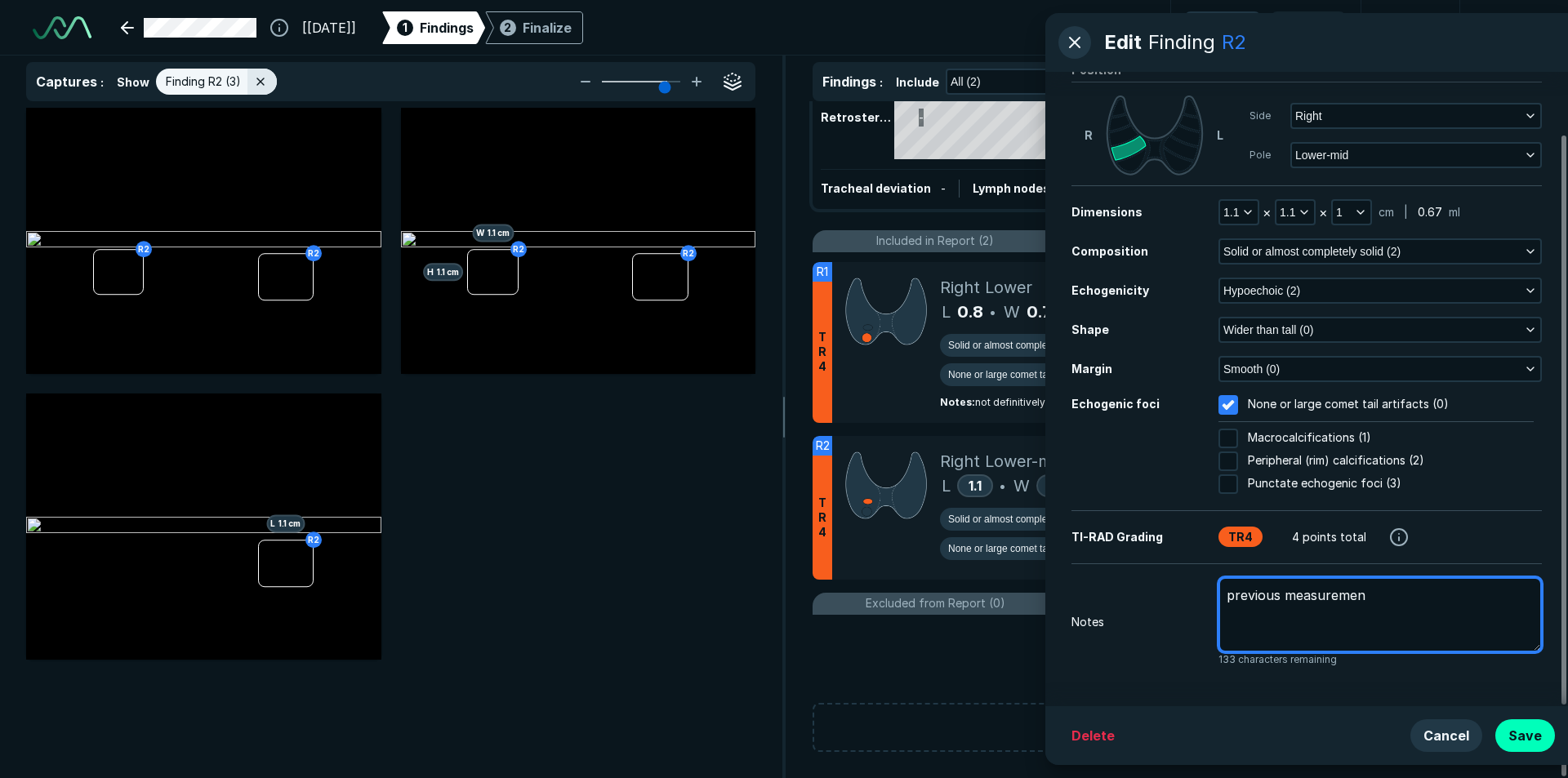
type textarea "previous measurement"
type textarea "x"
type textarea "previous measurements"
type textarea "x"
type textarea "previous measurements:"
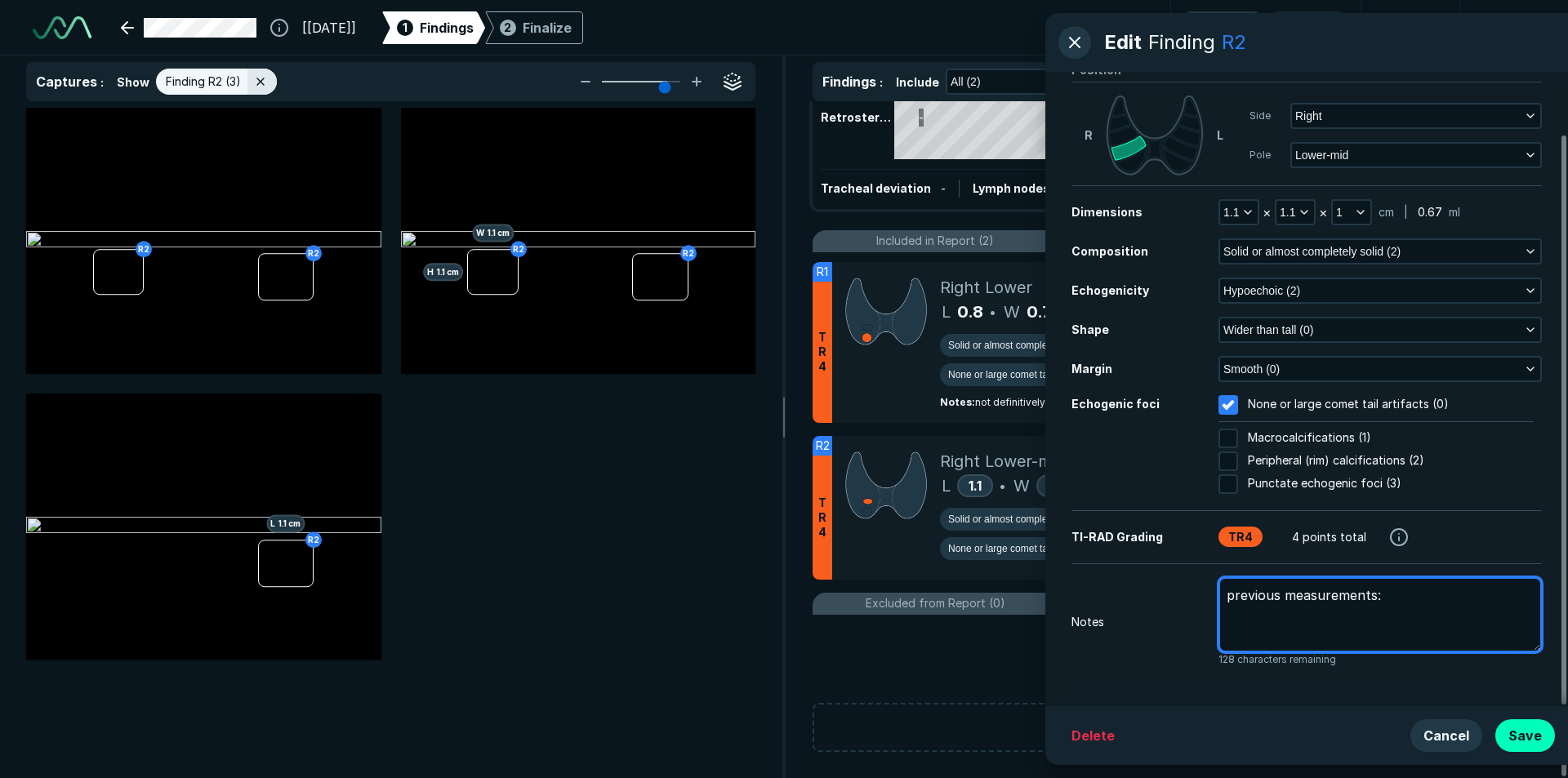
type textarea "x"
type textarea "previous measurements:"
type textarea "x"
type textarea "previous measurements: 1"
type textarea "x"
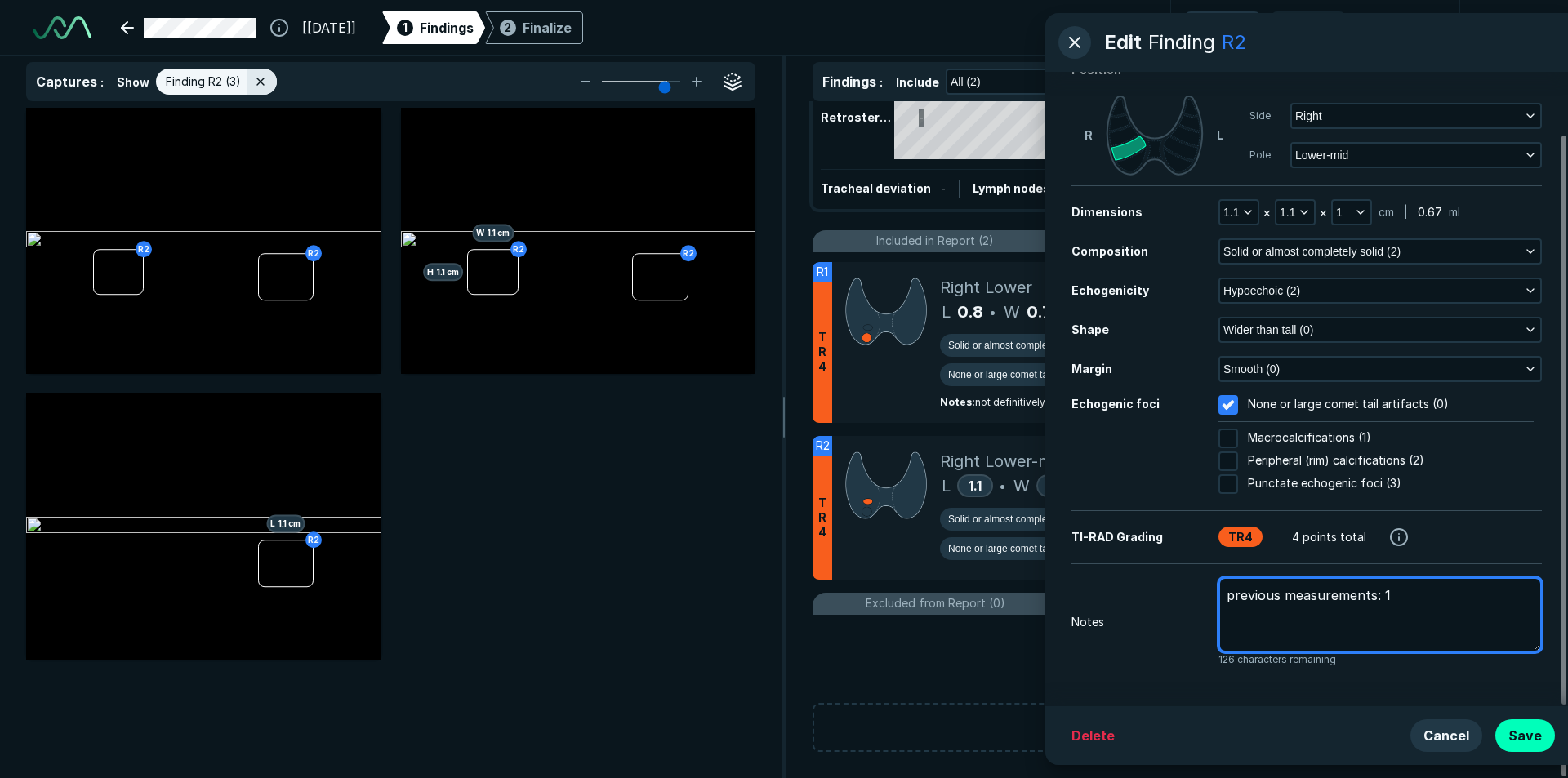
type textarea "previous measurements: 1."
type textarea "x"
type textarea "previous measurements: 1.0"
type textarea "x"
type textarea "previous measurements: 1.0"
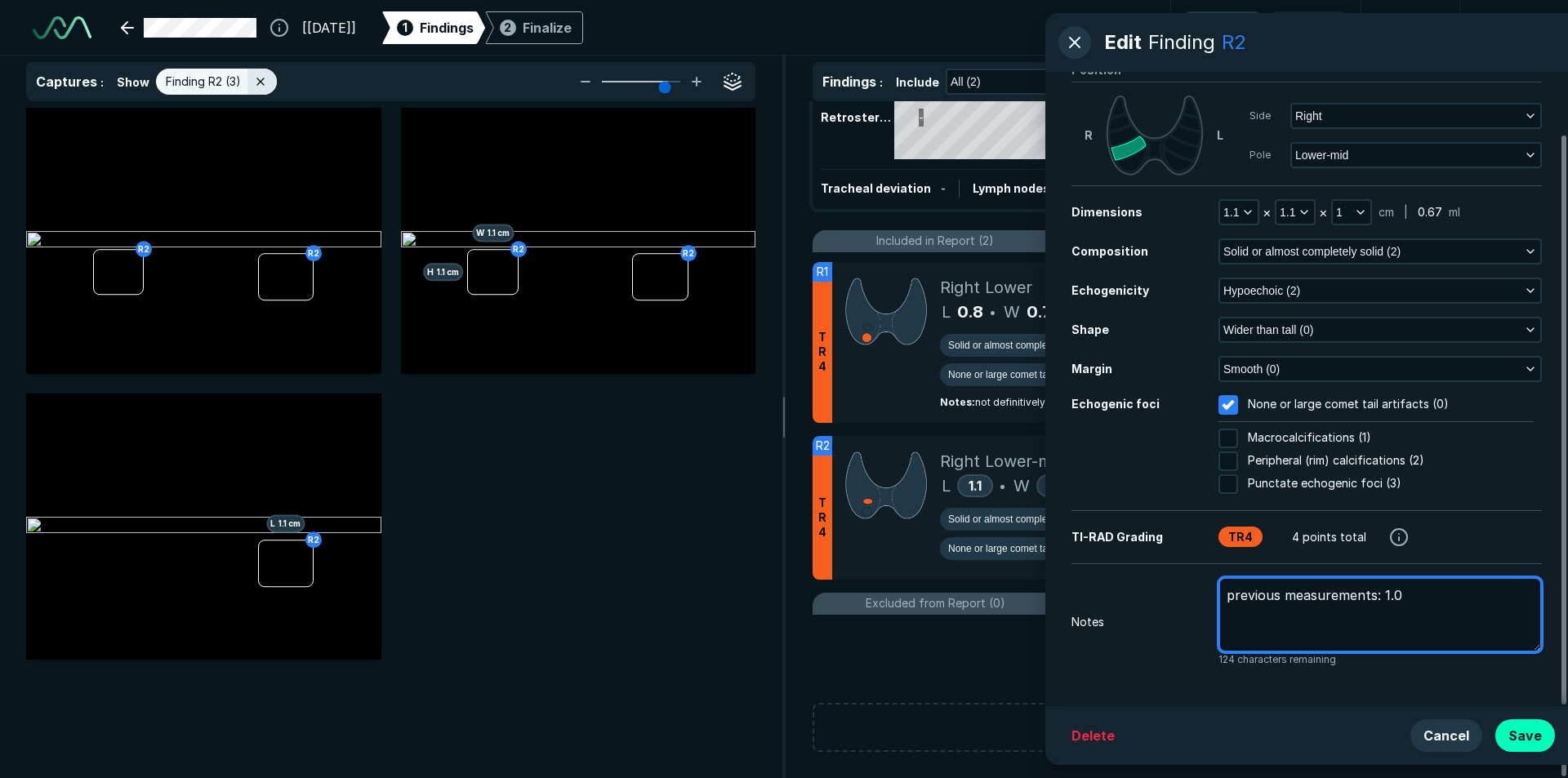
type textarea "x"
type textarea "previous measurements: 1.0 x"
type textarea "x"
type textarea "previous measurements: 1.0 x"
type textarea "x"
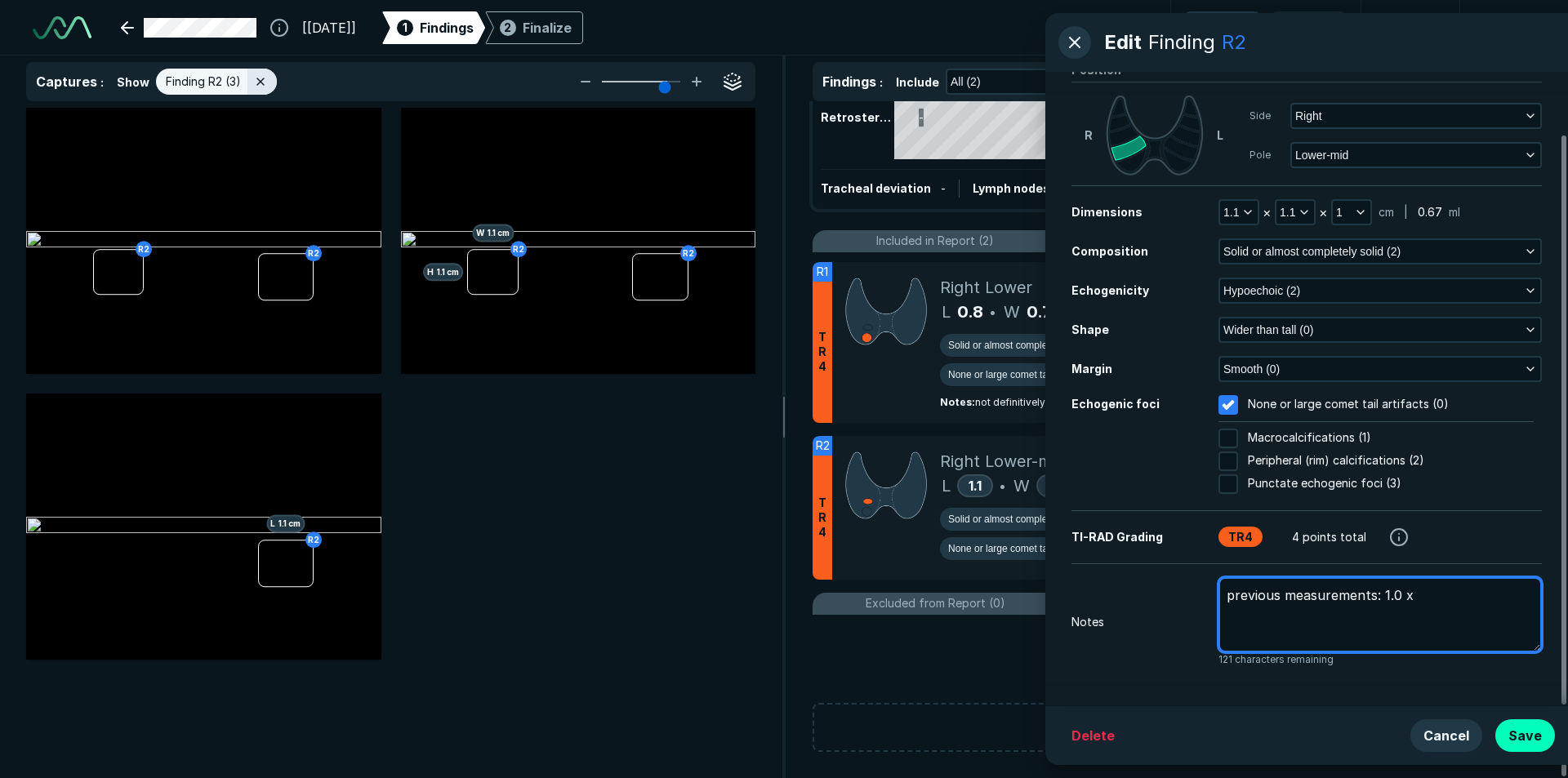
type textarea "previous measurements: 1.0 x 0"
type textarea "x"
type textarea "previous measurements: 1.0 x 0."
type textarea "x"
type textarea "previous measurements: 1.0 x 0.8"
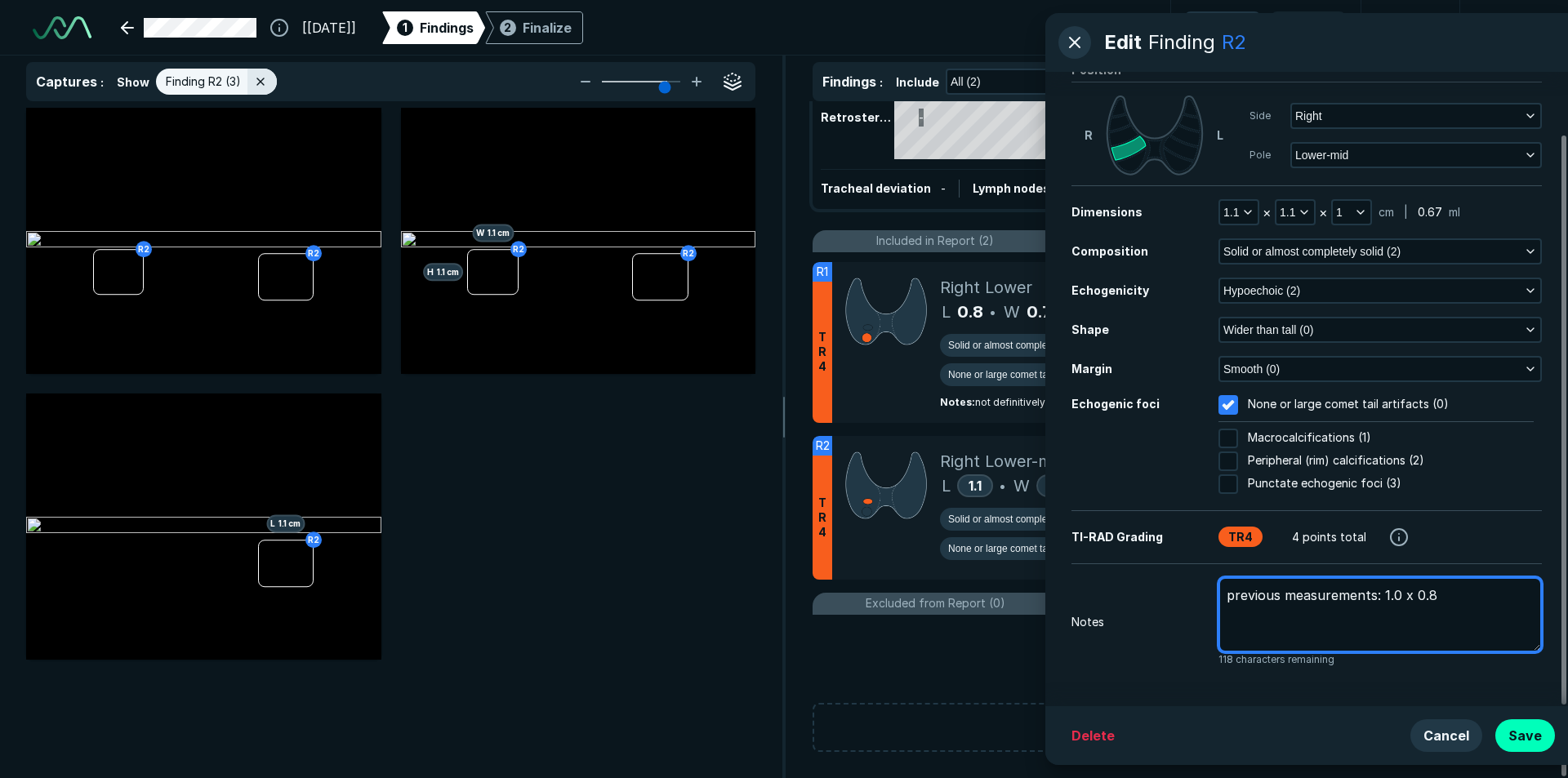
type textarea "x"
type textarea "previous measurements: 1.0 x 0.8"
type textarea "x"
type textarea "previous measurements: 1.0 x 0.8 x"
type textarea "x"
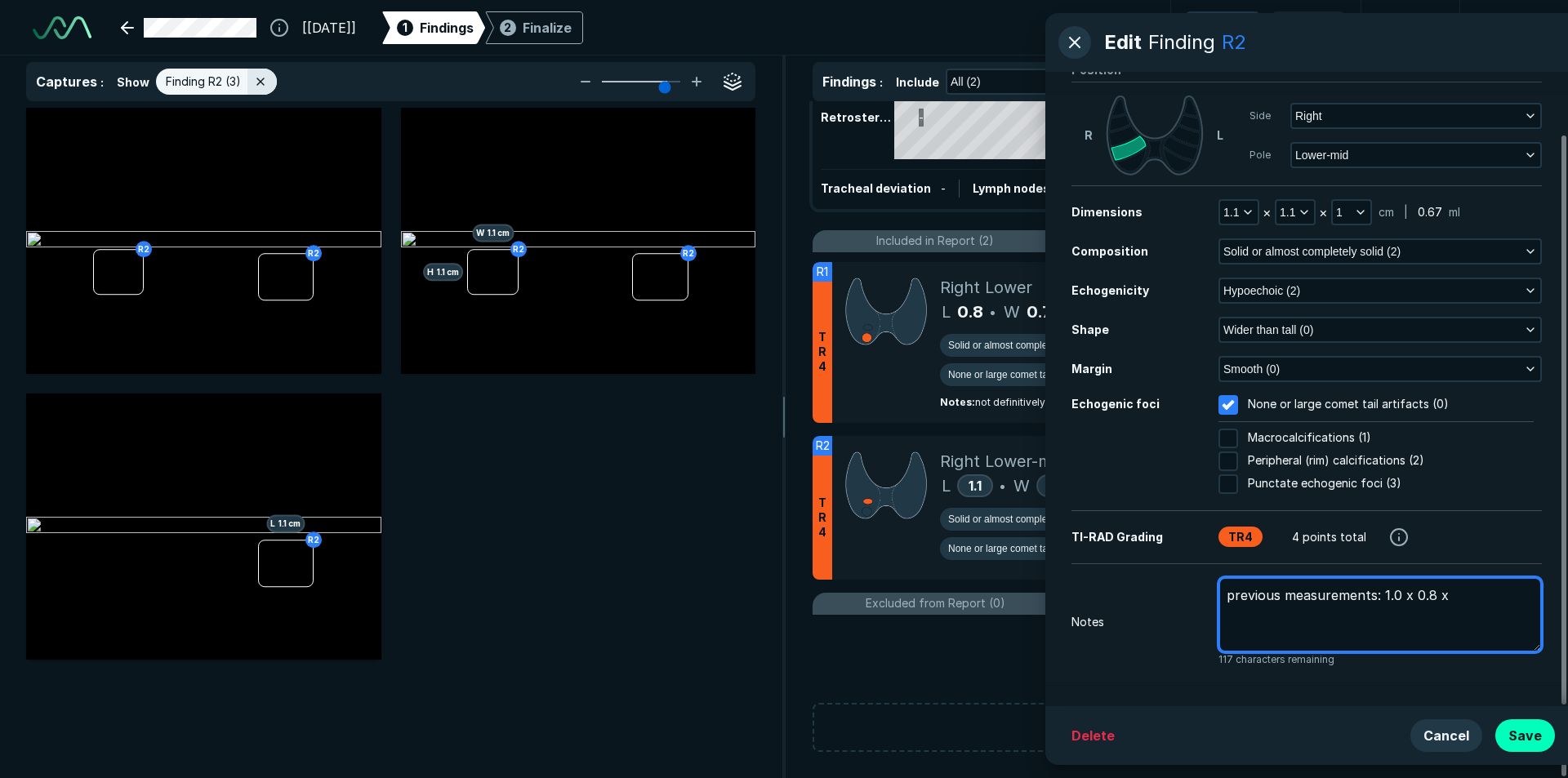
type textarea "previous measurements: 1.0 x 0.8 x"
type textarea "x"
type textarea "previous measurements: 1.0 x 0.8 x 0"
type textarea "x"
type textarea "previous measurements: 1.0 x 0.8 x 0."
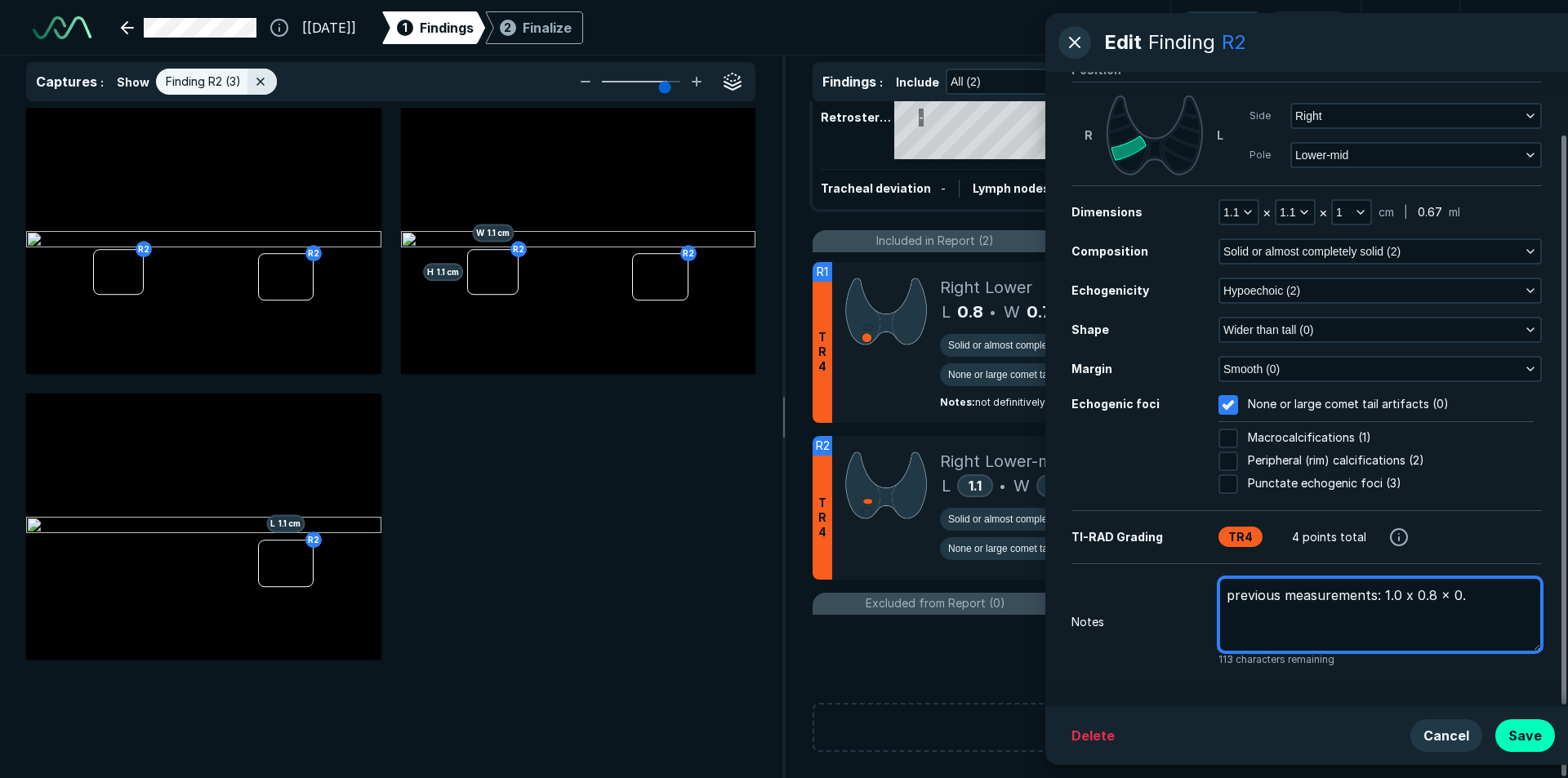
type textarea "x"
type textarea "previous measurements: 1.0 x 0.8 x 0.8"
type textarea "x"
type textarea "previous measurements: 1.0 x 0.8 x 0.8c"
type textarea "x"
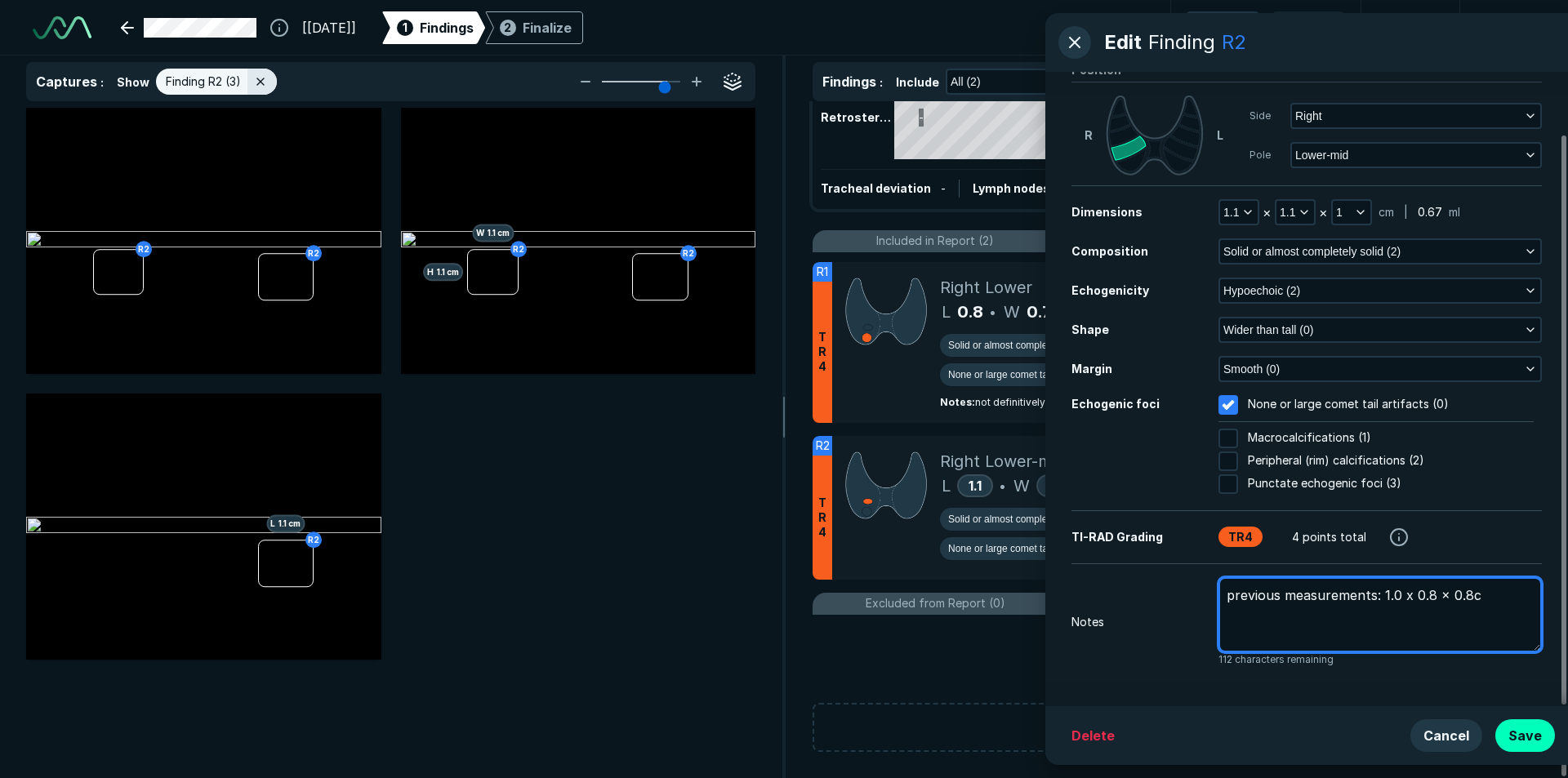
type textarea "previous measurements: 1.0 x 0.8 x 0.8cm"
type textarea "x"
click at [1370, 618] on textarea "previous measurements: 1.0 x 0.8 x 0.8cm" at bounding box center [1380, 615] width 323 height 75
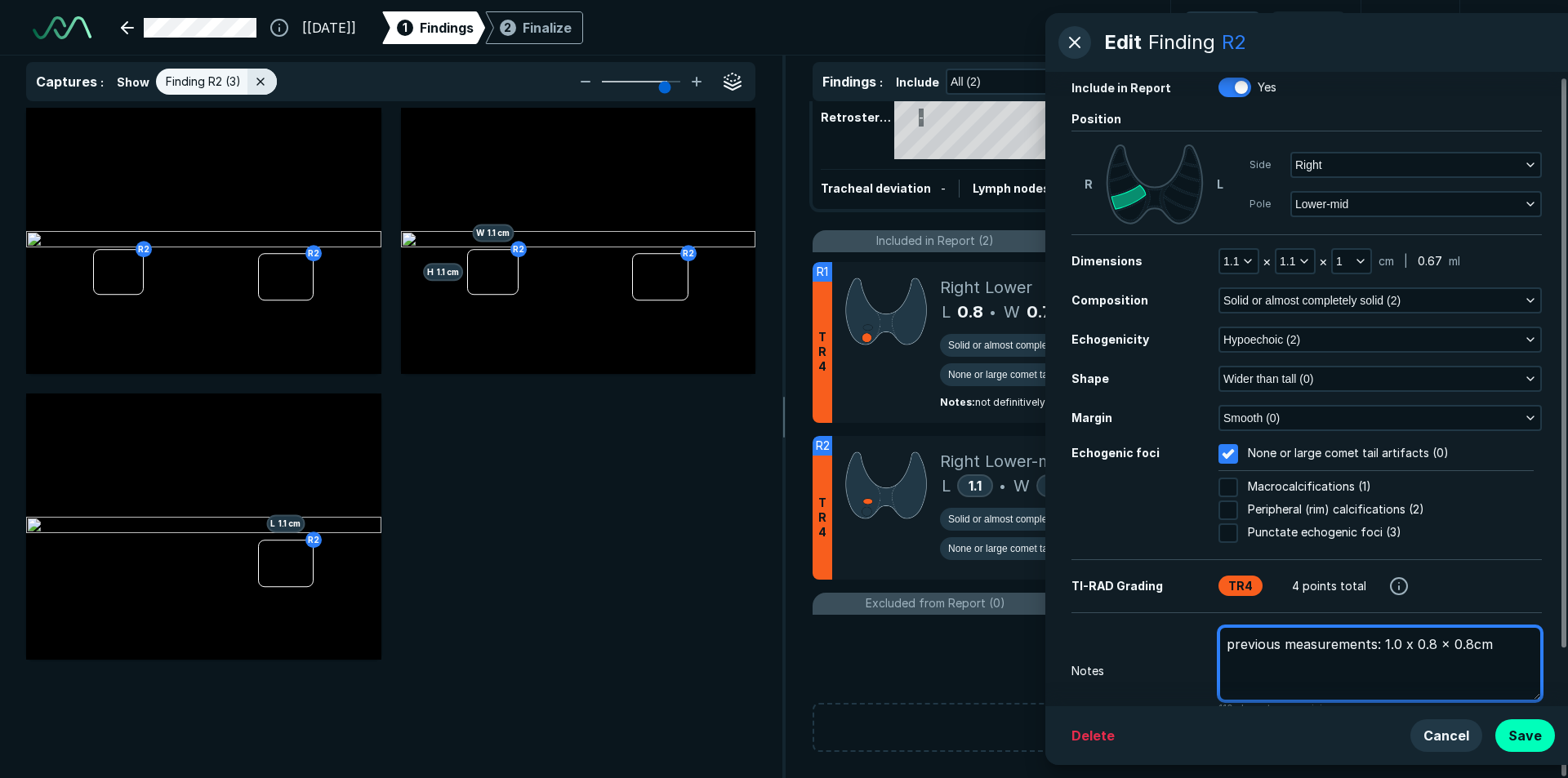
scroll to position [0, 0]
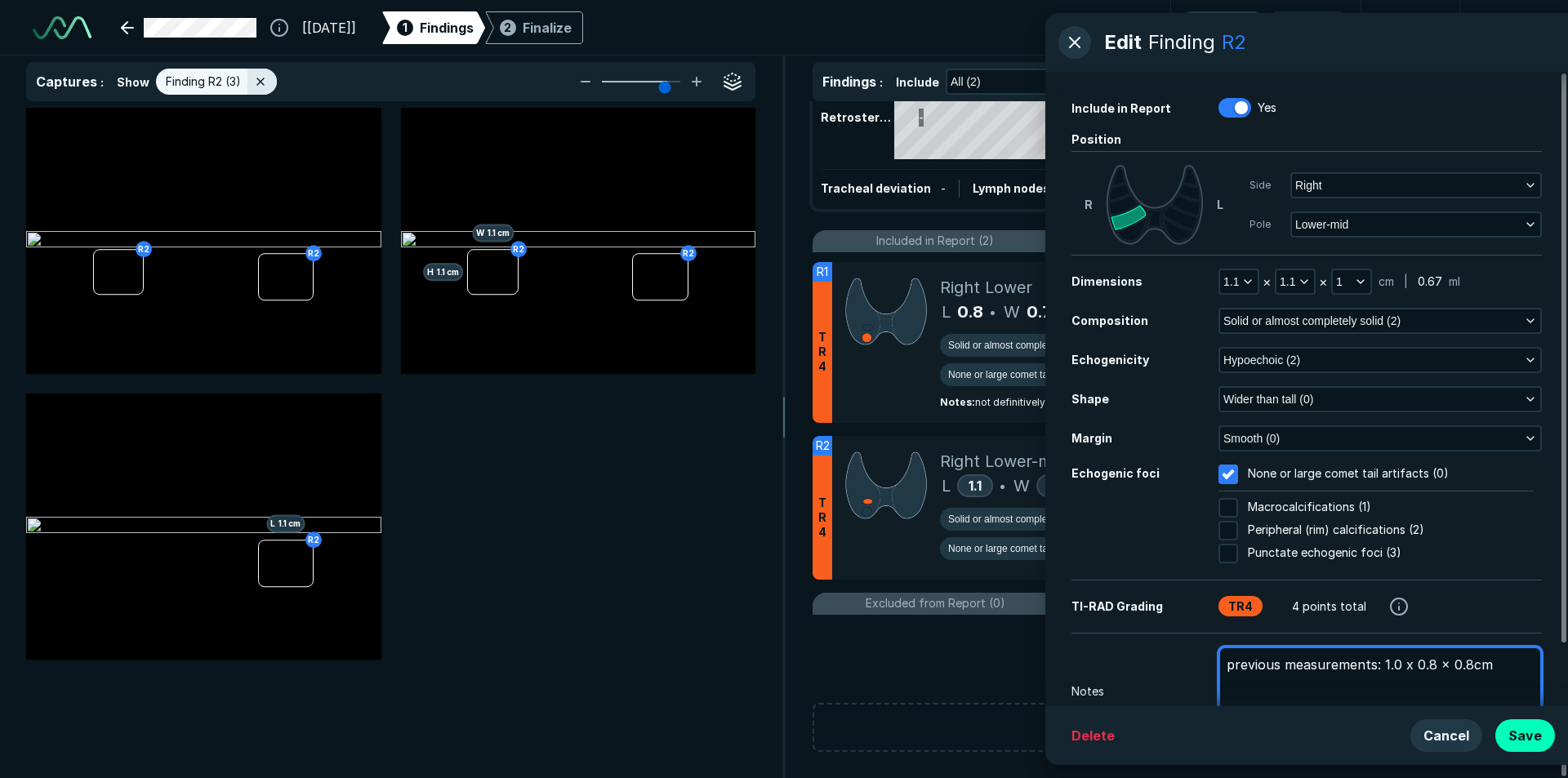
type textarea "previous measurements: 1.0 x 0.8 x 0.8cm"
drag, startPoint x: 1130, startPoint y: 216, endPoint x: 1129, endPoint y: 235, distance: 19.0
click at [1129, 235] on icon at bounding box center [1154, 205] width 98 height 80
click at [1541, 732] on button "Save" at bounding box center [1525, 735] width 60 height 32
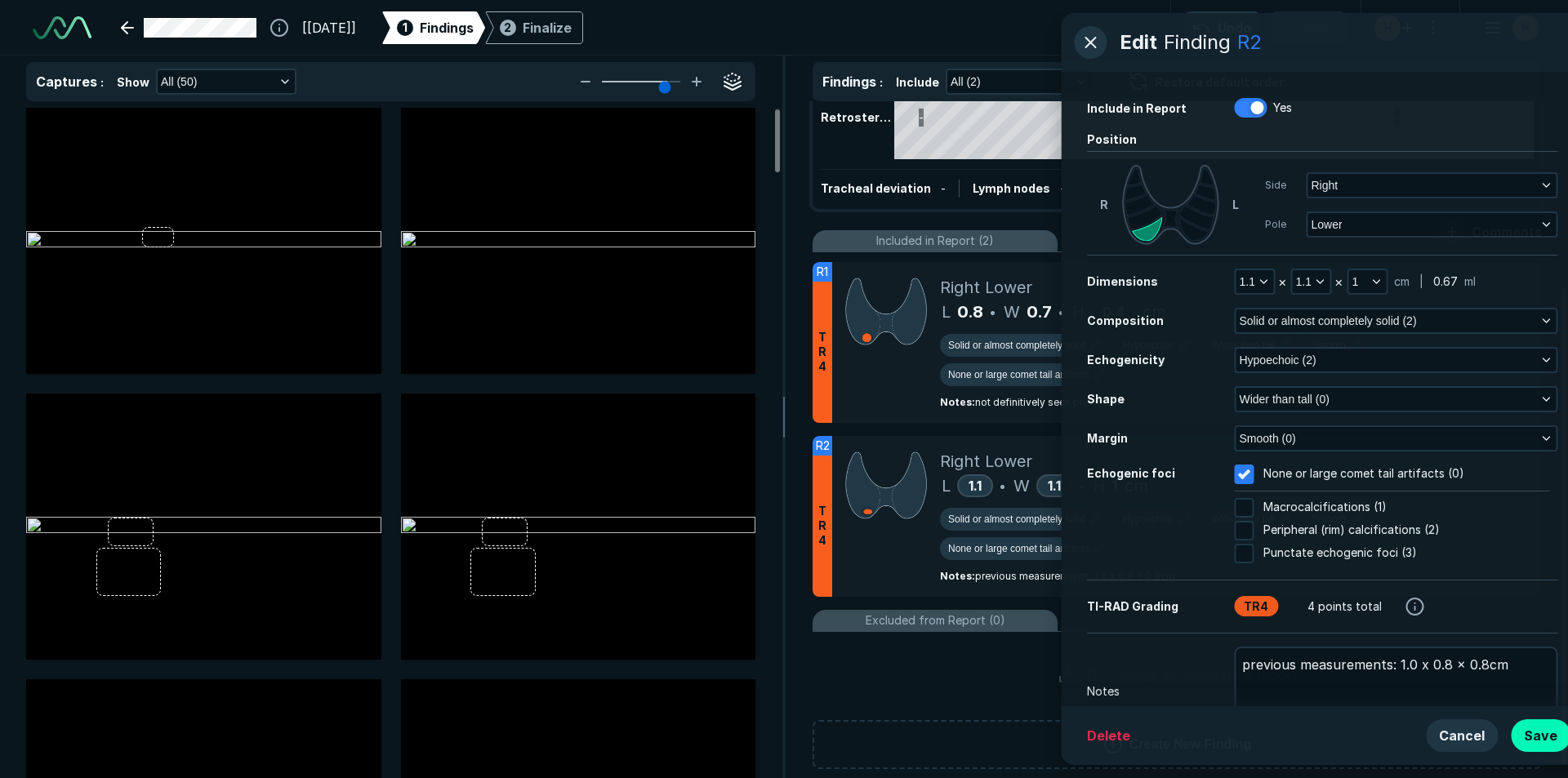
scroll to position [4938, 5354]
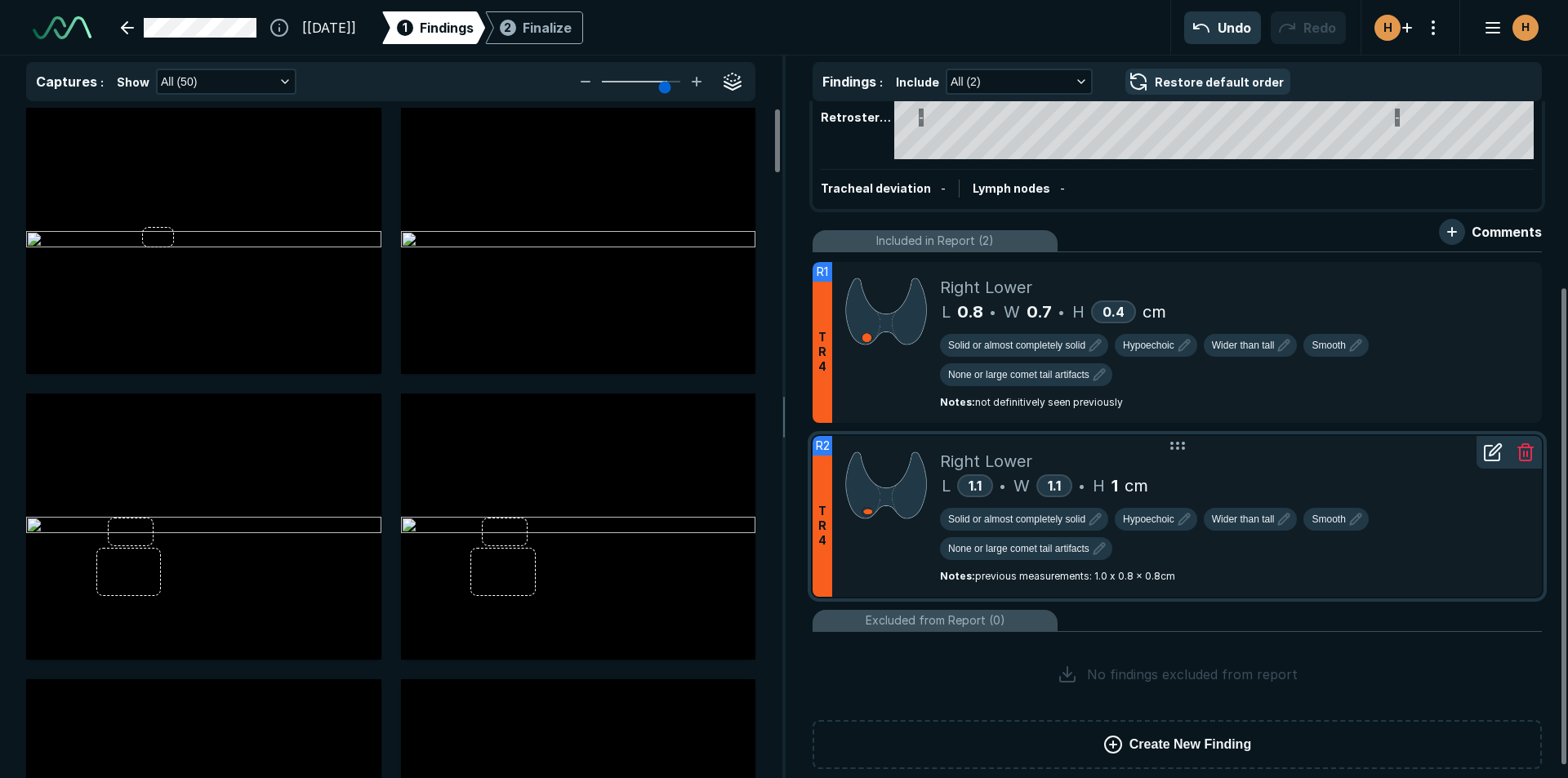
click at [890, 532] on div at bounding box center [886, 516] width 108 height 161
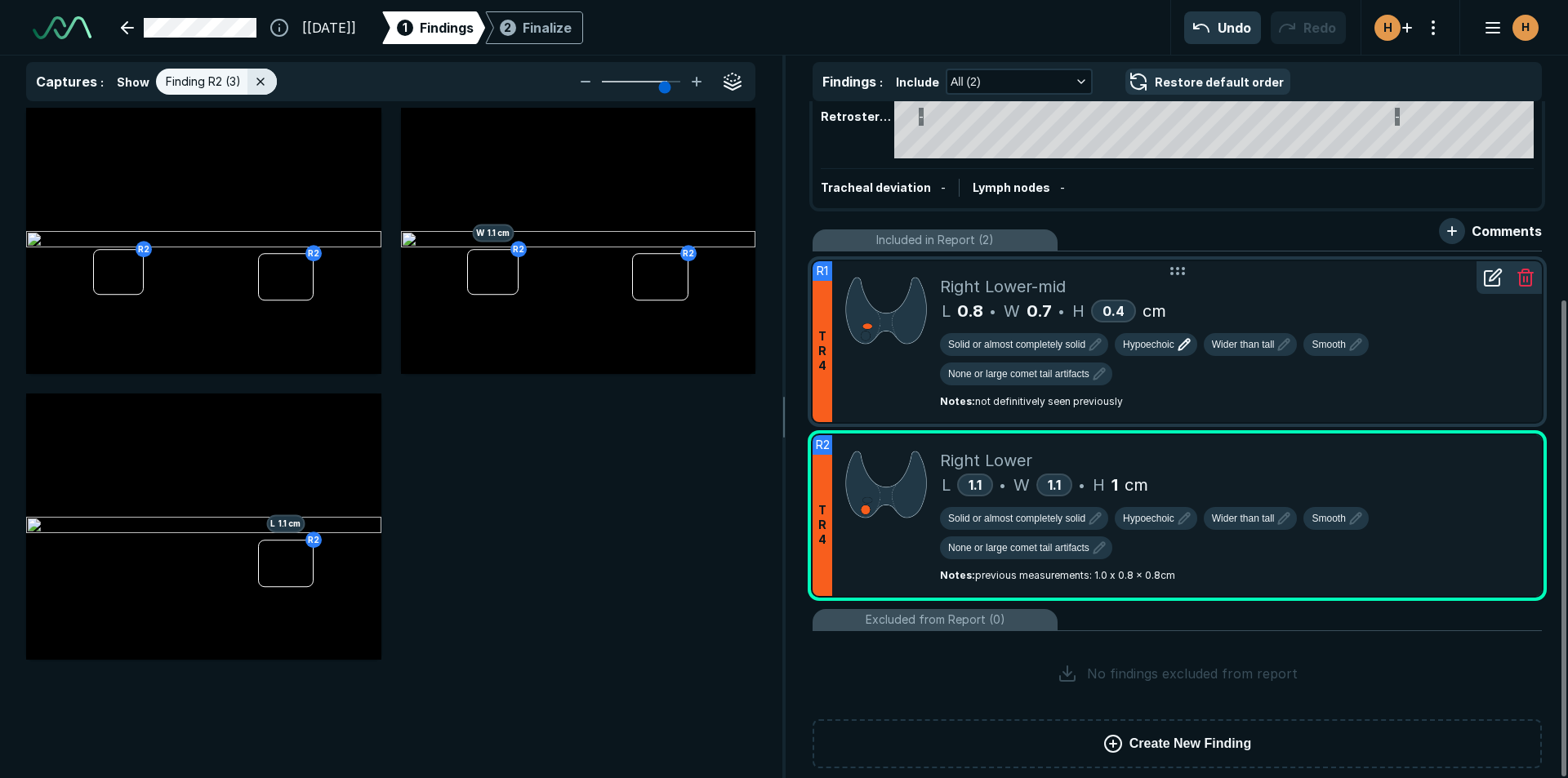
scroll to position [281, 0]
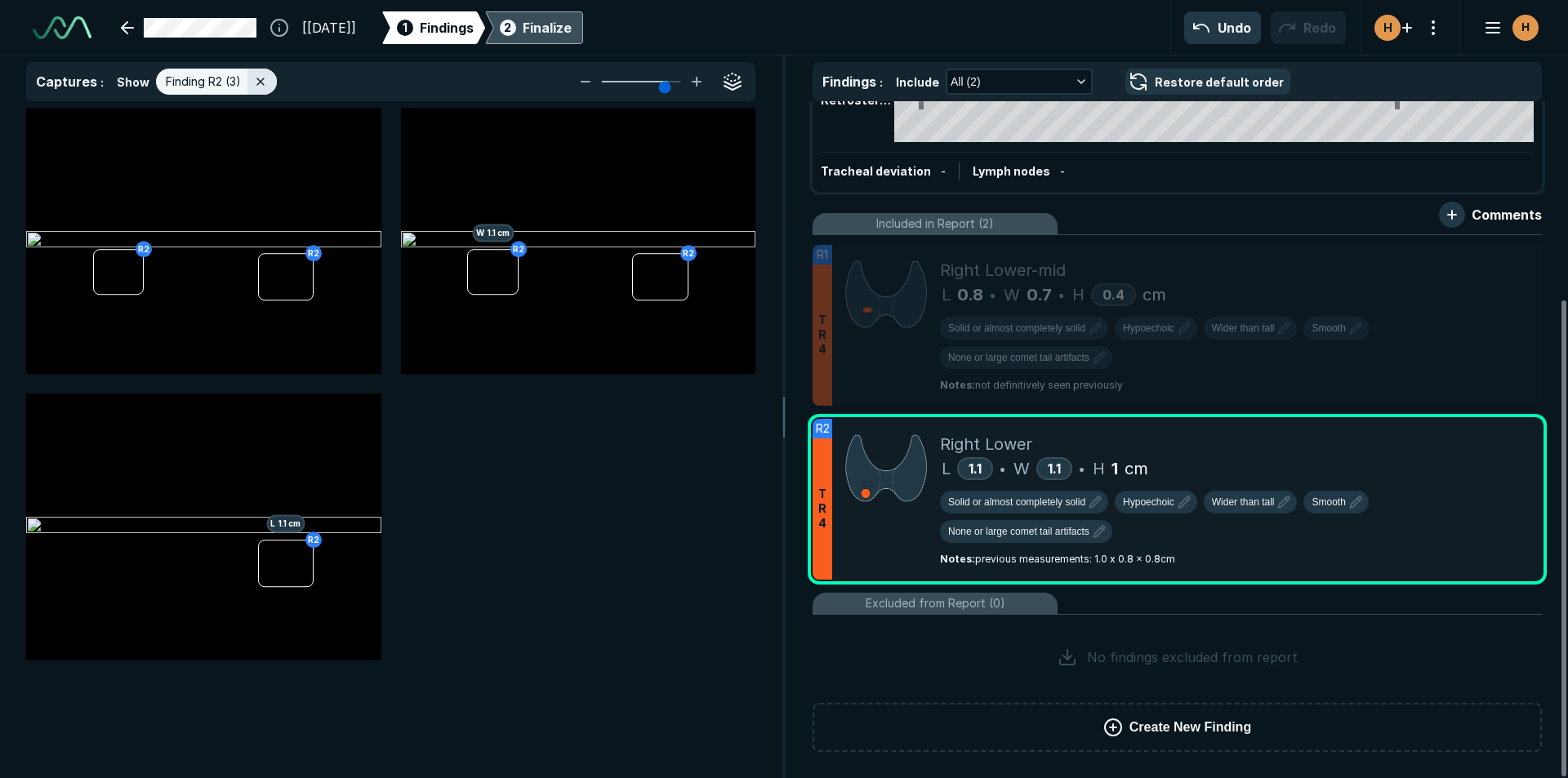
click at [562, 30] on div "2 Finalize" at bounding box center [534, 27] width 75 height 32
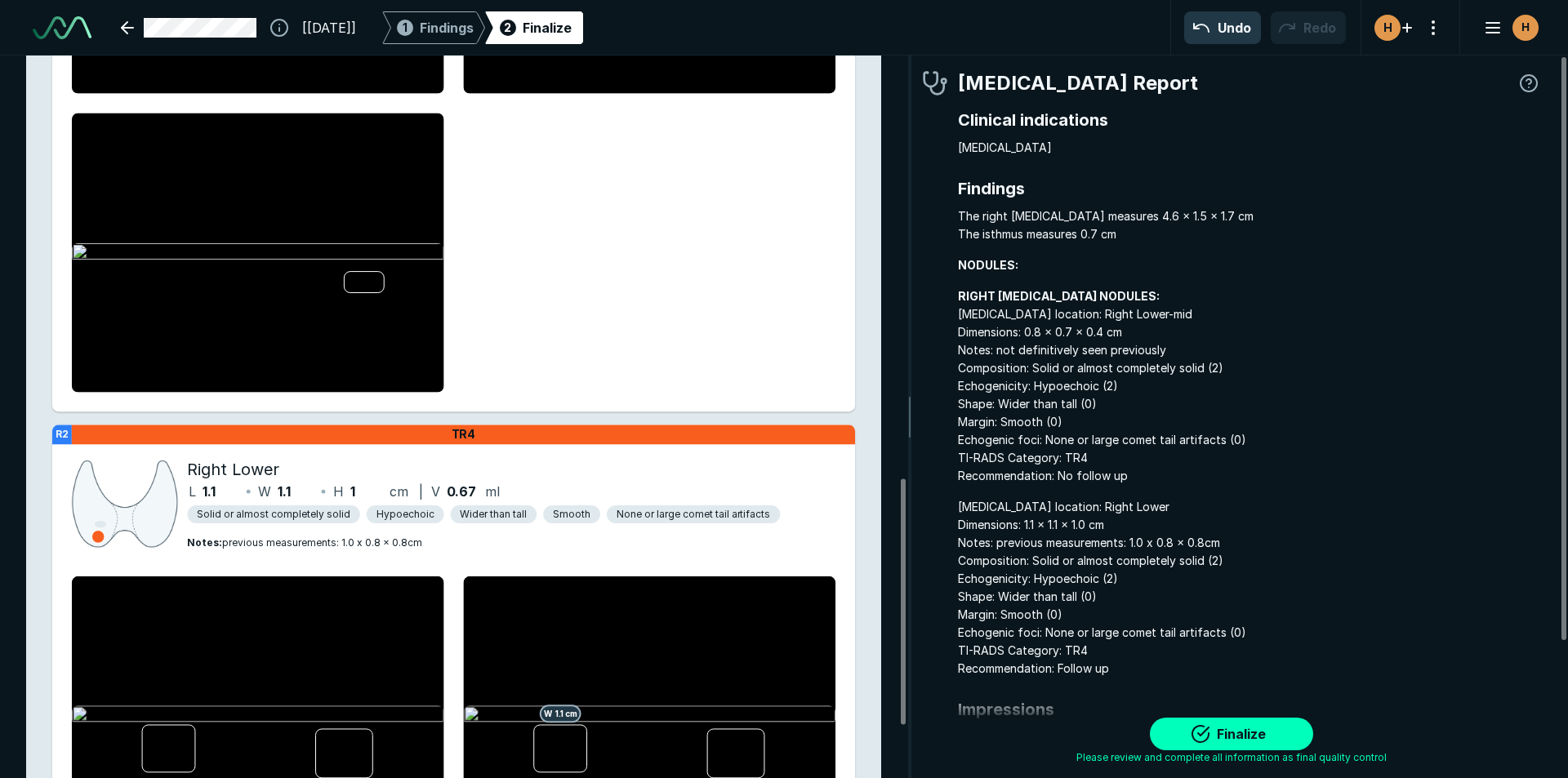
scroll to position [1392, 0]
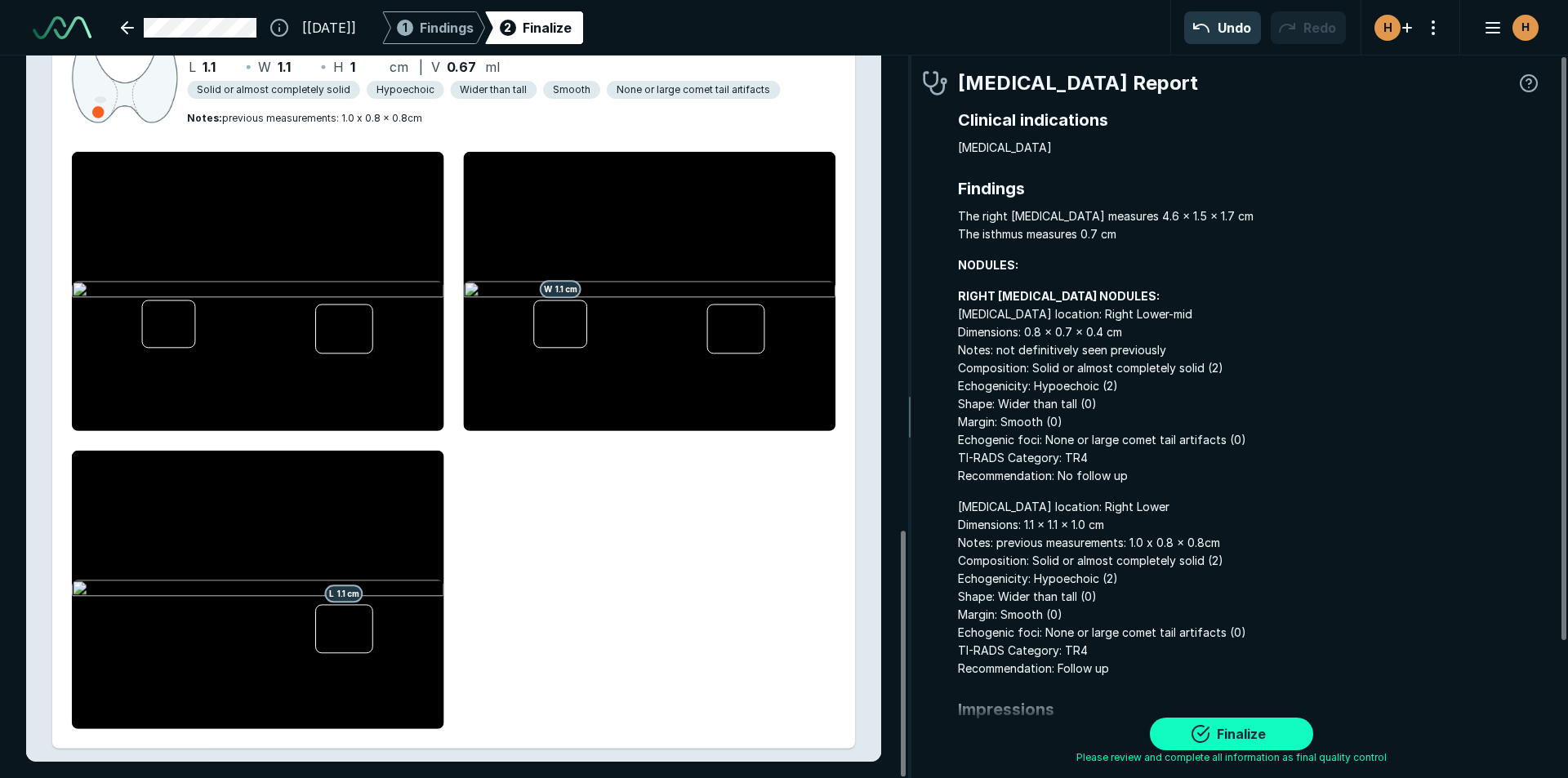
click at [1235, 736] on button "Finalize" at bounding box center [1231, 734] width 163 height 32
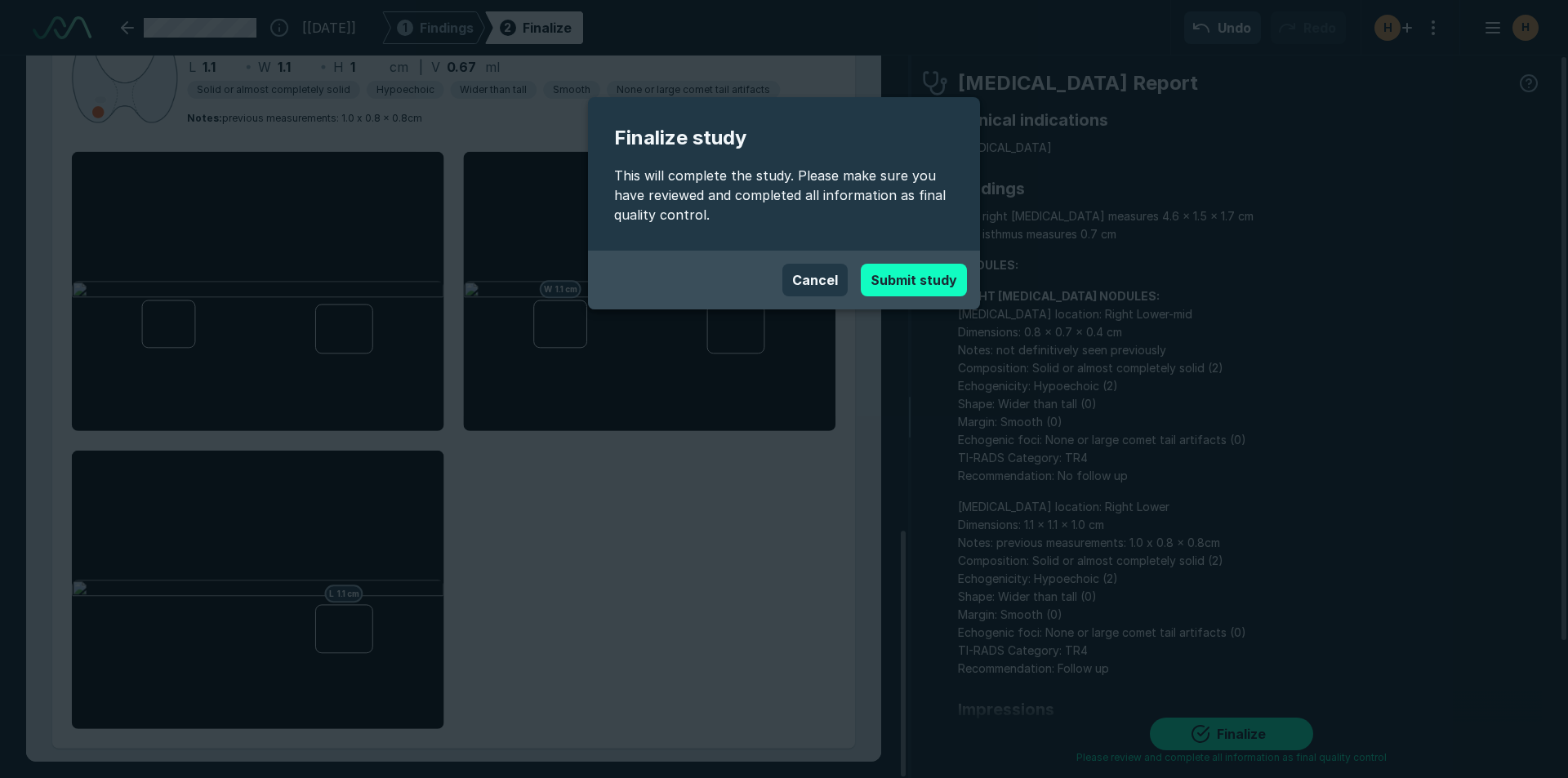
click at [947, 275] on button "Submit study" at bounding box center [913, 280] width 106 height 32
type textarea "x"
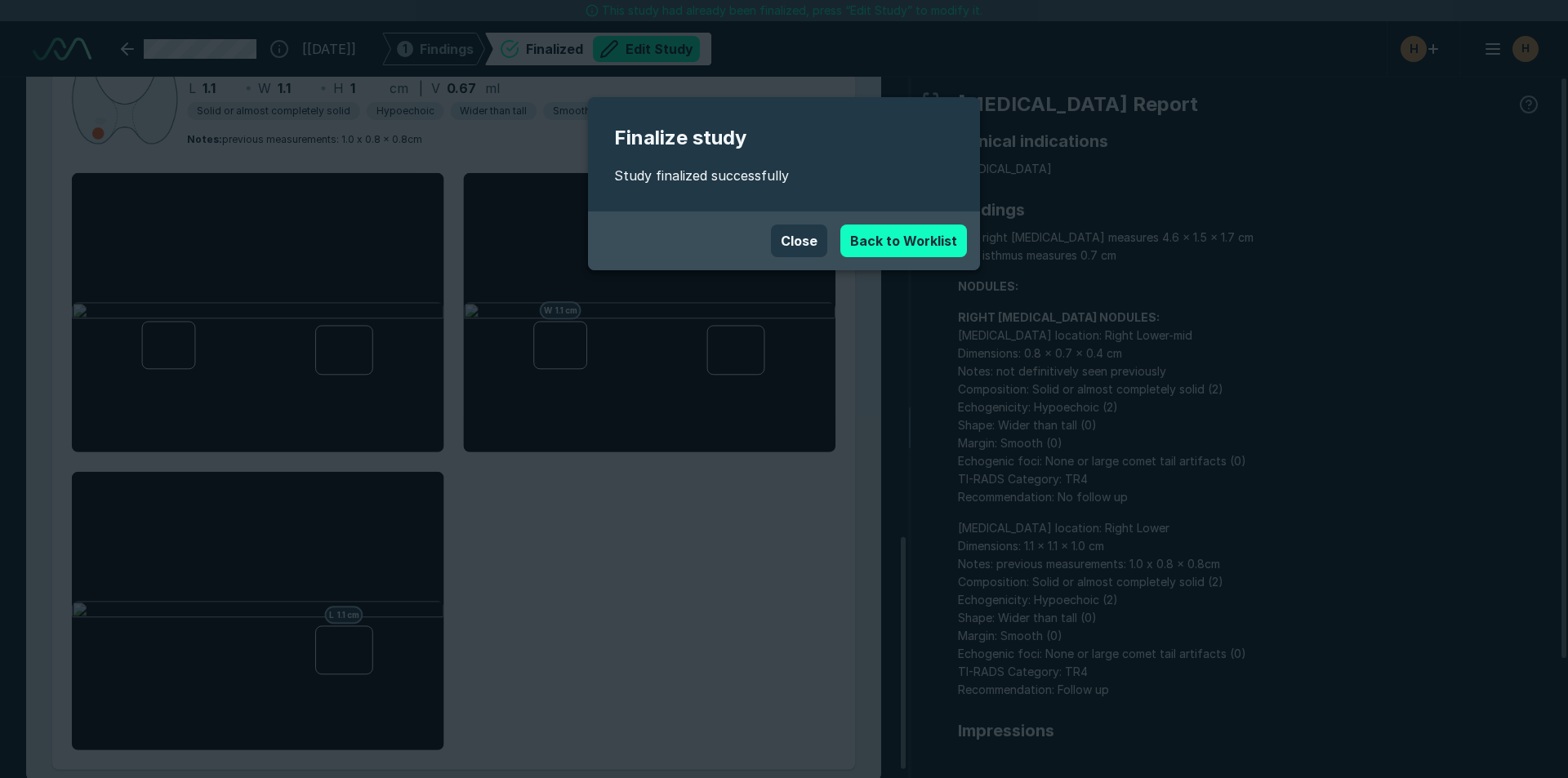
click at [900, 226] on link "Back to Worklist" at bounding box center [903, 241] width 127 height 32
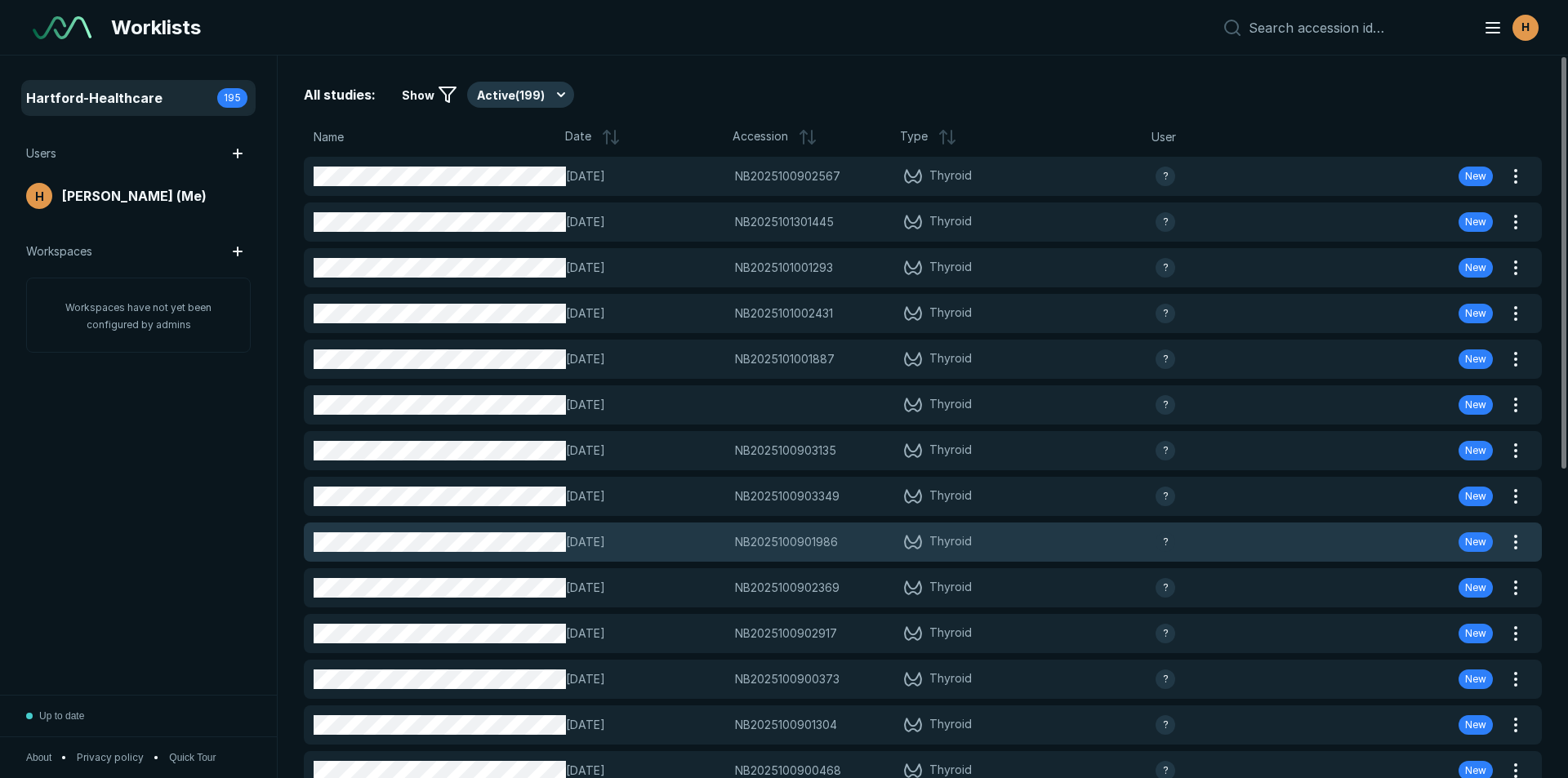
scroll to position [5055, 7644]
